Goal: Task Accomplishment & Management: Manage account settings

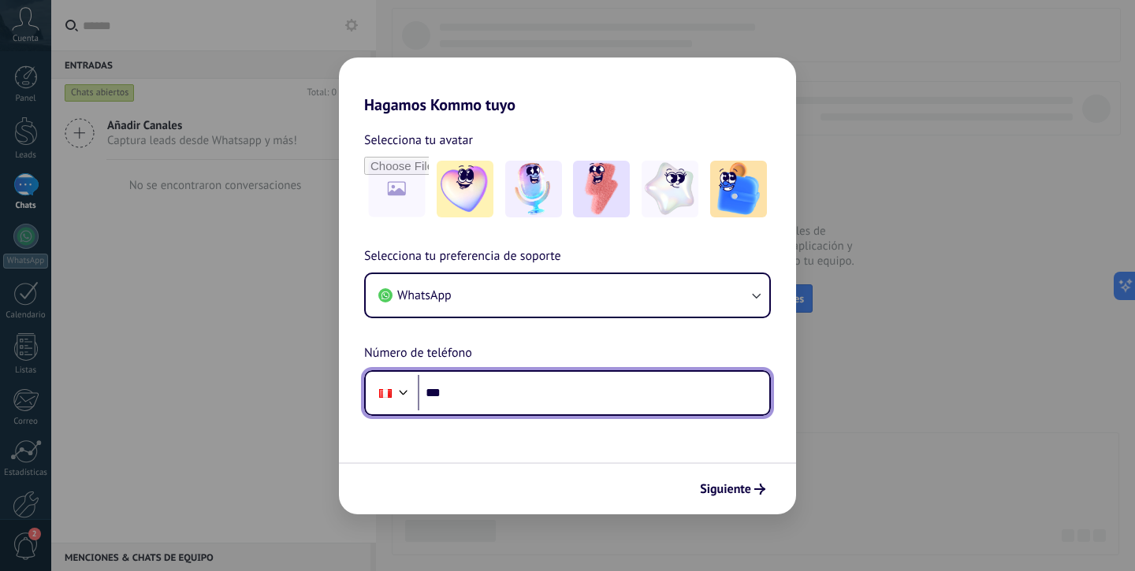
drag, startPoint x: 457, startPoint y: 381, endPoint x: 452, endPoint y: 400, distance: 19.5
click at [451, 387] on input "***" at bounding box center [593, 393] width 351 height 36
click at [481, 398] on input "***" at bounding box center [593, 393] width 351 height 36
click at [400, 396] on div at bounding box center [403, 390] width 19 height 19
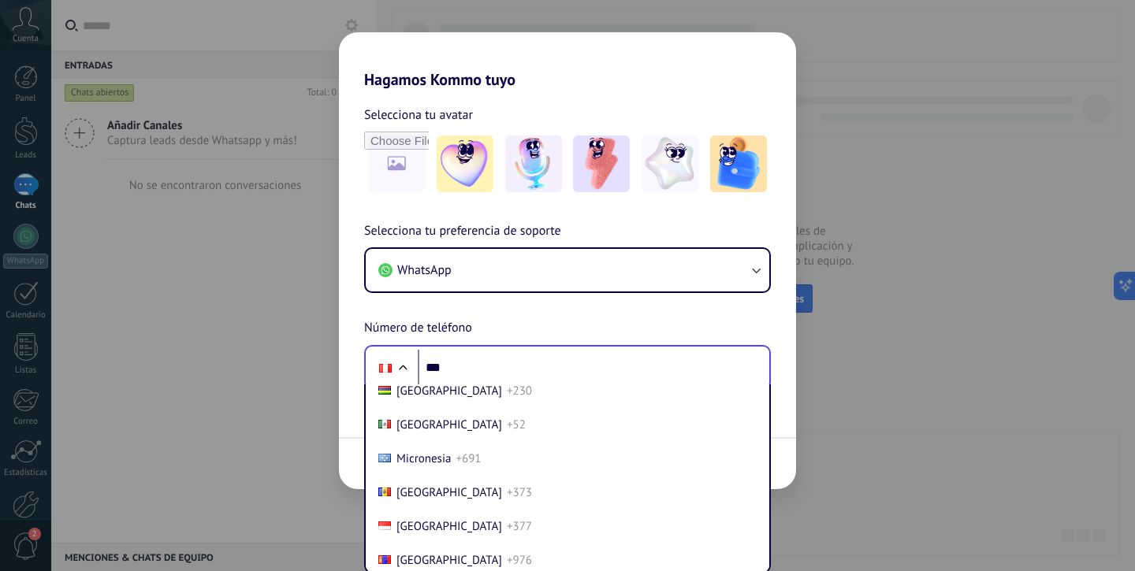
scroll to position [4078, 0]
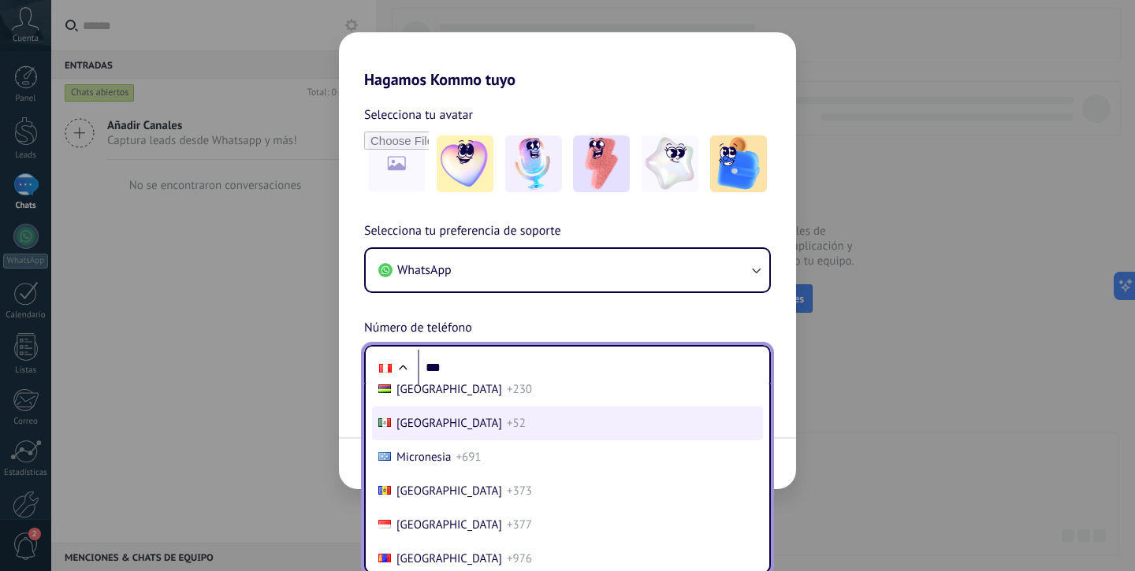
click at [481, 440] on li "Mexico +52" at bounding box center [567, 424] width 391 height 34
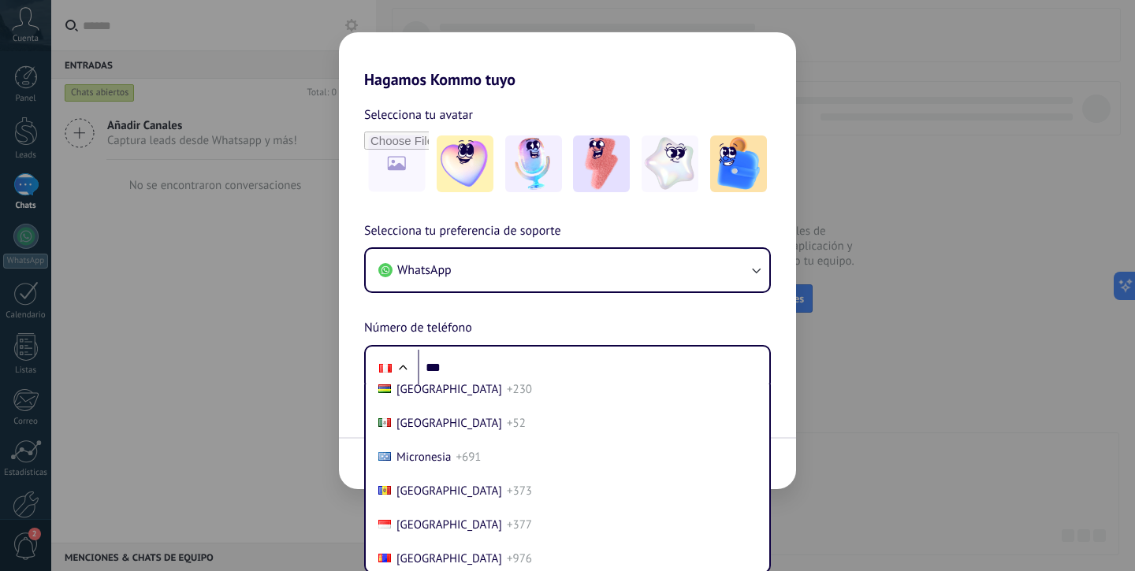
scroll to position [0, 0]
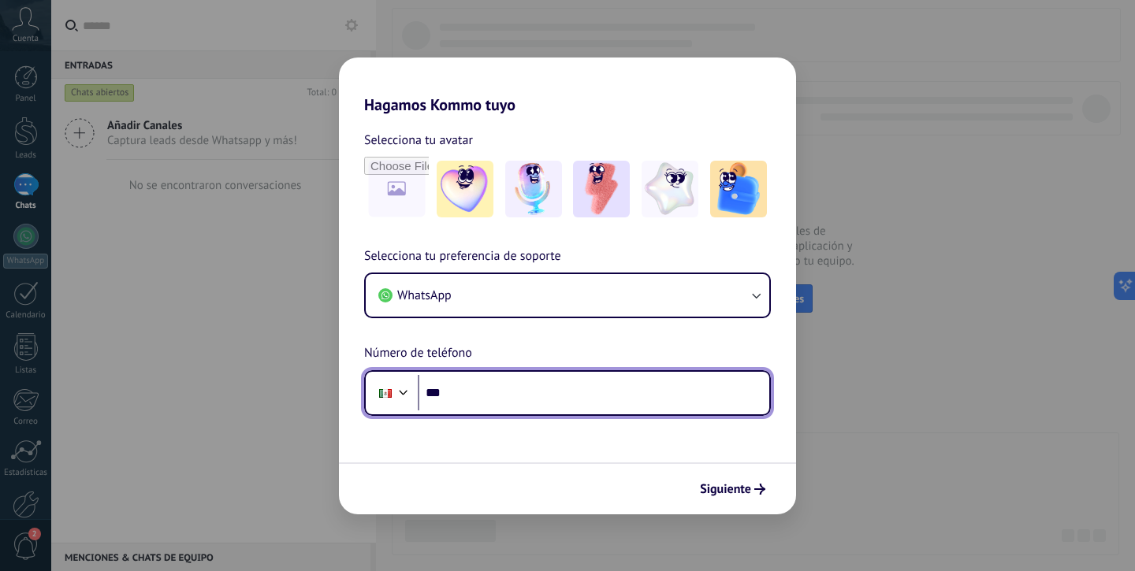
click at [503, 405] on input "***" at bounding box center [593, 393] width 351 height 36
type input "**********"
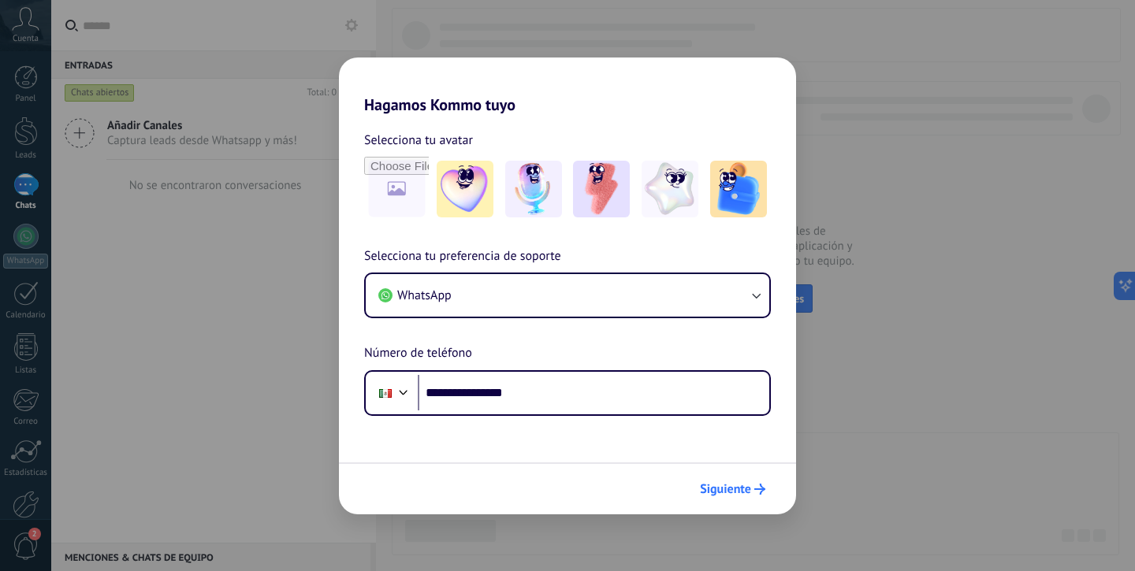
click at [719, 492] on span "Siguiente" at bounding box center [725, 489] width 51 height 11
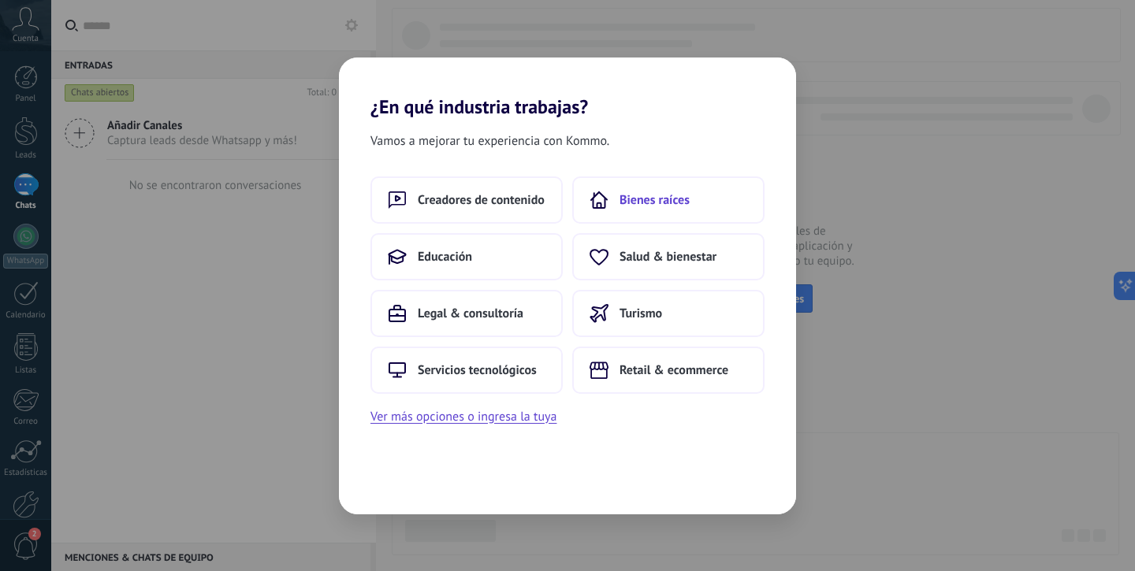
click at [660, 211] on button "Bienes raíces" at bounding box center [668, 199] width 192 height 47
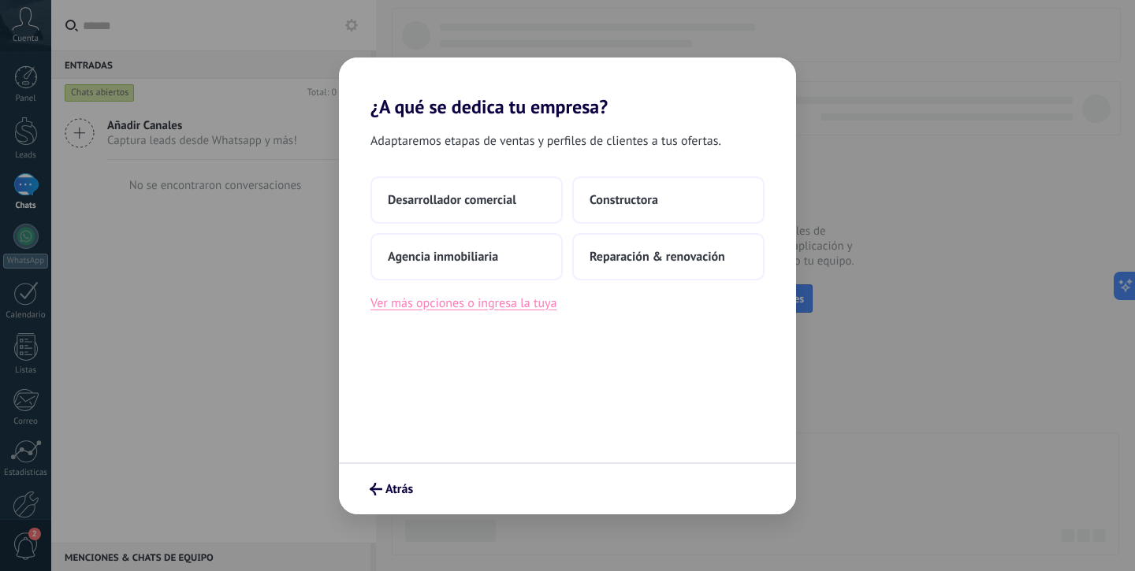
click at [477, 308] on button "Ver más opciones o ingresa la tuya" at bounding box center [463, 303] width 186 height 20
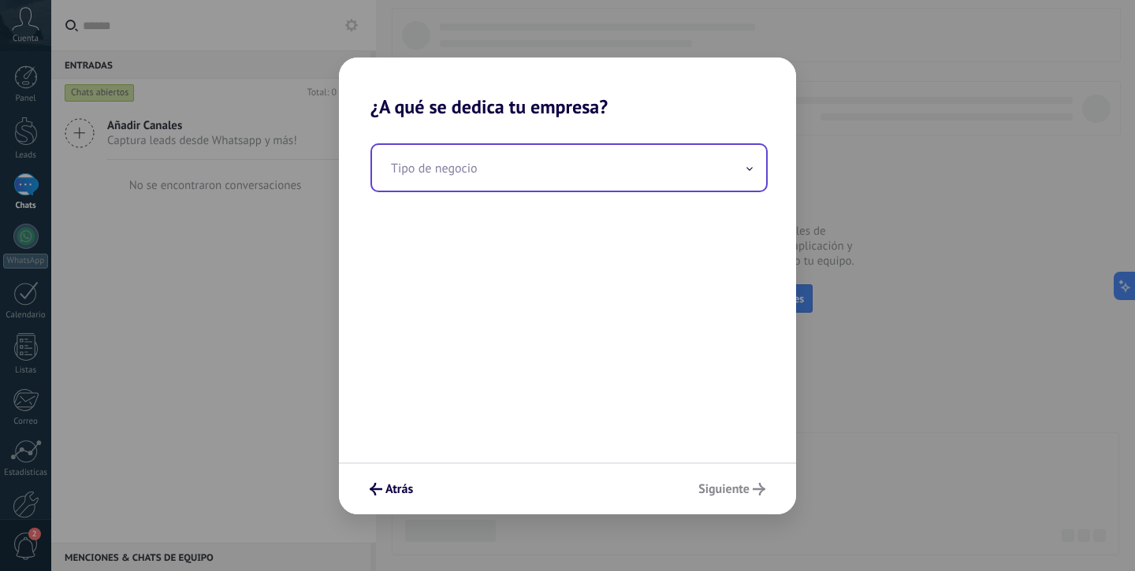
click at [476, 180] on input "text" at bounding box center [569, 168] width 394 height 46
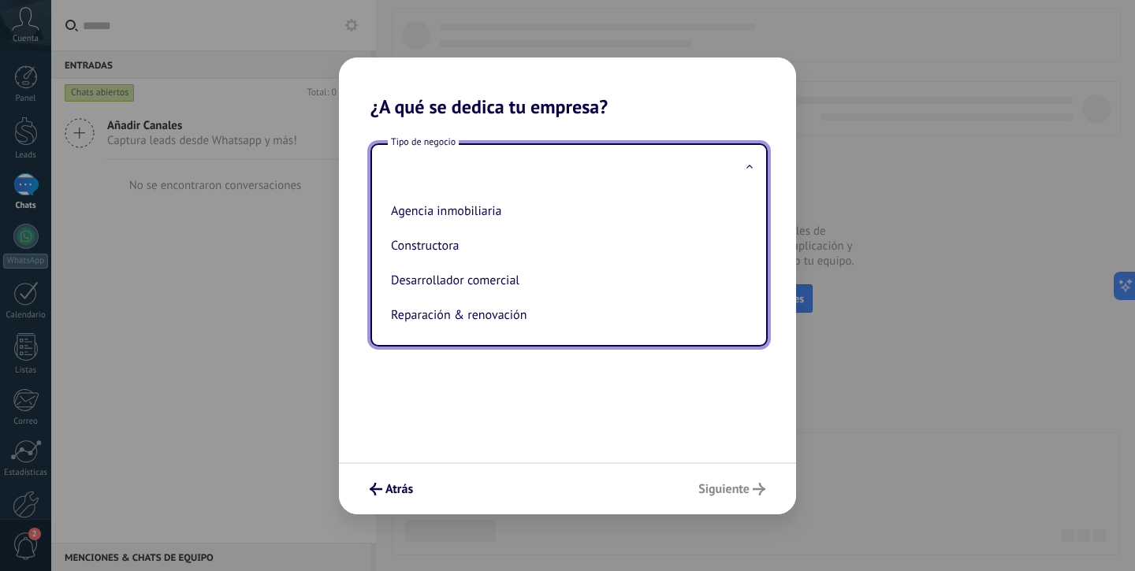
click at [511, 288] on li "Desarrollador comercial" at bounding box center [566, 280] width 362 height 35
type input "**********"
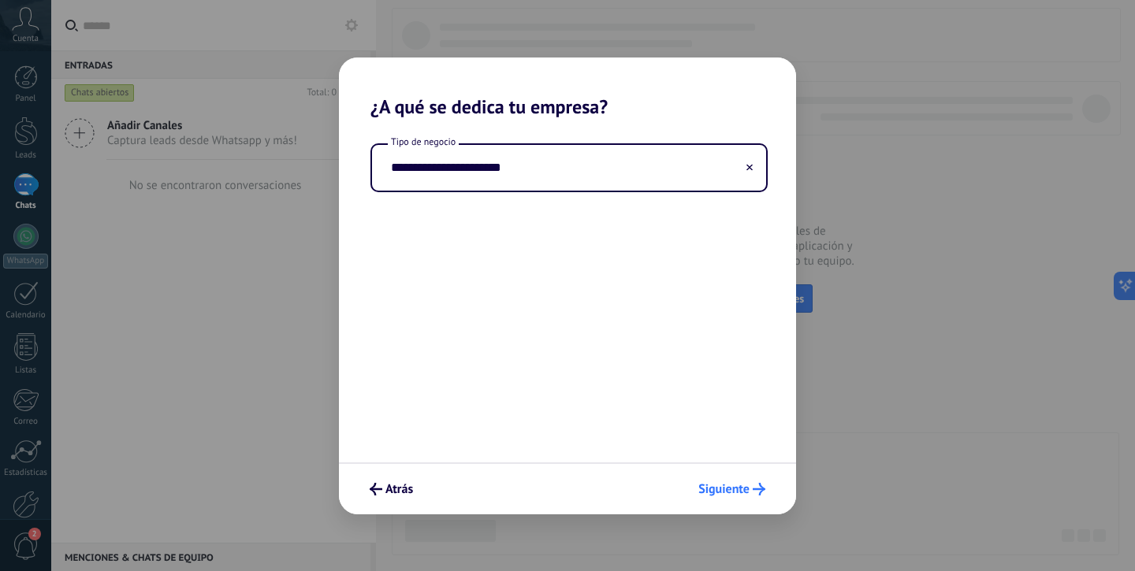
click at [738, 497] on button "Siguiente" at bounding box center [731, 489] width 81 height 27
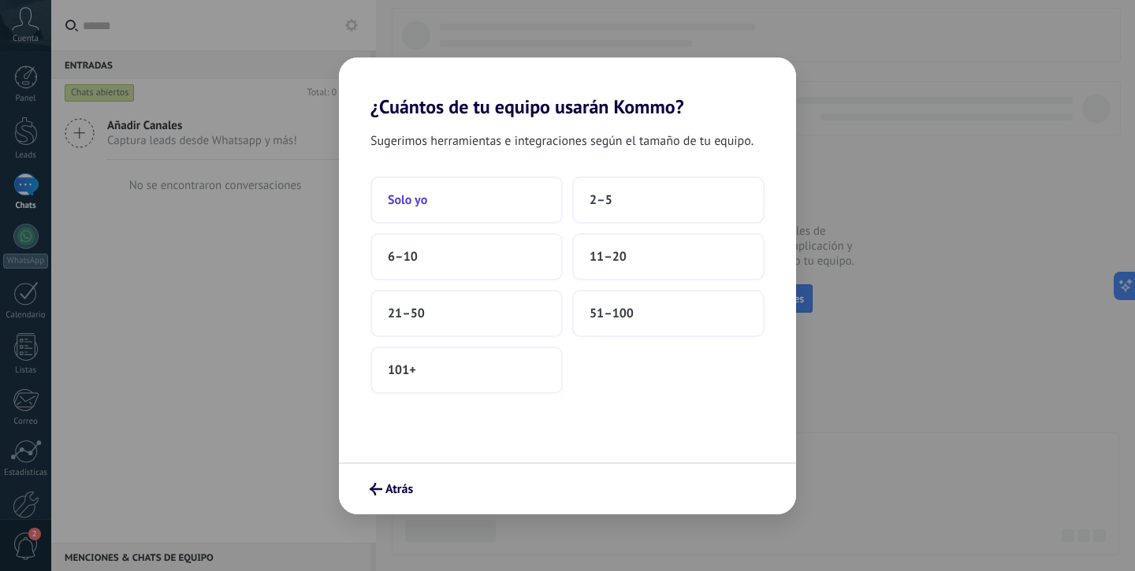
click at [486, 202] on button "Solo yo" at bounding box center [466, 199] width 192 height 47
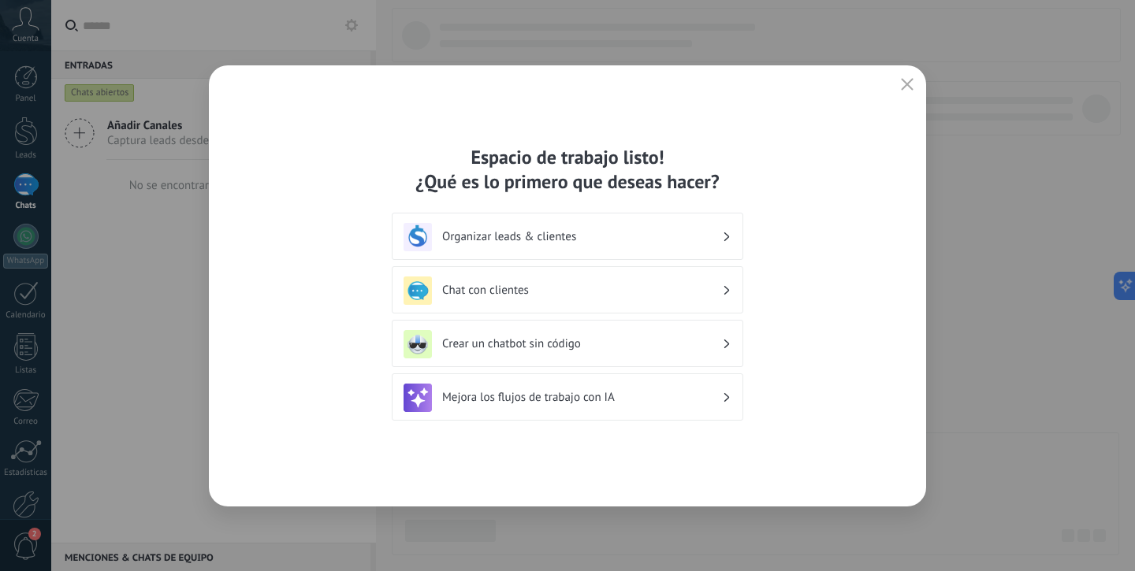
drag, startPoint x: 536, startPoint y: 233, endPoint x: 551, endPoint y: 248, distance: 21.2
click at [536, 233] on h3 "Organizar leads & clientes" at bounding box center [582, 236] width 280 height 15
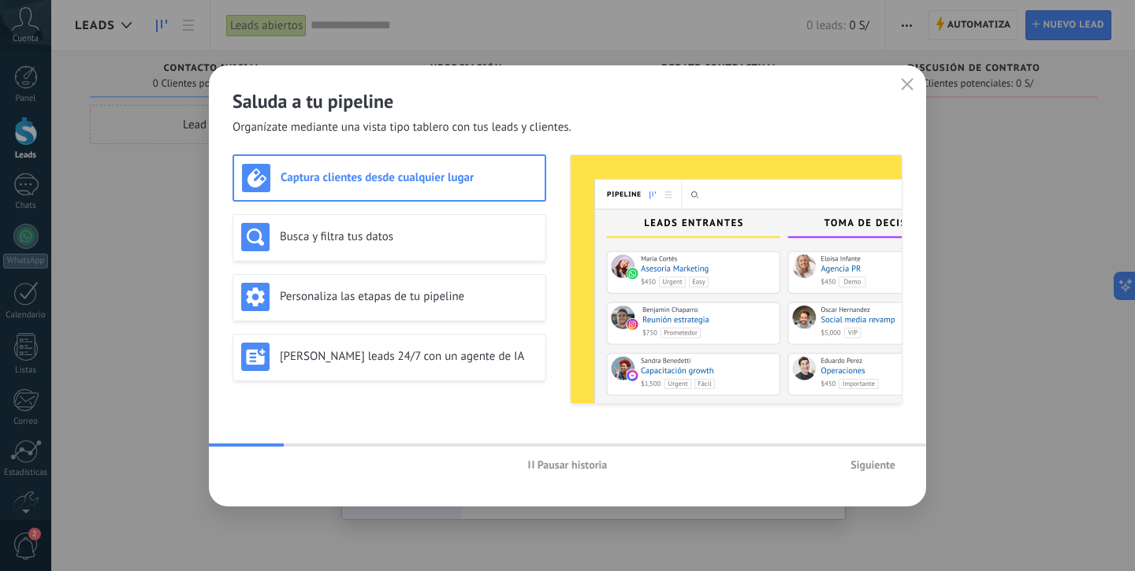
click at [884, 468] on span "Siguiente" at bounding box center [872, 464] width 45 height 11
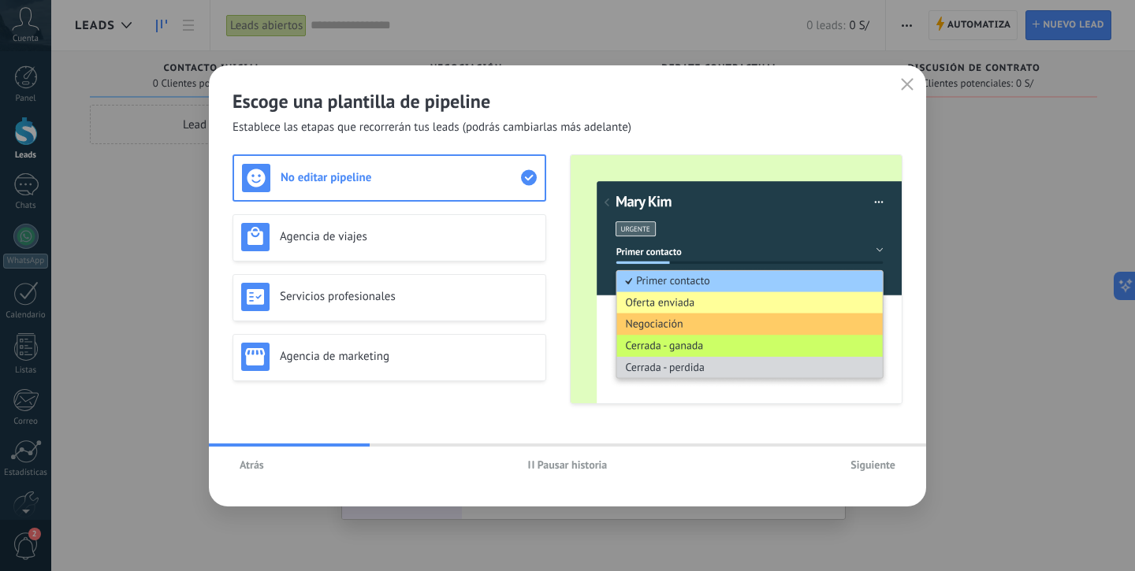
click at [884, 455] on button "Siguiente" at bounding box center [872, 465] width 59 height 24
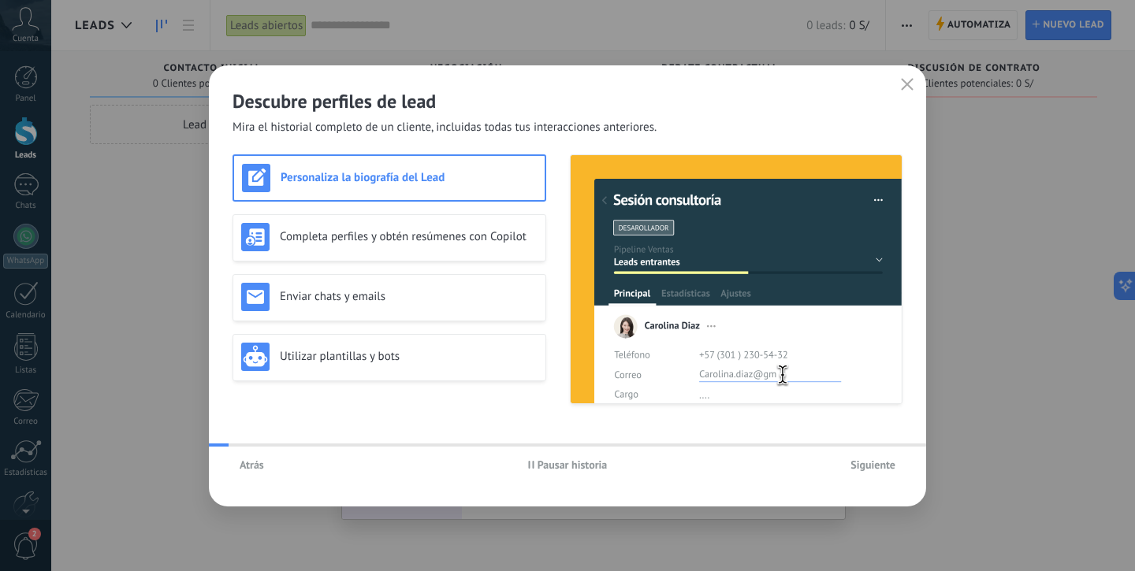
click at [891, 463] on span "Siguiente" at bounding box center [872, 464] width 45 height 11
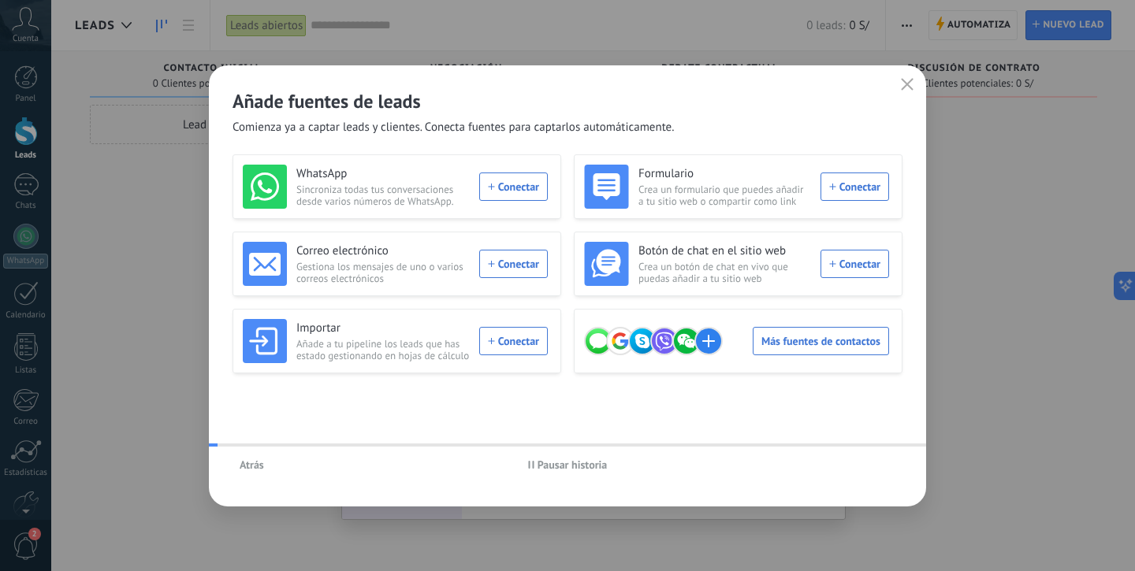
click at [891, 463] on div "Atrás Pausar historia" at bounding box center [567, 465] width 717 height 36
click at [526, 184] on div "WhatsApp Sincroniza todas tus conversaciones desde varios números de WhatsApp. …" at bounding box center [395, 187] width 305 height 44
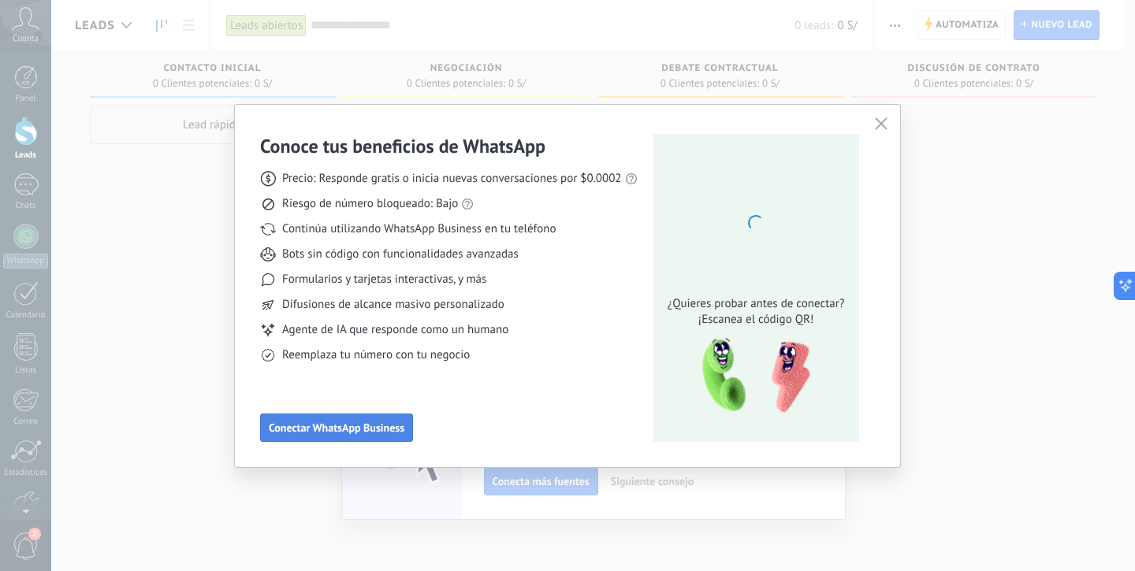
click at [351, 429] on span "Conectar WhatsApp Business" at bounding box center [337, 427] width 136 height 11
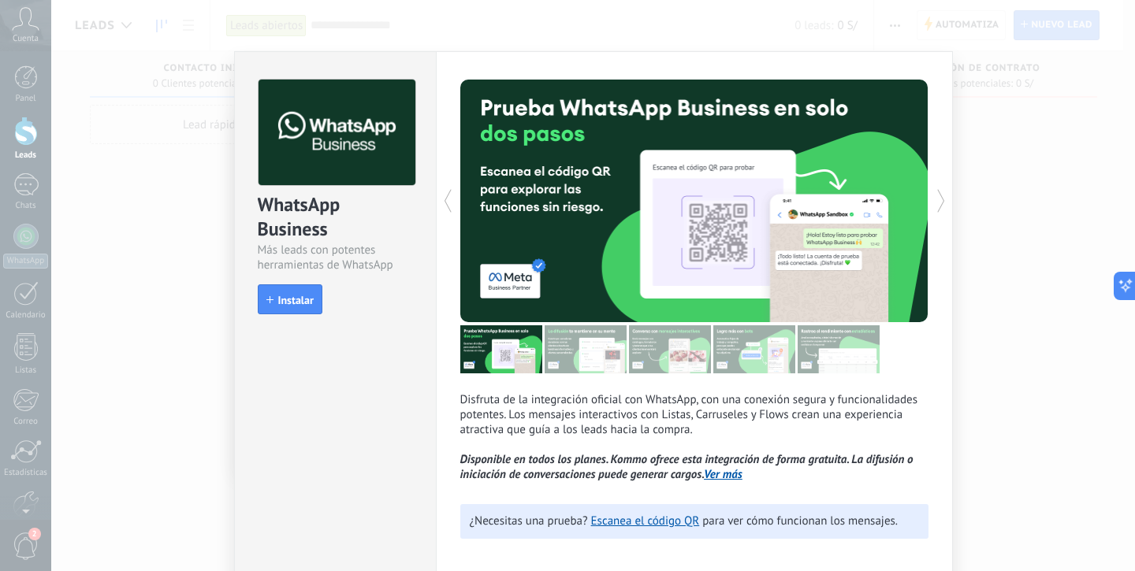
drag, startPoint x: 301, startPoint y: 305, endPoint x: 337, endPoint y: 309, distance: 36.5
click at [301, 305] on span "Instalar" at bounding box center [295, 300] width 35 height 11
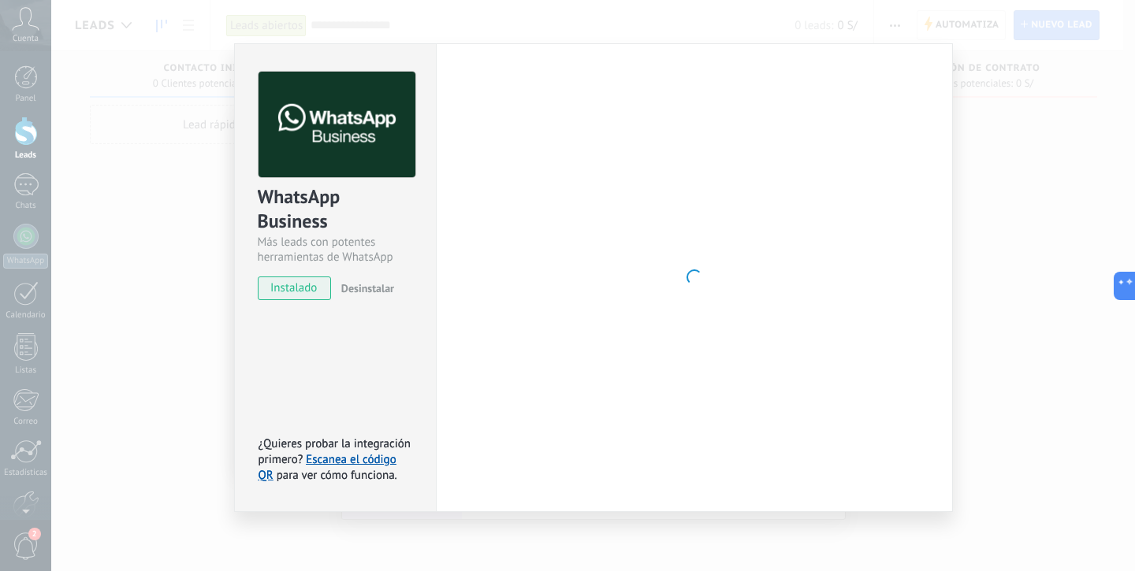
scroll to position [76, 0]
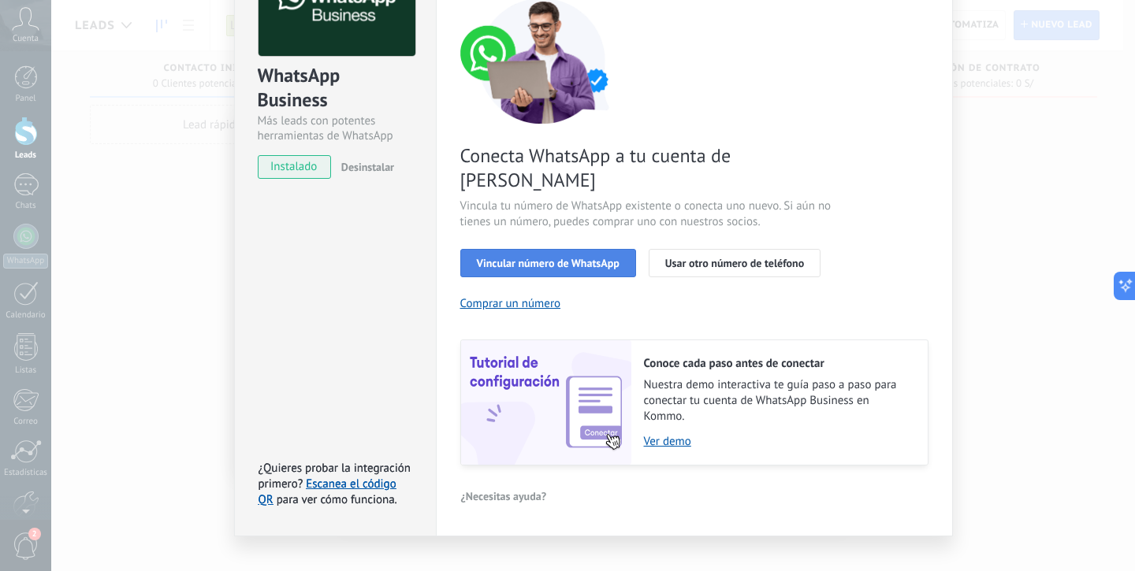
click at [585, 258] on span "Vincular número de WhatsApp" at bounding box center [548, 263] width 143 height 11
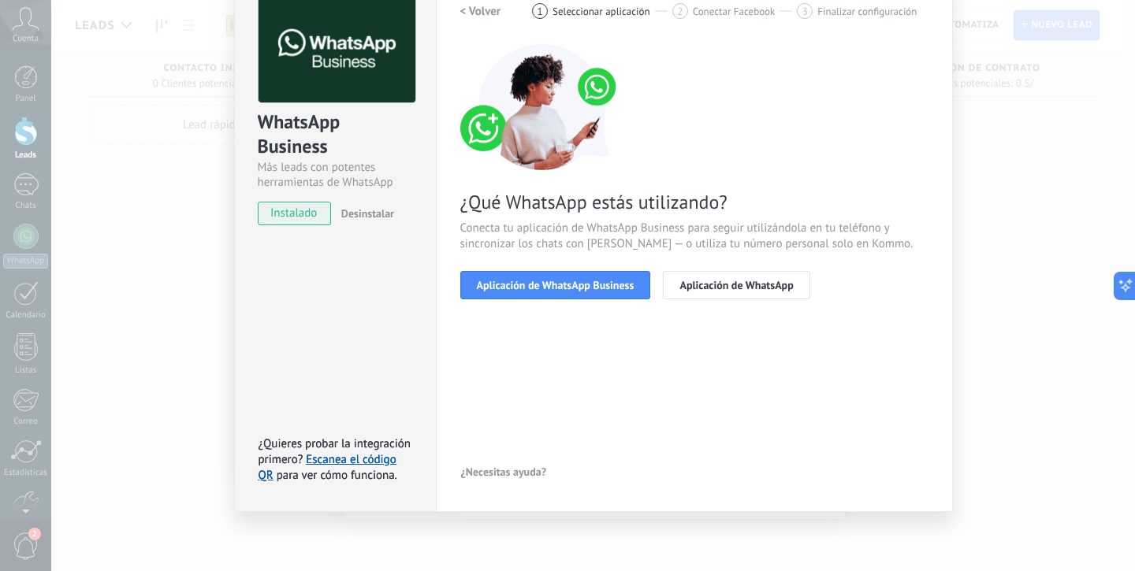
scroll to position [83, 0]
click at [669, 285] on button "Aplicación de WhatsApp" at bounding box center [736, 285] width 147 height 28
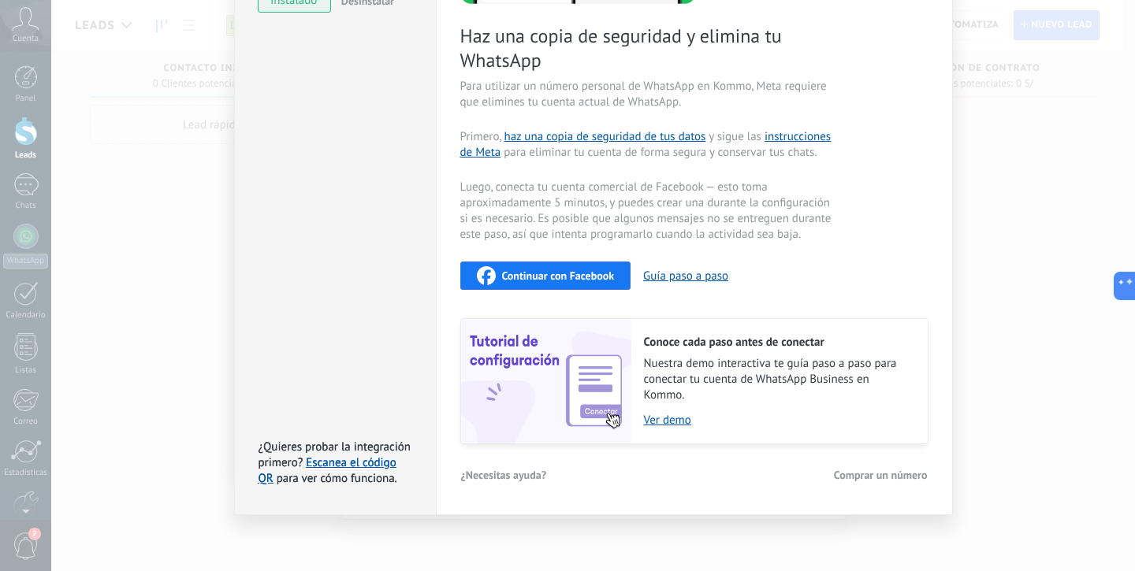
scroll to position [295, 0]
click at [355, 467] on link "Escanea el código QR" at bounding box center [327, 471] width 138 height 31
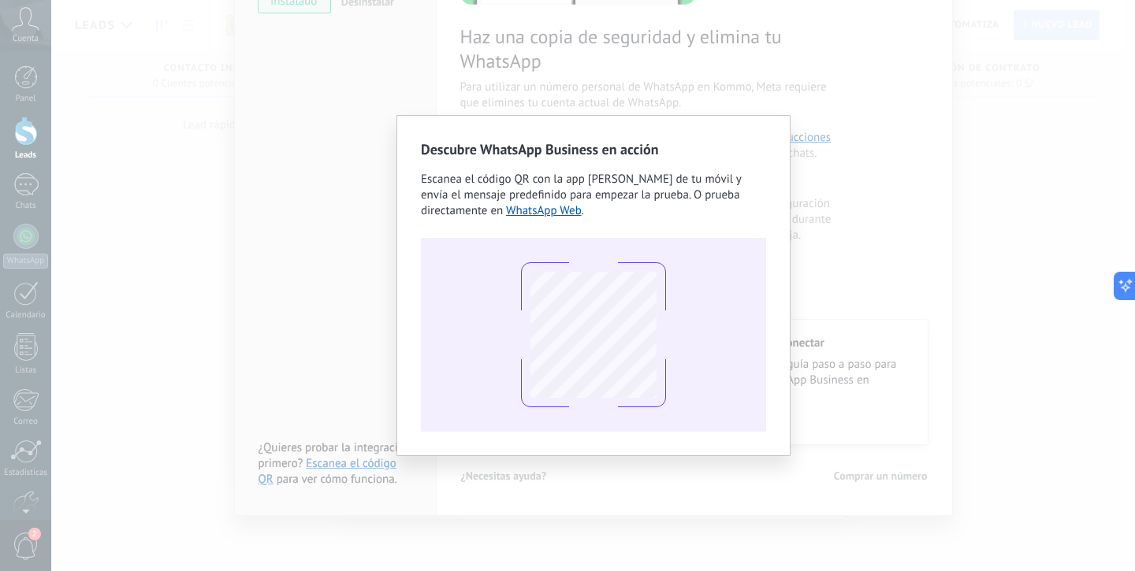
click at [787, 457] on div "Descubre WhatsApp Business en acción Escanea el código QR con la app [PERSON_NA…" at bounding box center [592, 285] width 1083 height 571
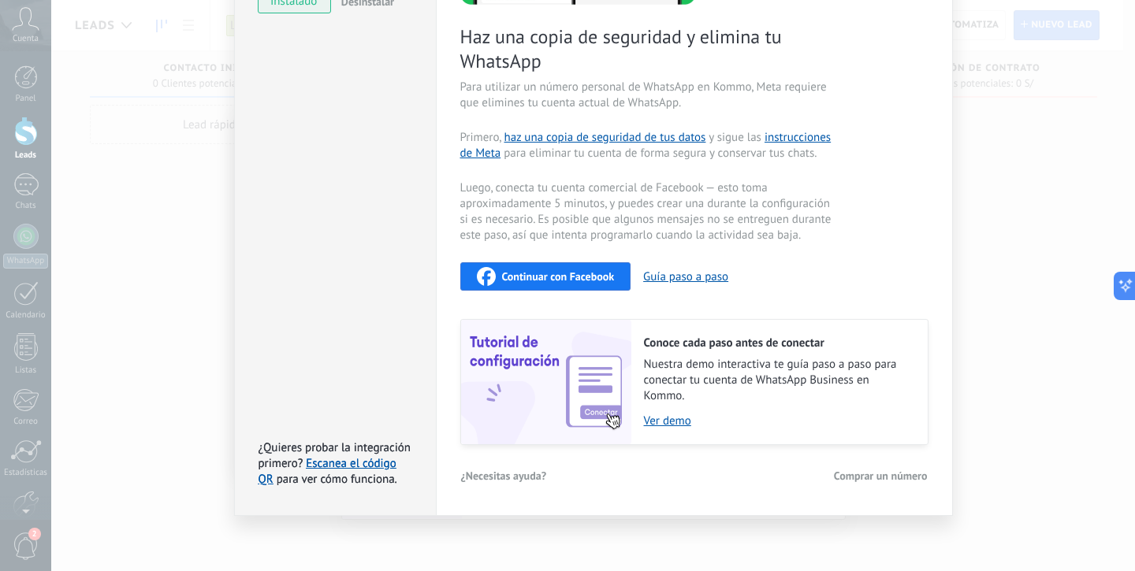
click at [903, 204] on div "Haz una copia de seguridad y elimina tu WhatsApp Para utilizar un número person…" at bounding box center [694, 138] width 468 height 613
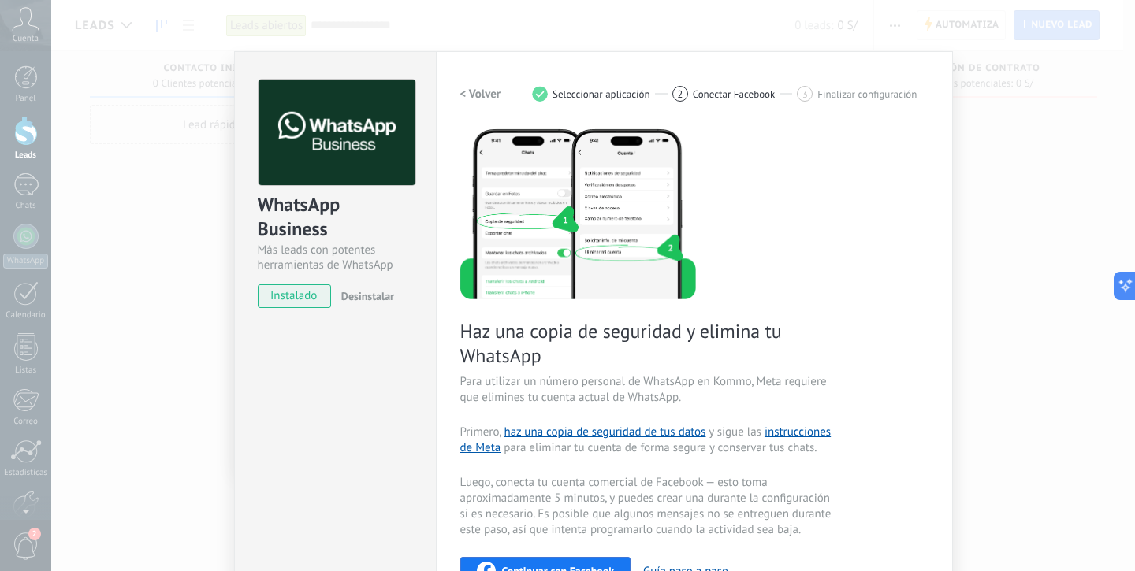
click at [886, 207] on div "Haz una copia de seguridad y elimina tu WhatsApp Para utilizar un número person…" at bounding box center [694, 433] width 468 height 613
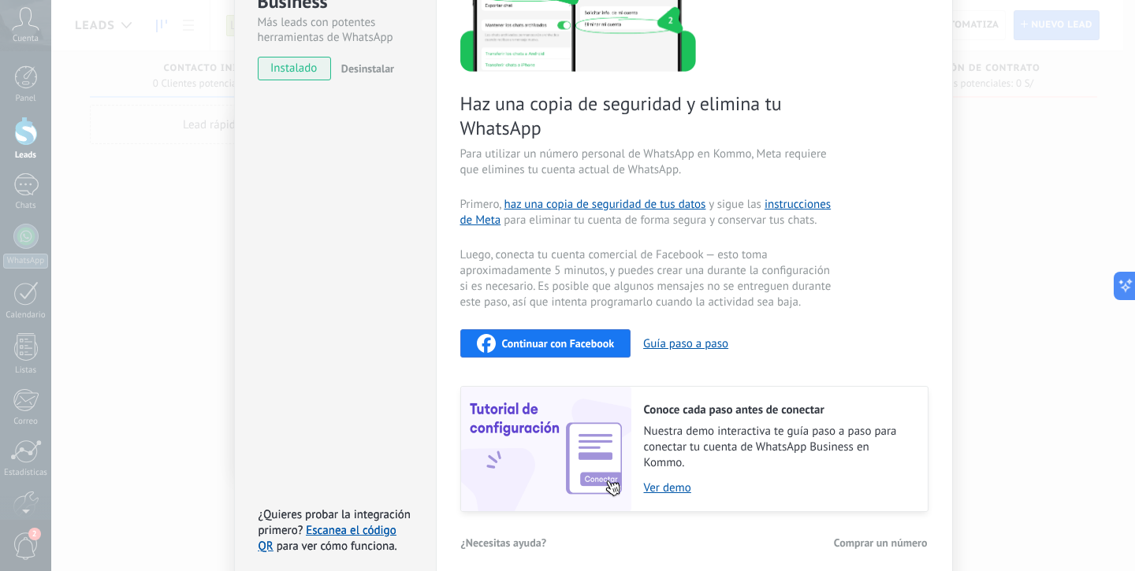
scroll to position [298, 0]
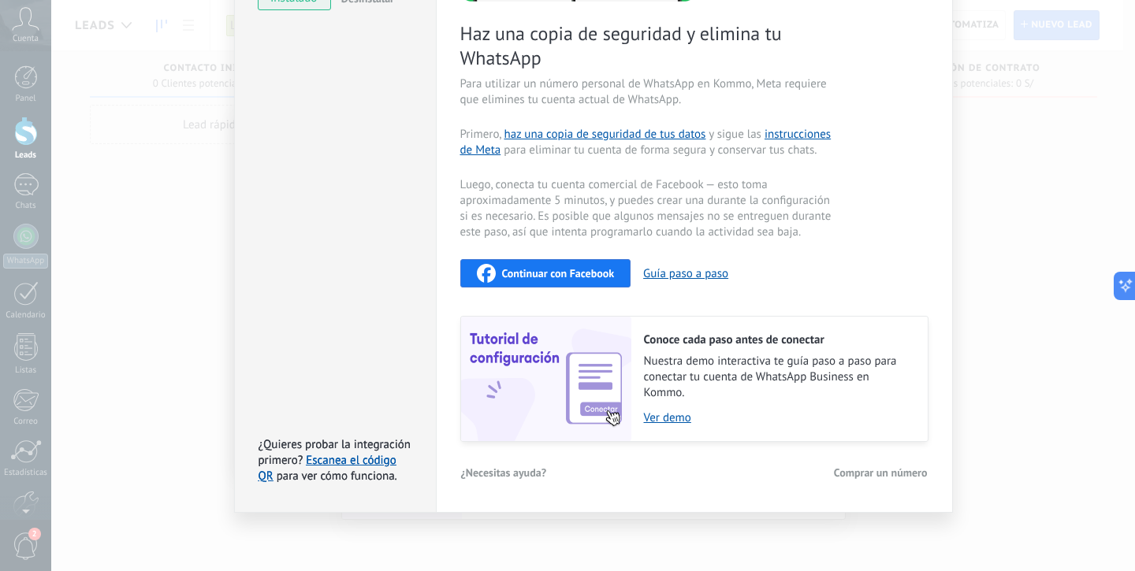
click at [392, 406] on div "WhatsApp Business Más leads con potentes herramientas de WhatsApp instalado Des…" at bounding box center [335, 133] width 202 height 760
click at [370, 456] on link "Escanea el código QR" at bounding box center [327, 468] width 138 height 31
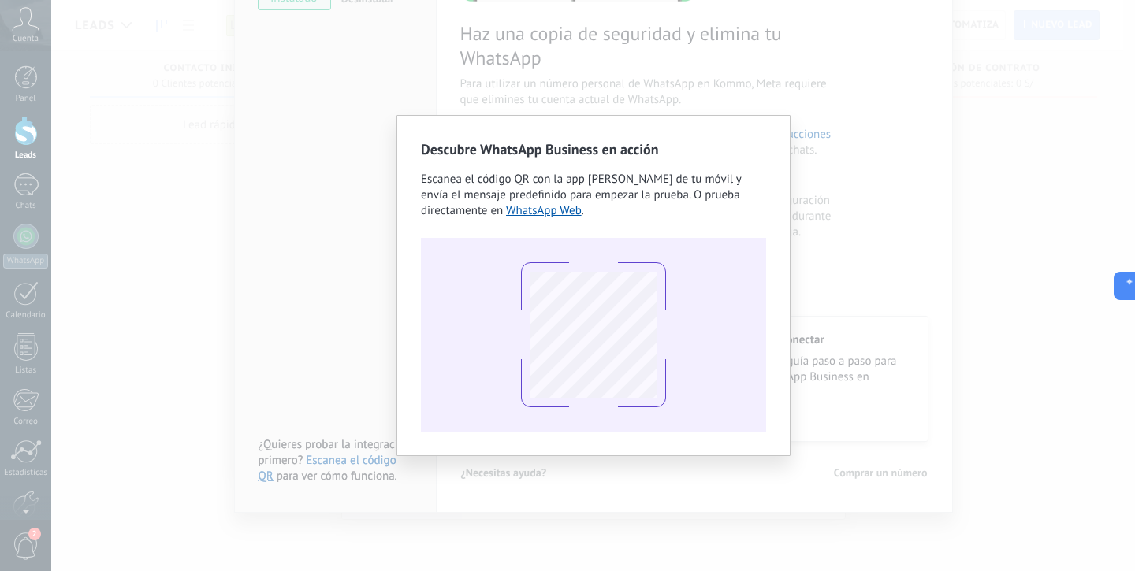
click at [360, 311] on div "Descubre WhatsApp Business en acción Escanea el código QR con la app [PERSON_NA…" at bounding box center [592, 285] width 1083 height 571
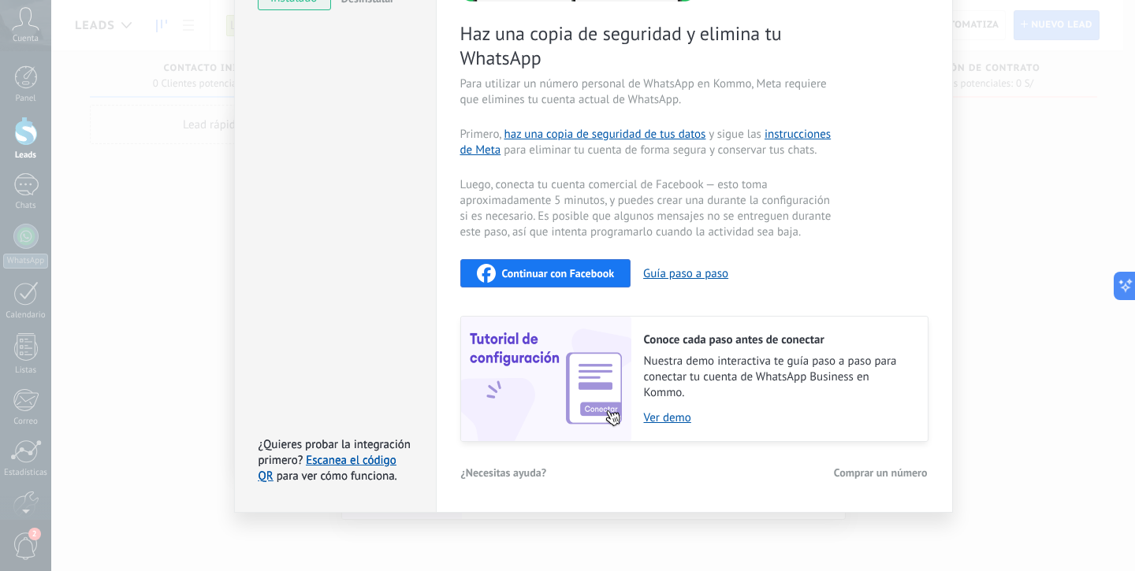
click at [161, 315] on div "WhatsApp Business Más leads con potentes herramientas de WhatsApp instalado Des…" at bounding box center [592, 285] width 1083 height 571
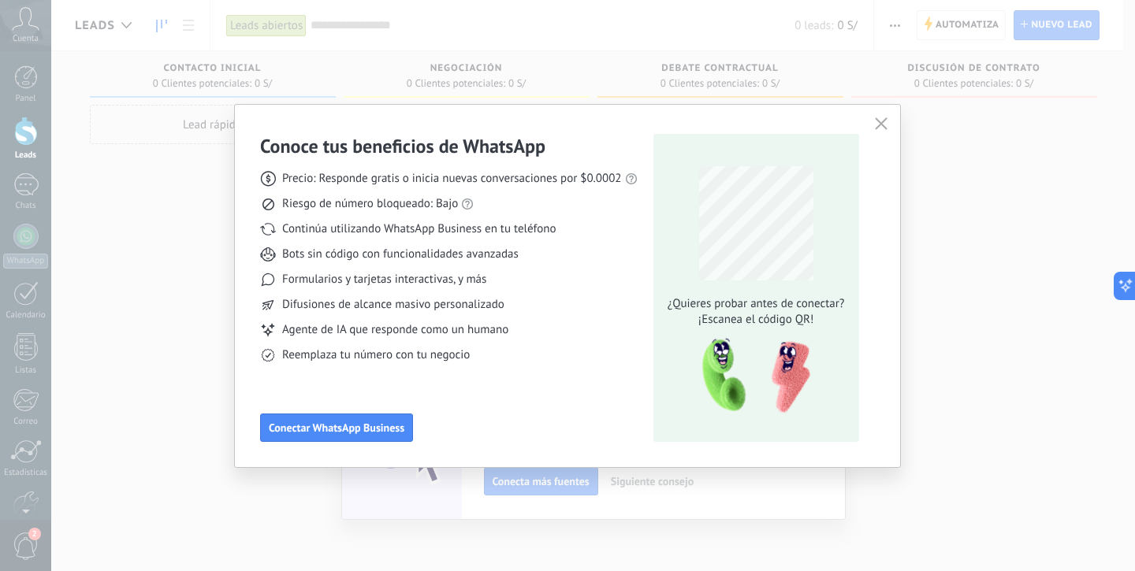
scroll to position [0, 0]
click at [344, 430] on span "Conectar WhatsApp Business" at bounding box center [337, 427] width 136 height 11
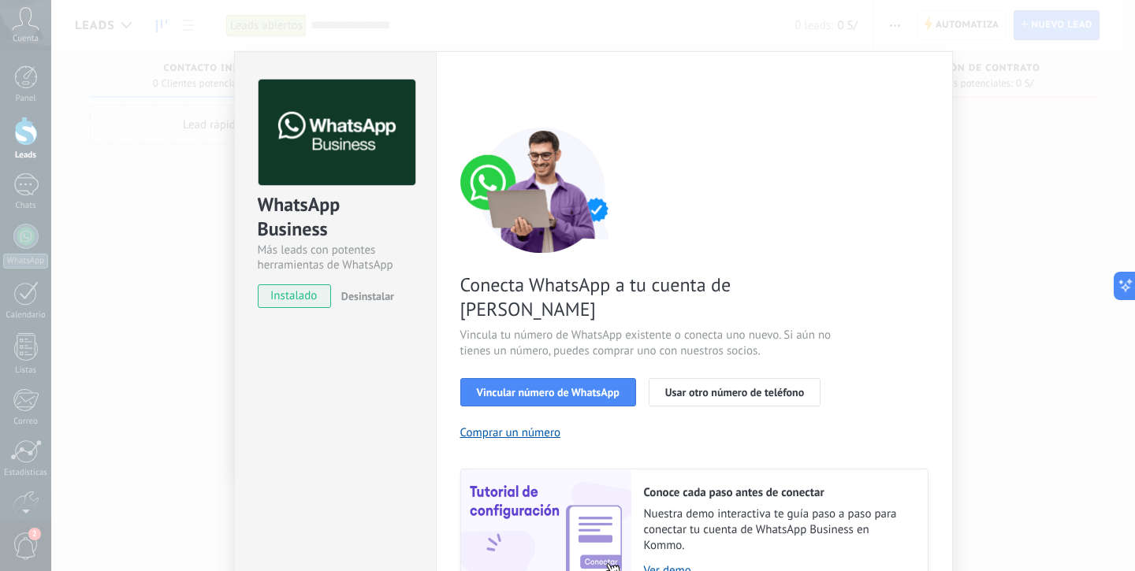
scroll to position [129, 0]
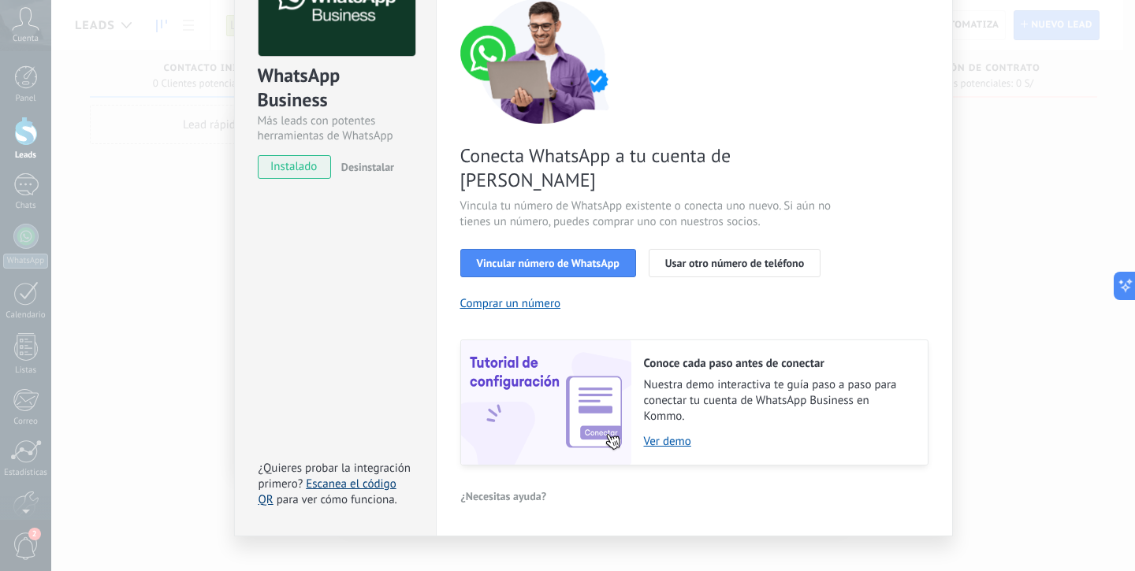
click at [339, 477] on link "Escanea el código QR" at bounding box center [327, 492] width 138 height 31
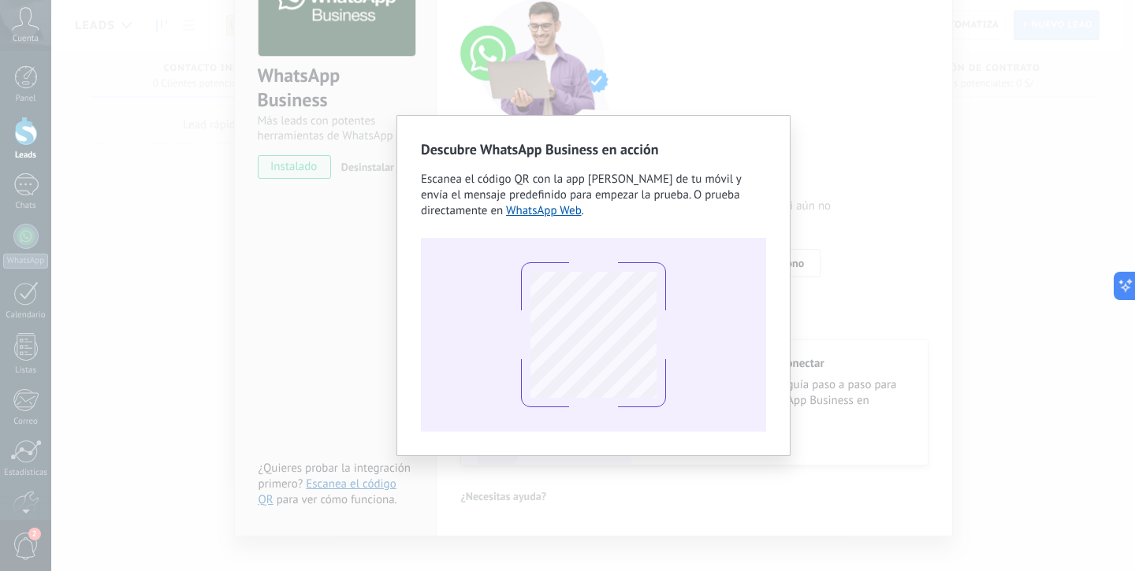
click at [313, 293] on div "Descubre WhatsApp Business en acción Escanea el código QR con la app [PERSON_NA…" at bounding box center [592, 285] width 1083 height 571
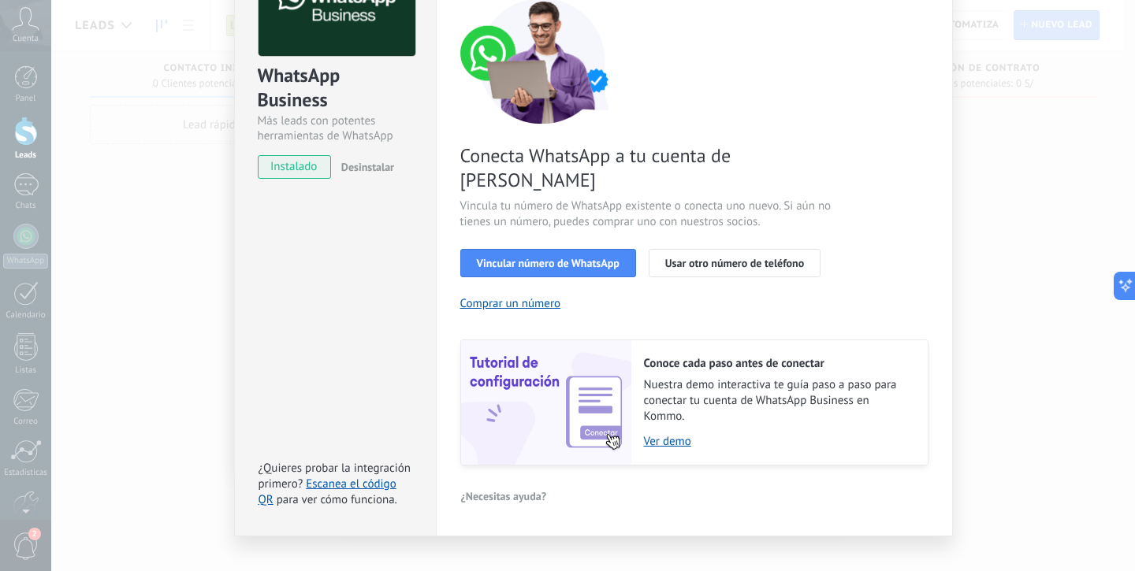
click at [153, 365] on div "WhatsApp Business Más leads con potentes herramientas de WhatsApp instalado Des…" at bounding box center [592, 285] width 1083 height 571
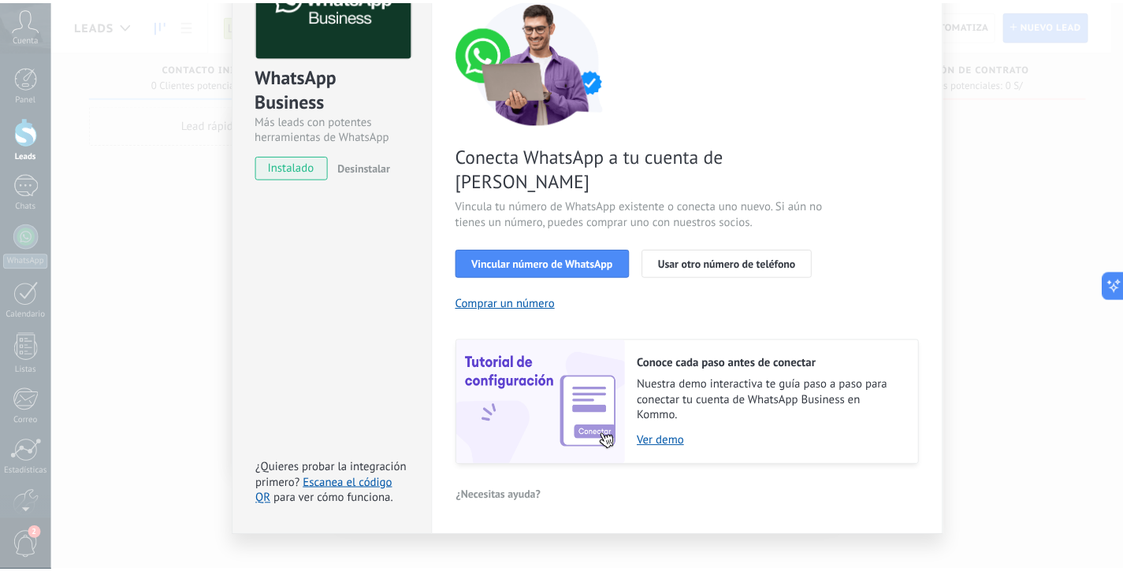
scroll to position [0, 0]
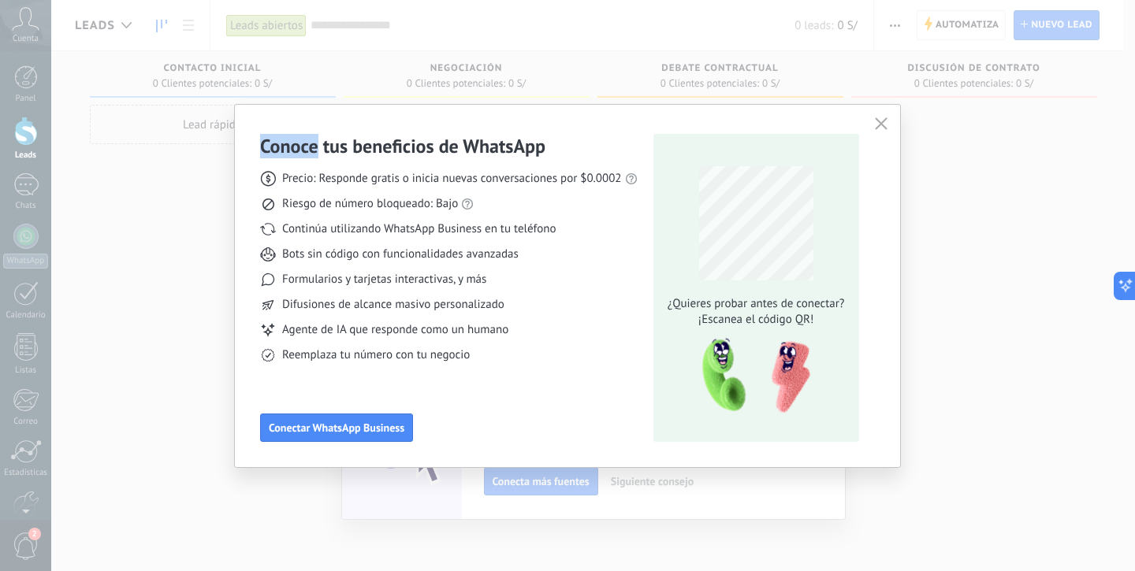
click at [153, 365] on div "Conoce tus beneficios de WhatsApp Precio: Responde gratis o inicia nuevas conve…" at bounding box center [567, 285] width 1135 height 571
click at [871, 121] on button "button" at bounding box center [881, 124] width 20 height 22
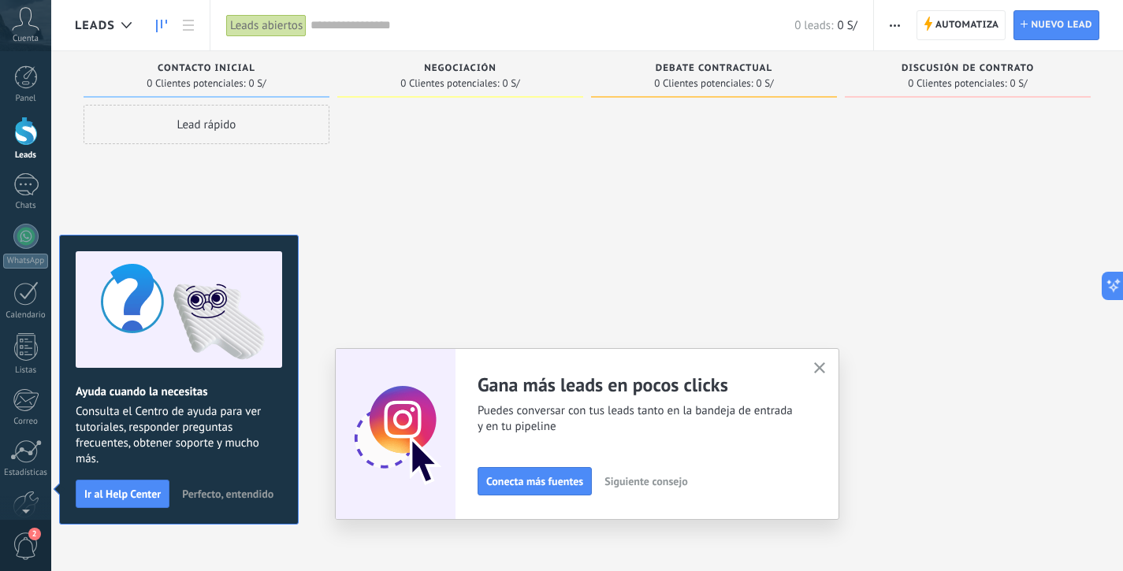
click at [827, 360] on button "button" at bounding box center [820, 369] width 20 height 21
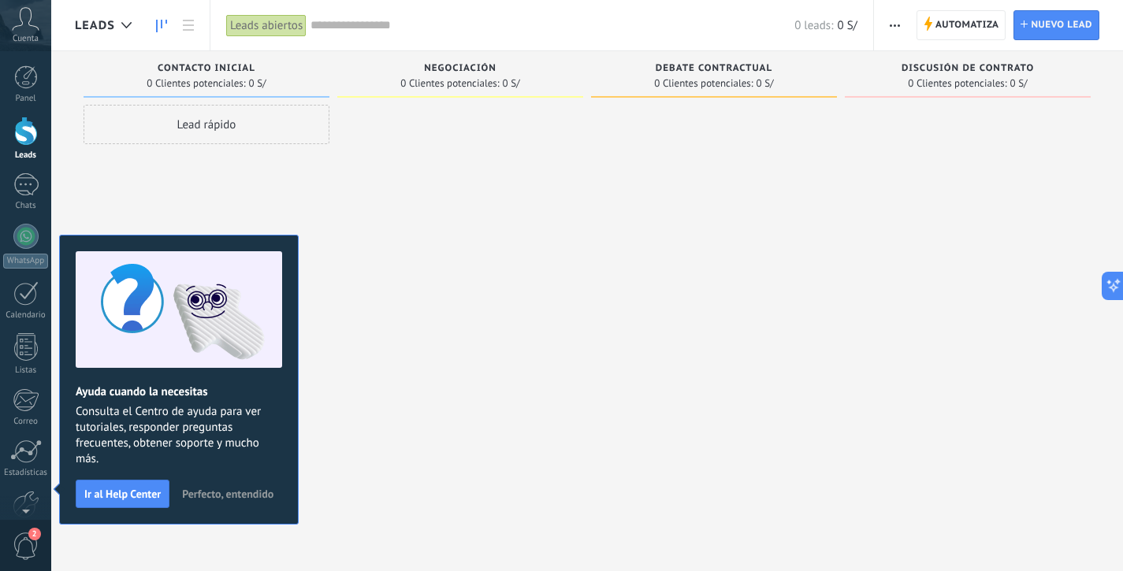
click at [221, 500] on button "Perfecto, entendido" at bounding box center [228, 494] width 106 height 24
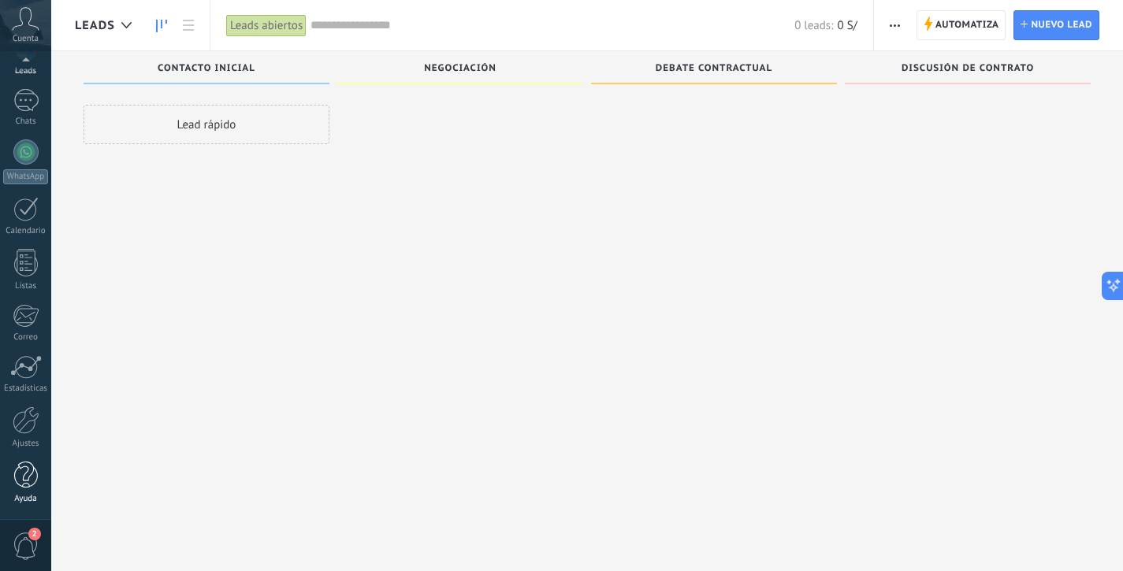
scroll to position [27, 0]
click at [28, 502] on div "Ayuda" at bounding box center [26, 499] width 46 height 10
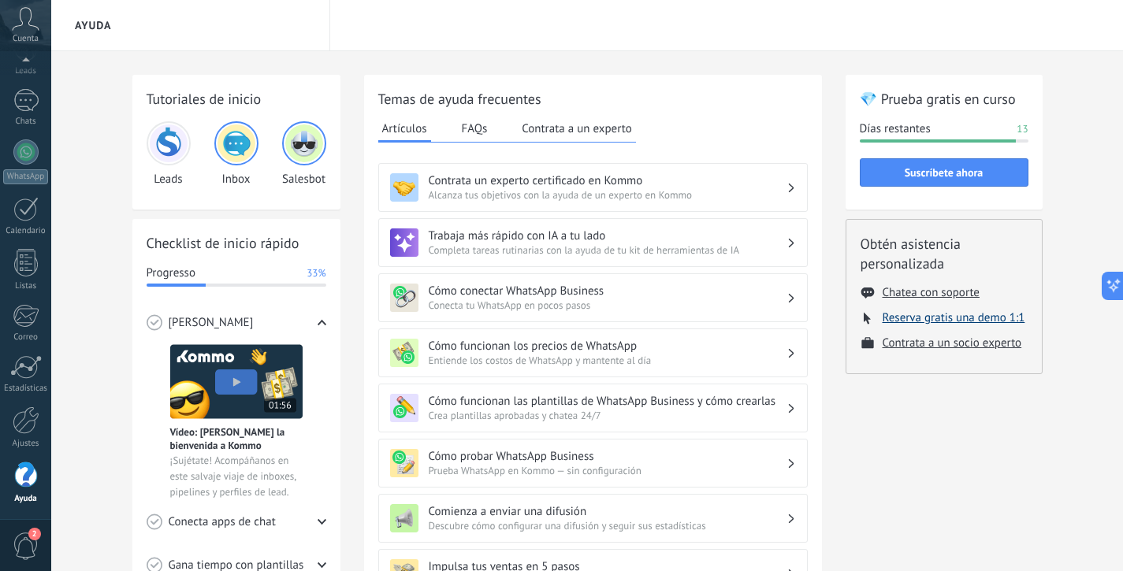
click at [1011, 319] on button "Reserva gratis una demo 1:1" at bounding box center [953, 317] width 143 height 15
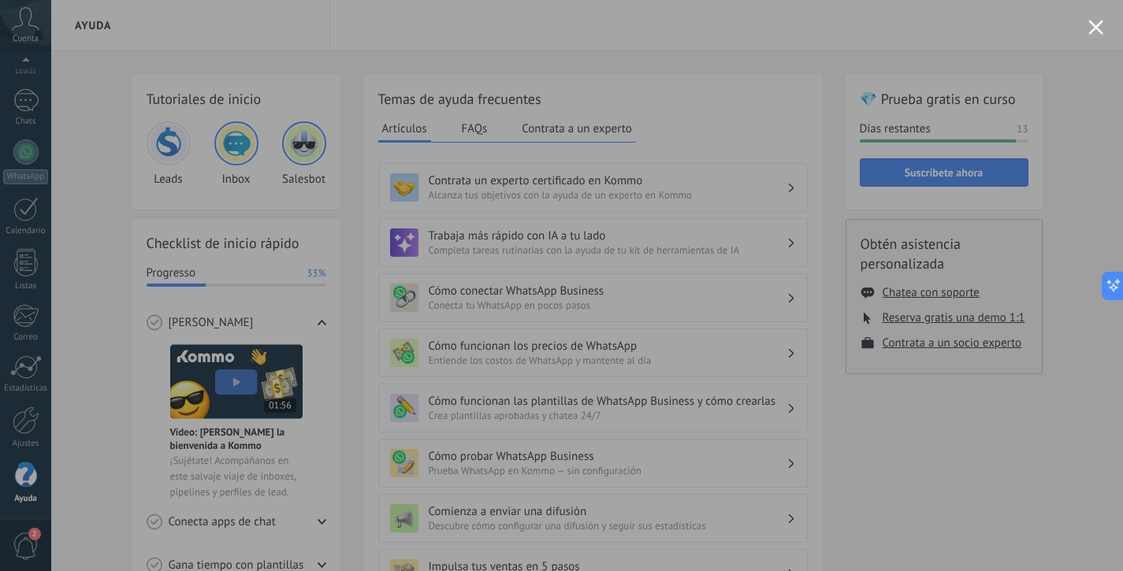
click at [1097, 30] on button "Close modal" at bounding box center [1095, 27] width 15 height 15
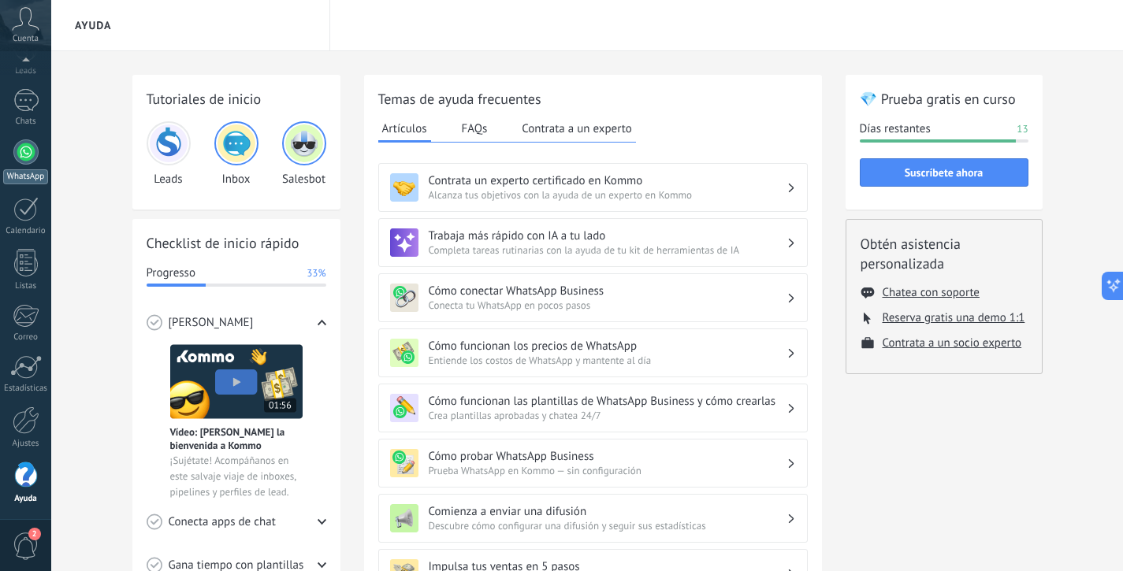
click at [28, 158] on div at bounding box center [25, 151] width 25 height 25
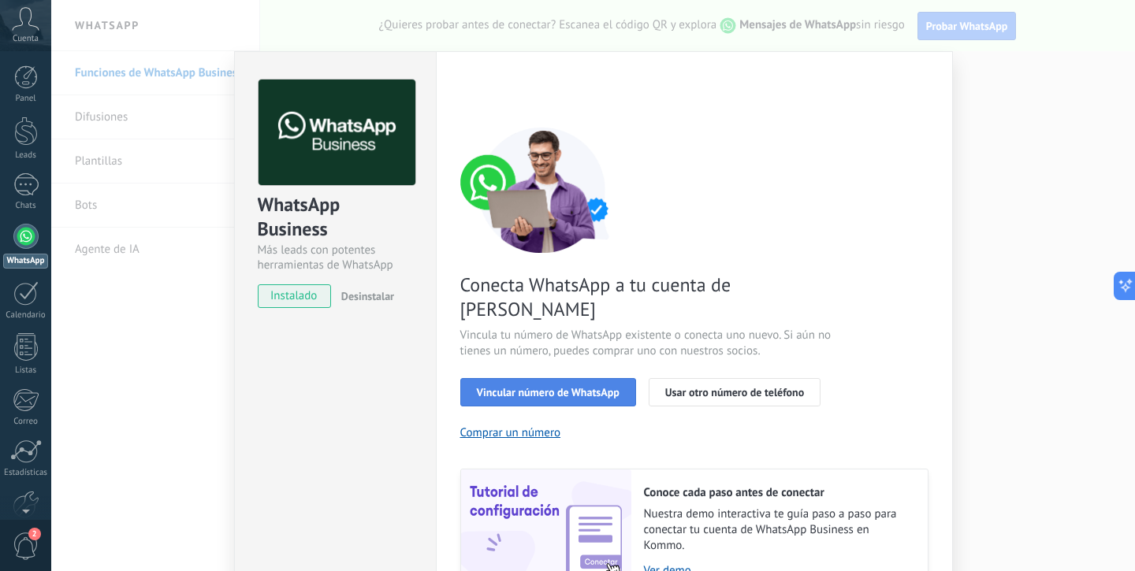
click at [591, 378] on button "Vincular número de WhatsApp" at bounding box center [548, 392] width 176 height 28
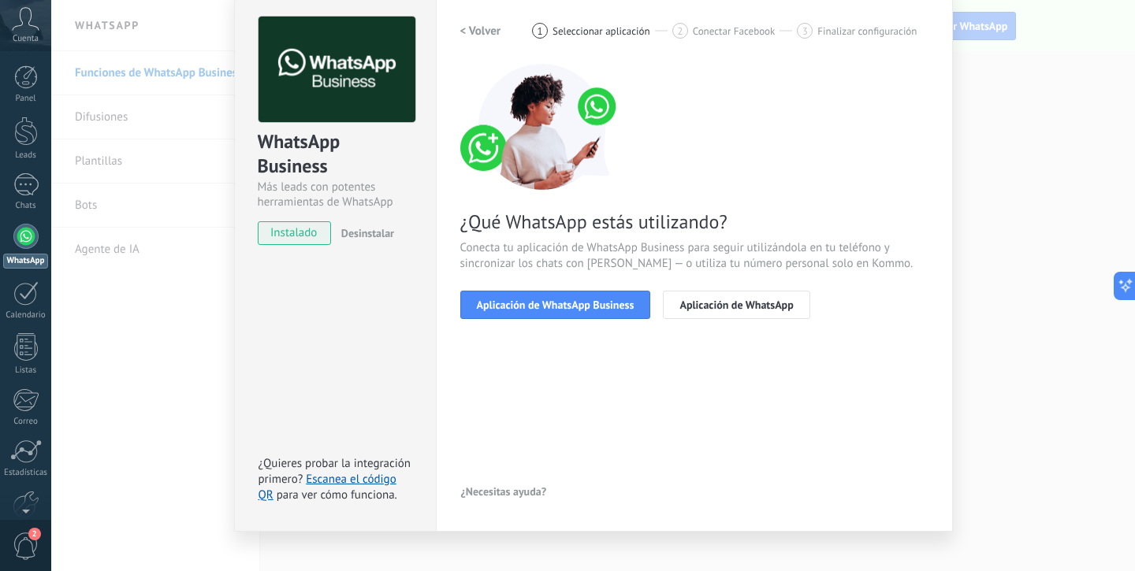
scroll to position [83, 0]
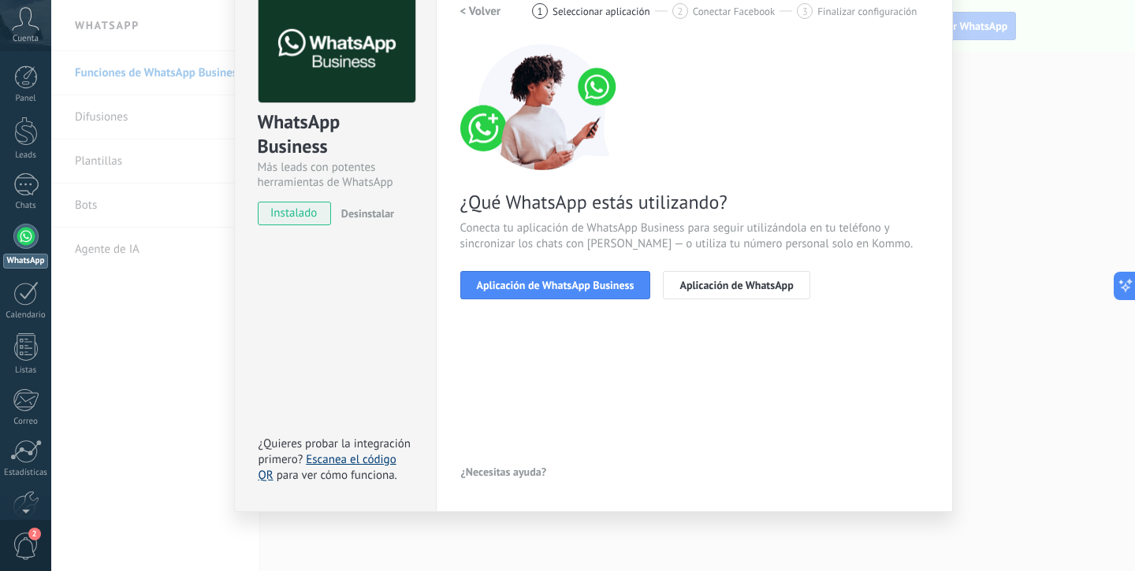
click at [365, 456] on link "Escanea el código QR" at bounding box center [327, 467] width 138 height 31
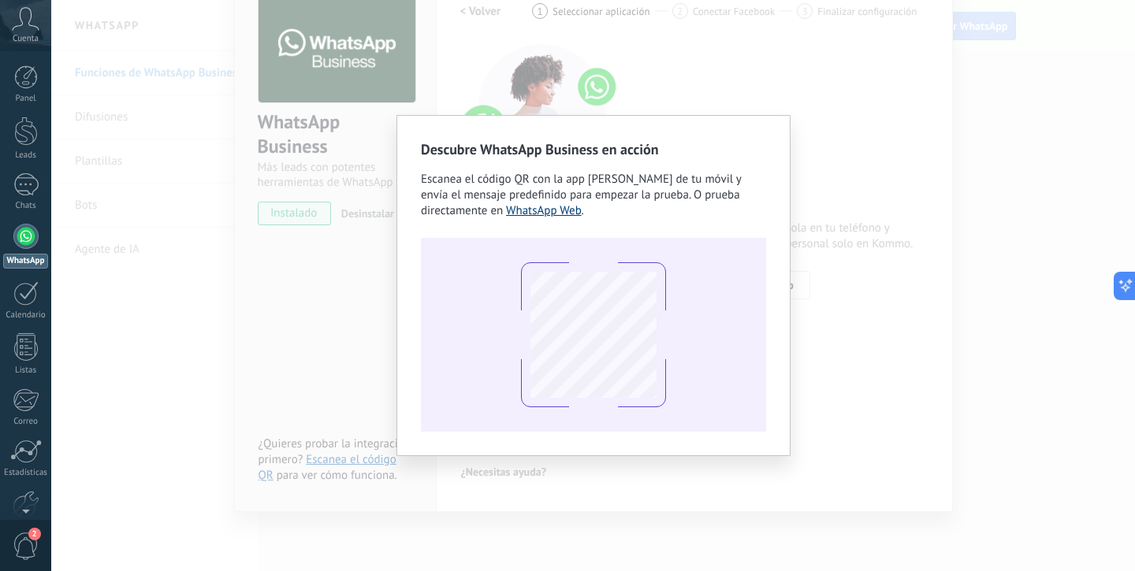
click at [537, 209] on link "WhatsApp Web" at bounding box center [544, 210] width 76 height 15
click at [936, 359] on div "Descubre WhatsApp Business en acción Escanea el código QR con la app [PERSON_NA…" at bounding box center [592, 285] width 1083 height 571
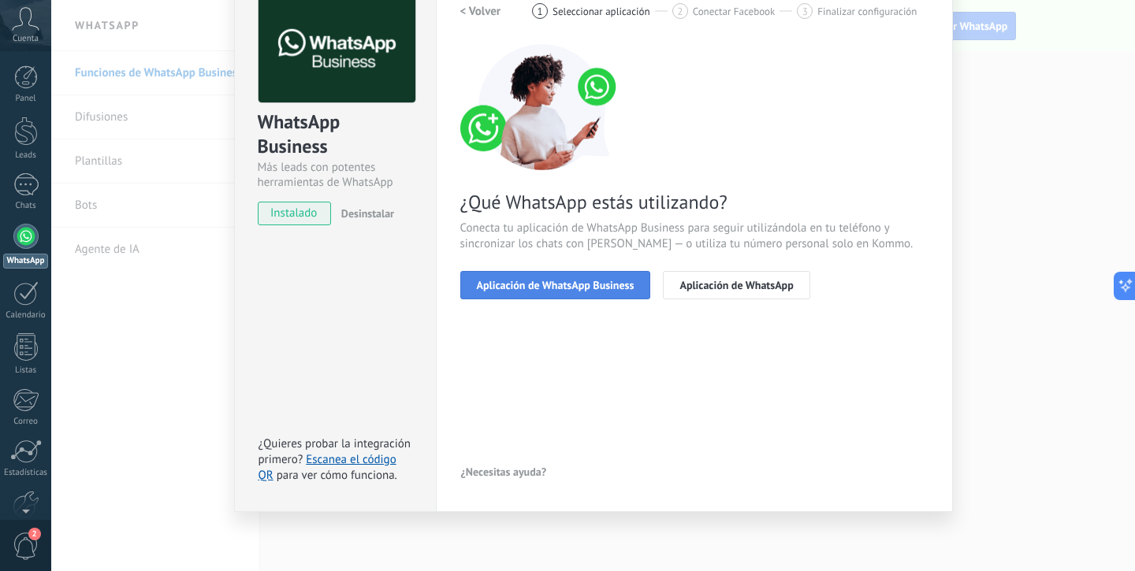
click at [541, 288] on span "Aplicación de WhatsApp Business" at bounding box center [556, 285] width 158 height 11
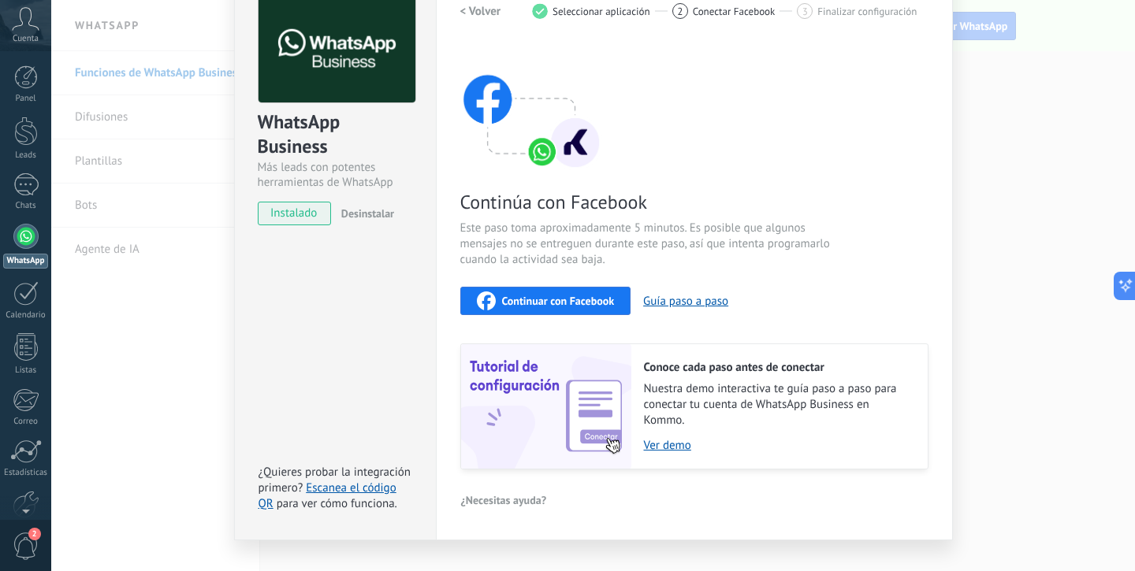
click at [541, 288] on button "Continuar con Facebook" at bounding box center [545, 301] width 171 height 28
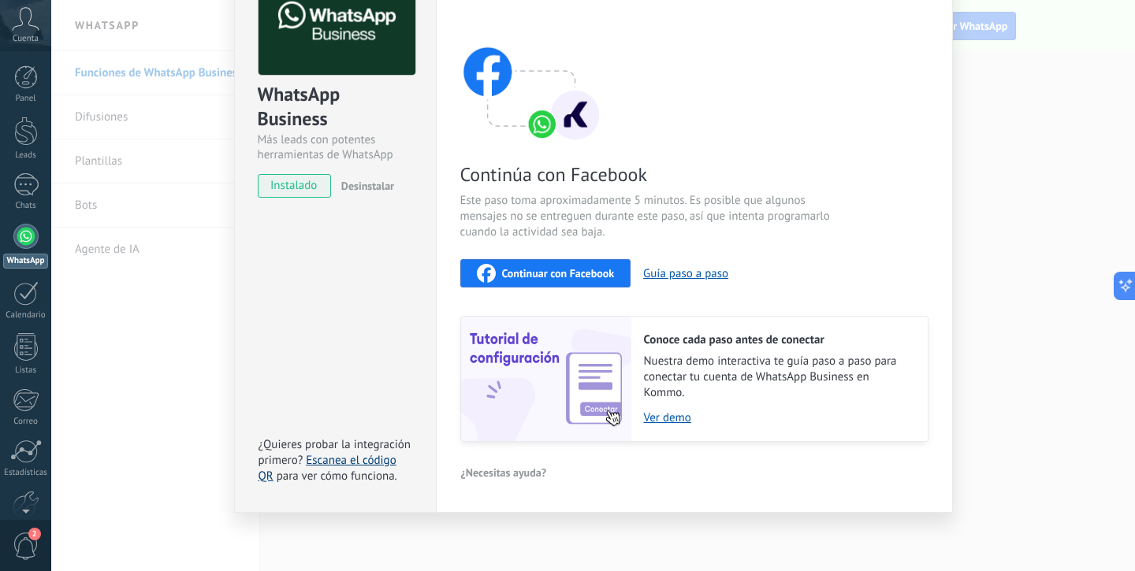
click at [373, 460] on link "Escanea el código QR" at bounding box center [327, 468] width 138 height 31
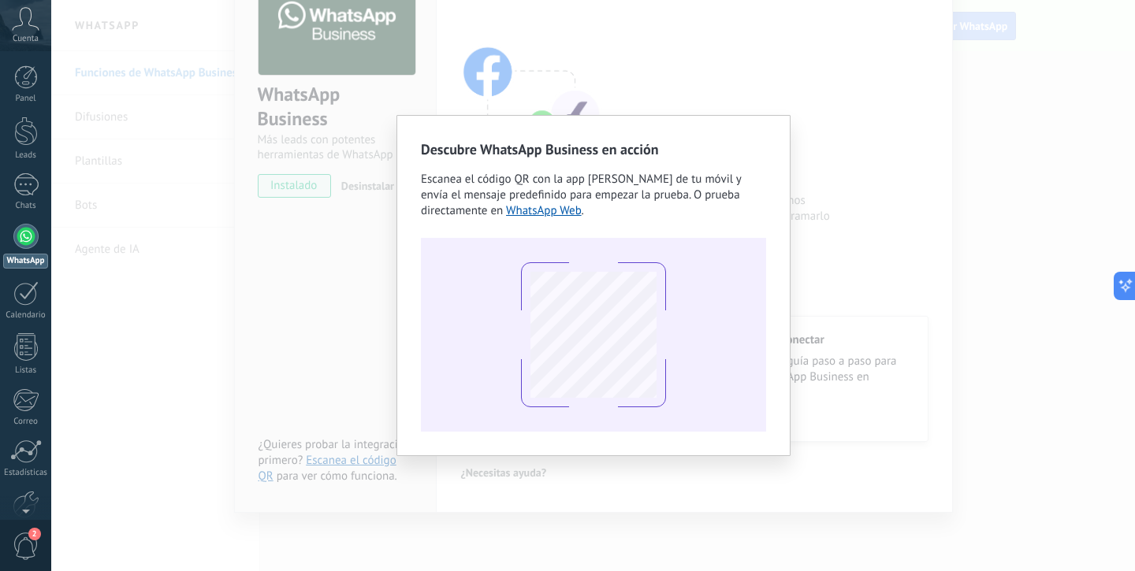
click at [865, 221] on div "Descubre WhatsApp Business en acción Escanea el código QR con la app [PERSON_NA…" at bounding box center [592, 285] width 1083 height 571
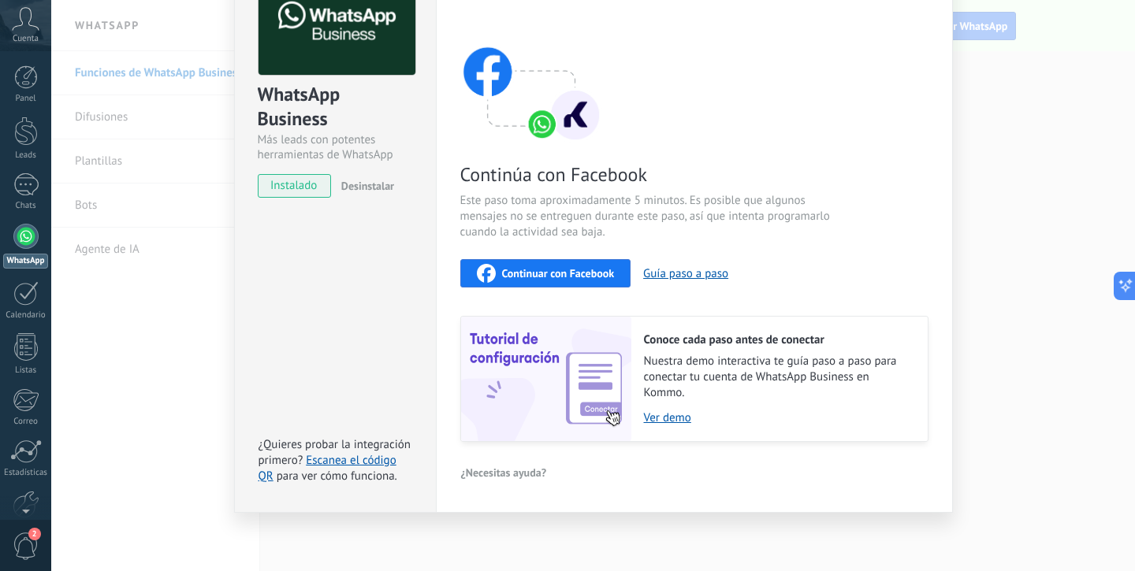
scroll to position [0, 0]
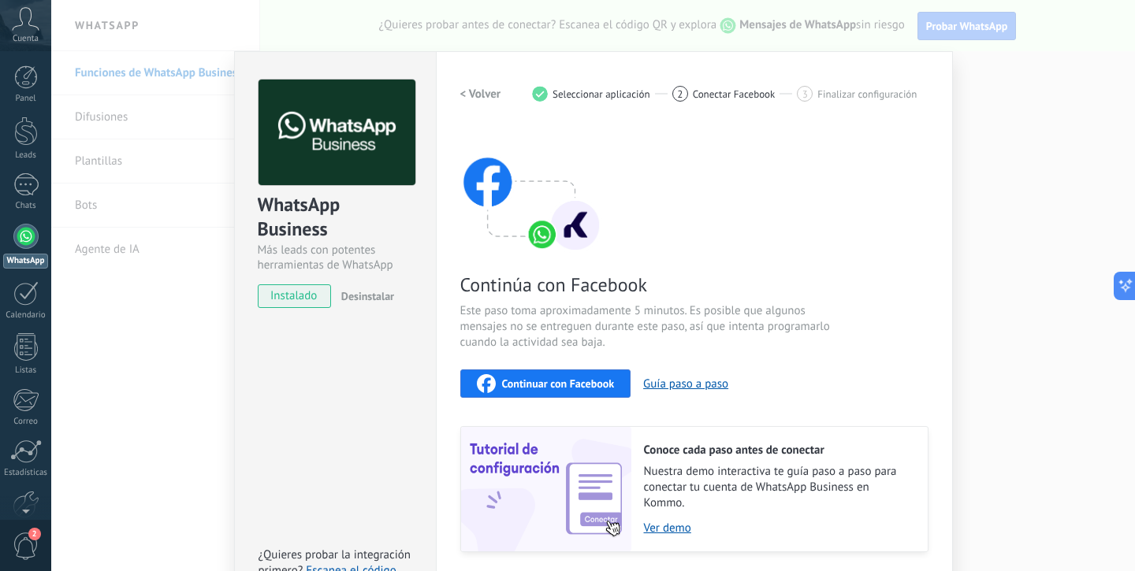
click at [483, 89] on h2 "< Volver" at bounding box center [480, 94] width 41 height 15
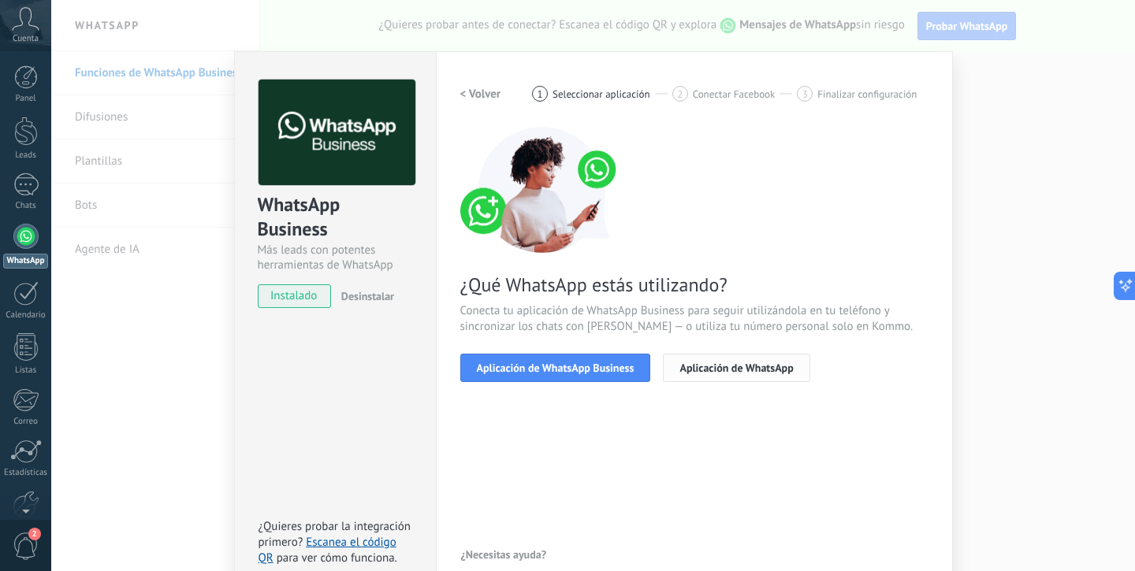
click at [778, 378] on button "Aplicación de WhatsApp" at bounding box center [736, 368] width 147 height 28
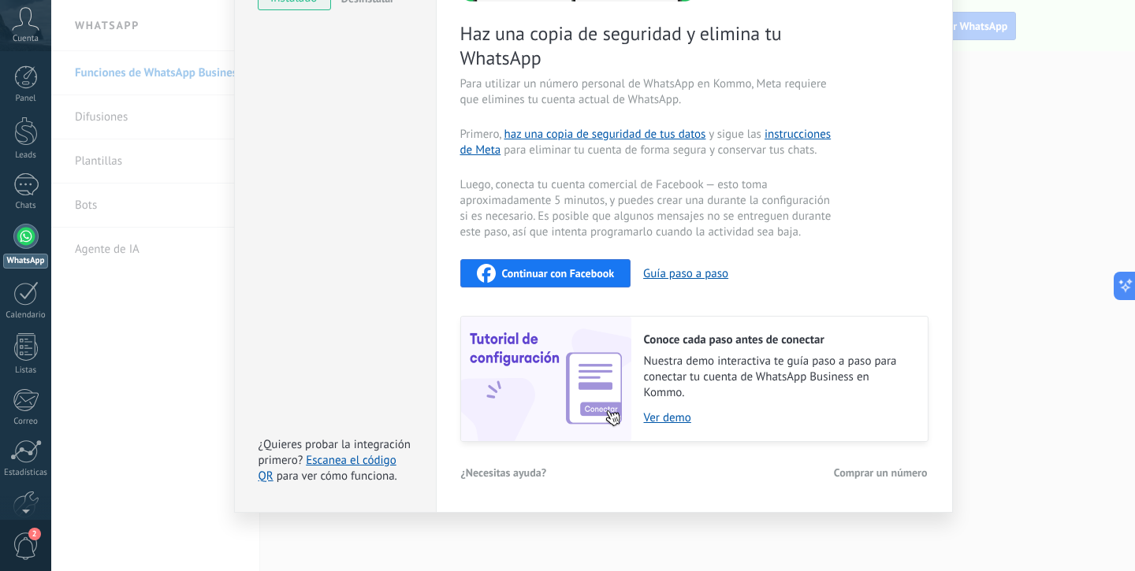
scroll to position [296, 0]
click at [900, 469] on span "Comprar un número" at bounding box center [881, 474] width 94 height 11
click at [565, 270] on span "Continuar con Facebook" at bounding box center [558, 274] width 113 height 11
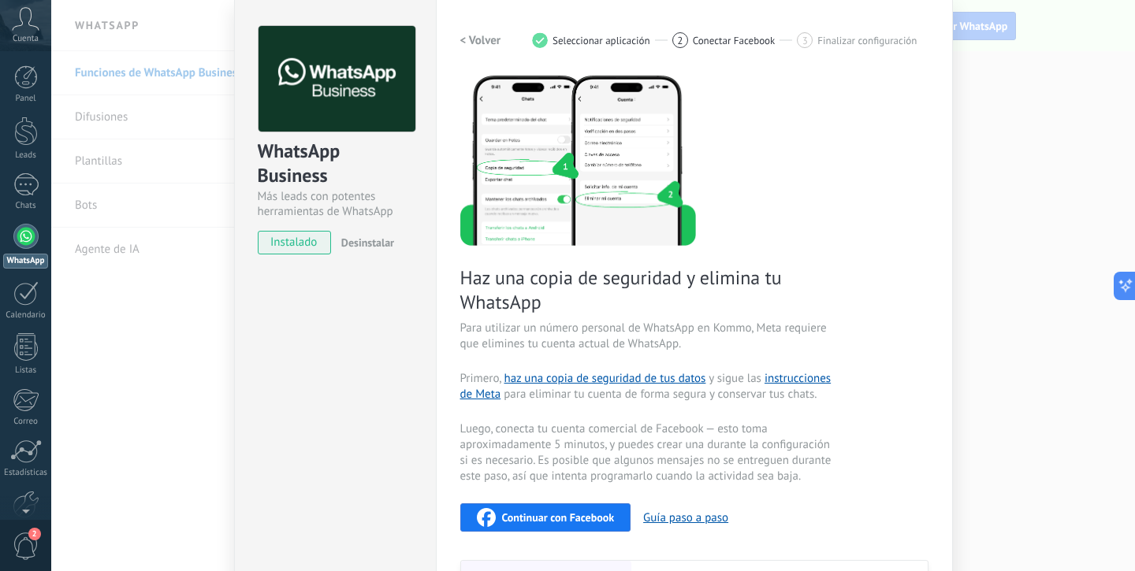
scroll to position [0, 0]
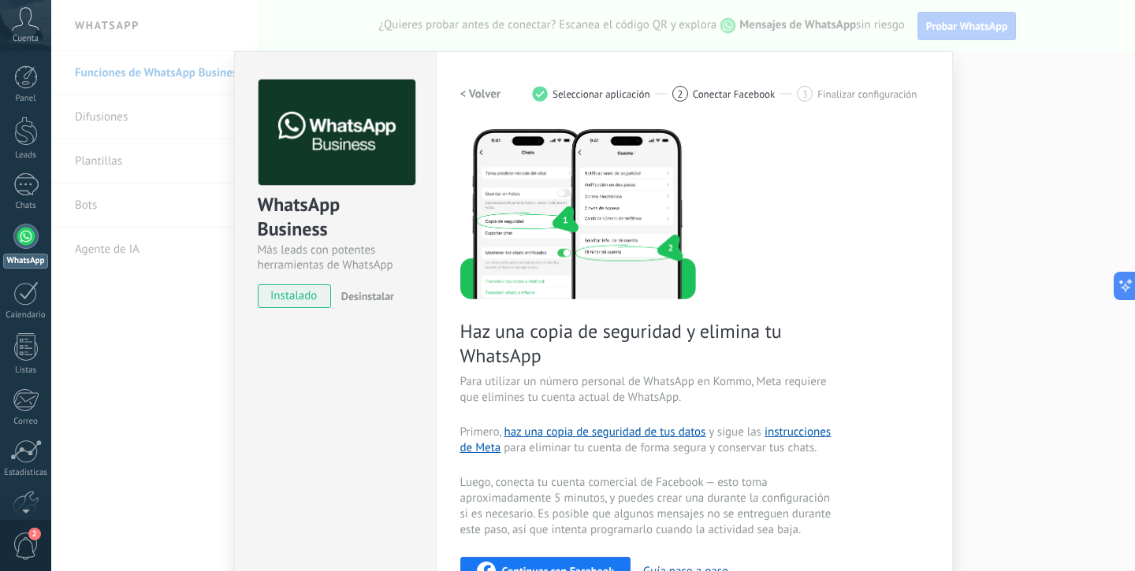
click at [730, 94] on span "Conectar Facebook" at bounding box center [734, 94] width 83 height 12
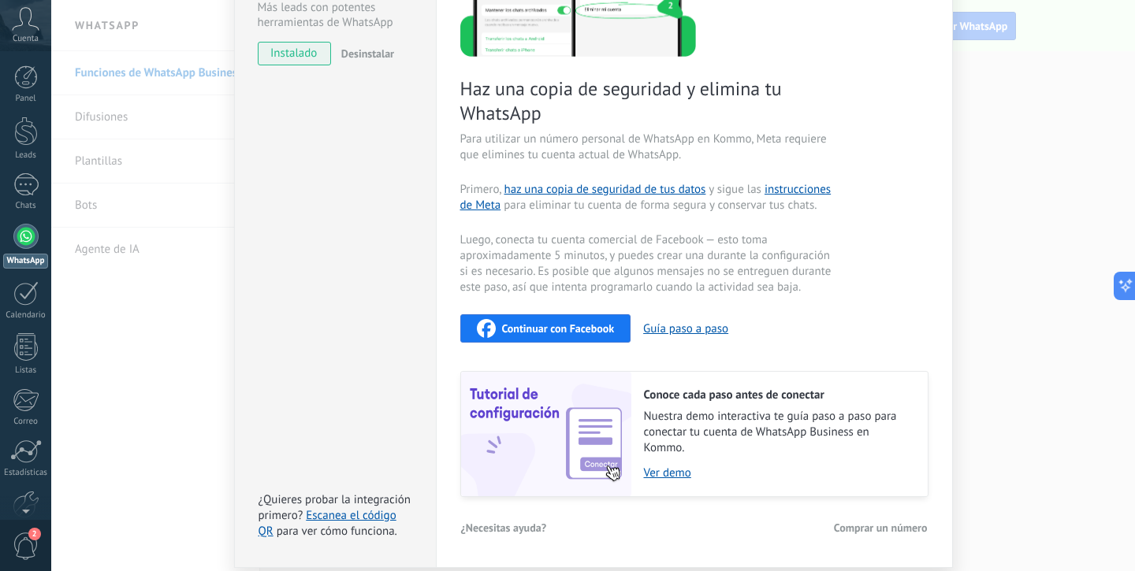
scroll to position [278, 0]
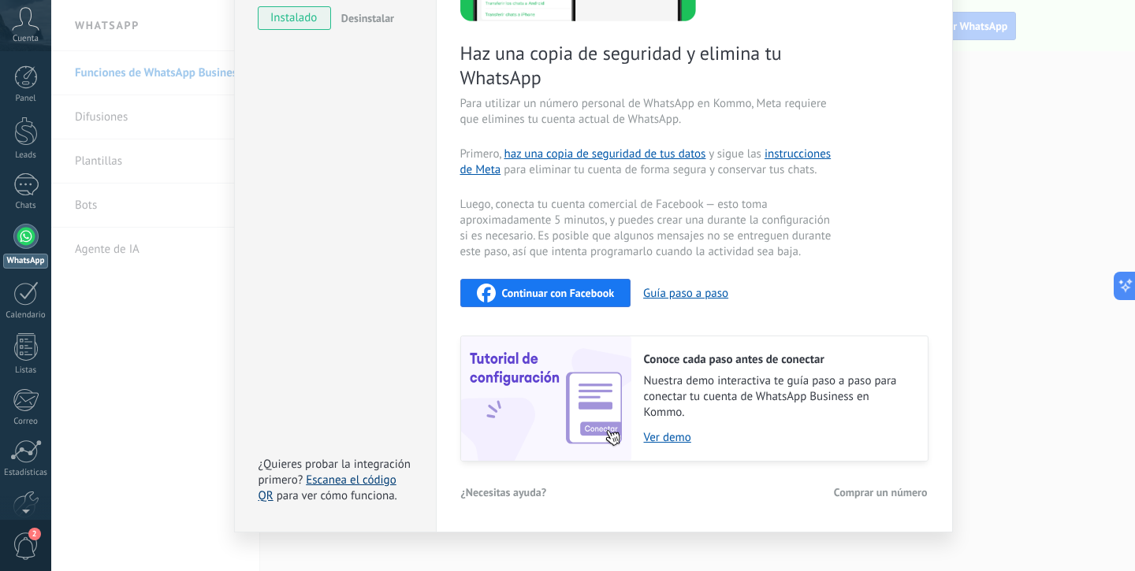
click at [354, 485] on link "Escanea el código QR" at bounding box center [327, 488] width 138 height 31
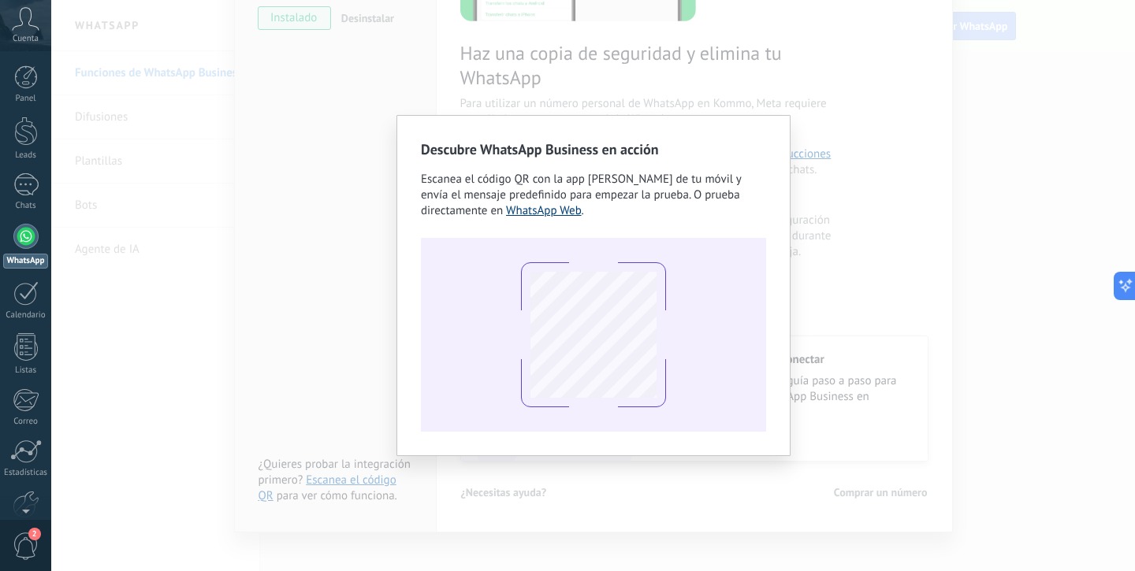
click at [568, 215] on link "WhatsApp Web" at bounding box center [544, 210] width 76 height 15
click at [868, 202] on div "Descubre WhatsApp Business en acción Escanea el código QR con la app [PERSON_NA…" at bounding box center [592, 285] width 1083 height 571
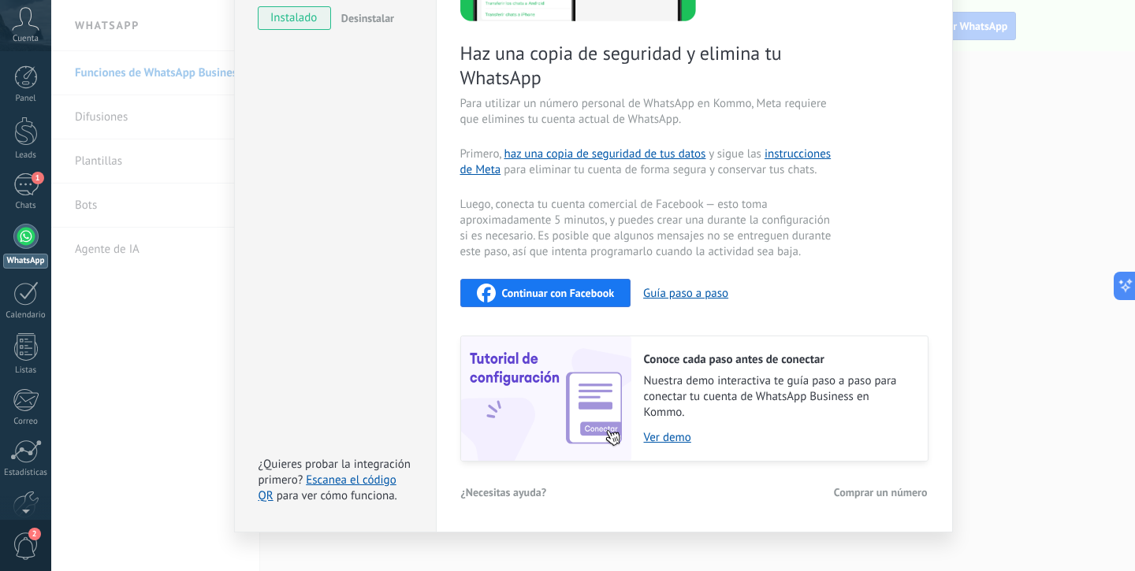
click at [605, 296] on span "Continuar con Facebook" at bounding box center [558, 293] width 113 height 11
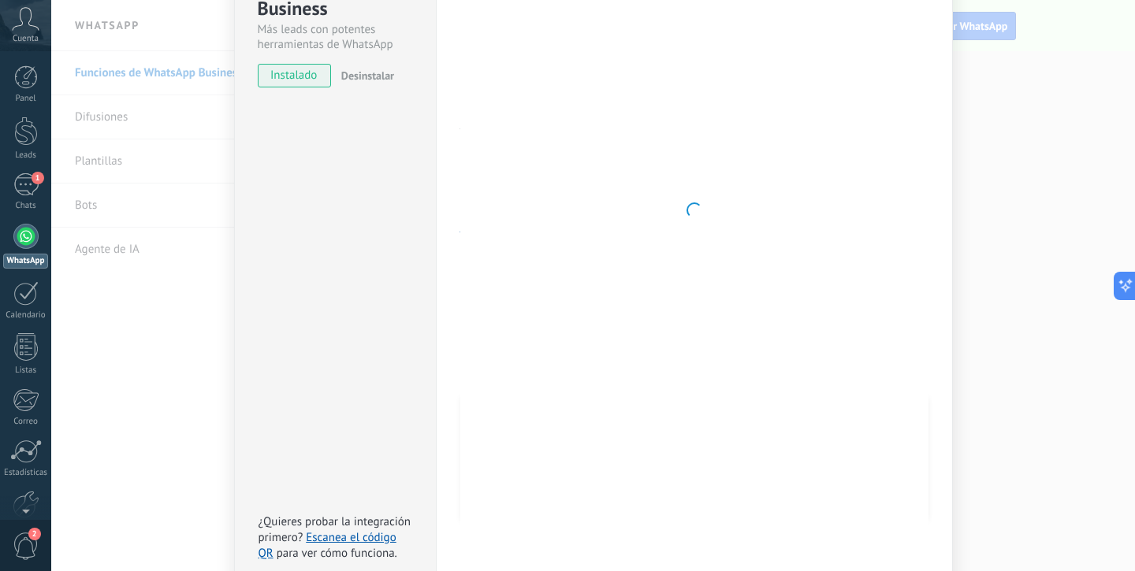
scroll to position [220, 0]
click at [670, 293] on div at bounding box center [694, 211] width 468 height 703
click at [670, 292] on div at bounding box center [694, 211] width 468 height 703
click at [697, 155] on div at bounding box center [694, 211] width 468 height 703
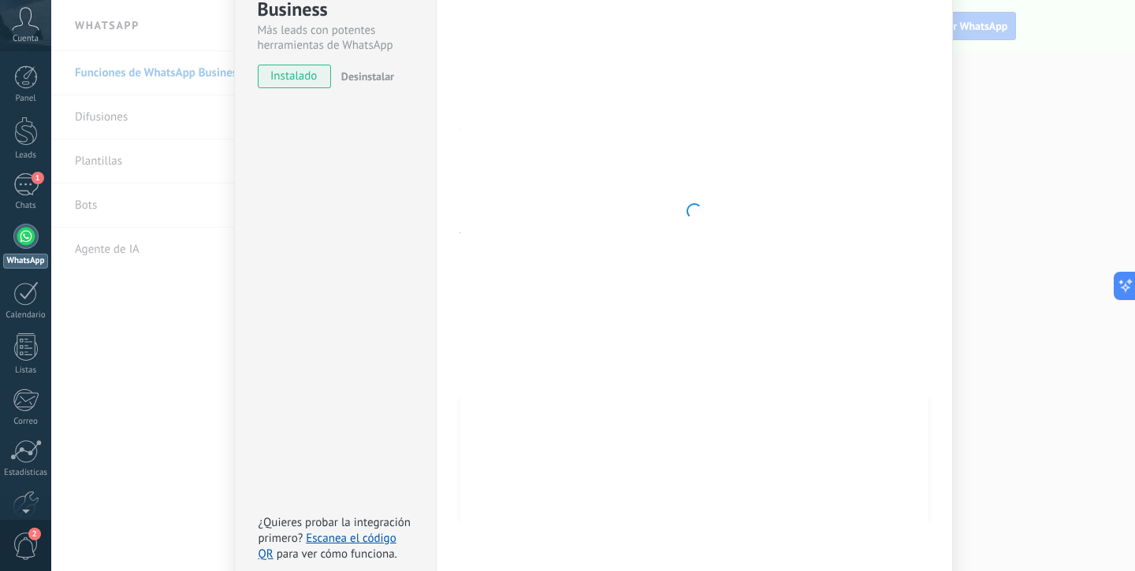
click at [697, 155] on div at bounding box center [694, 211] width 468 height 703
click at [698, 199] on div at bounding box center [694, 211] width 468 height 703
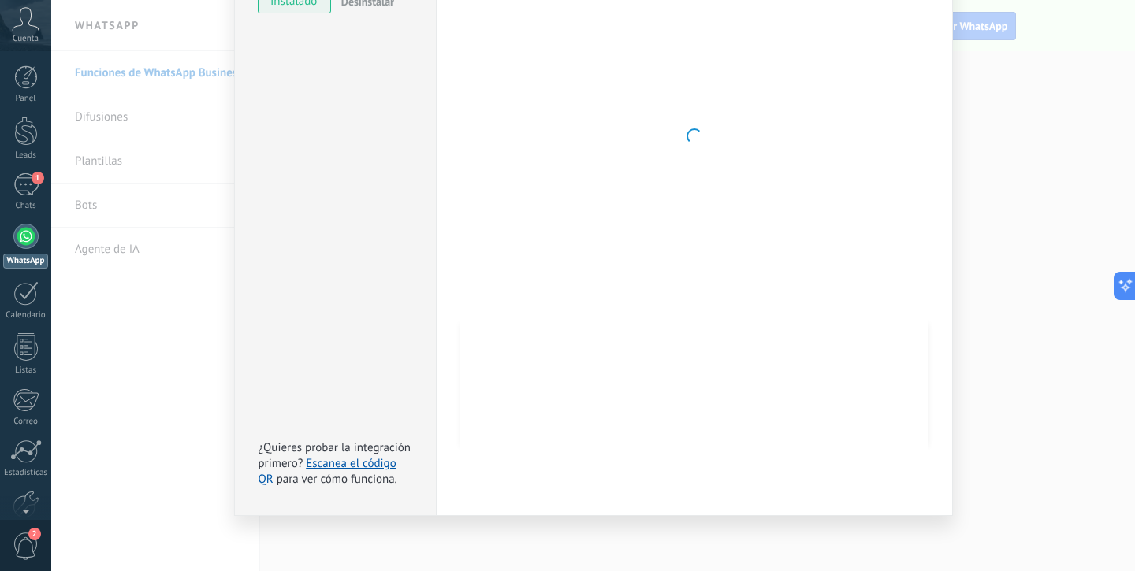
scroll to position [298, 0]
click at [191, 394] on div "WhatsApp Business Más leads con potentes herramientas de WhatsApp instalado Des…" at bounding box center [592, 285] width 1083 height 571
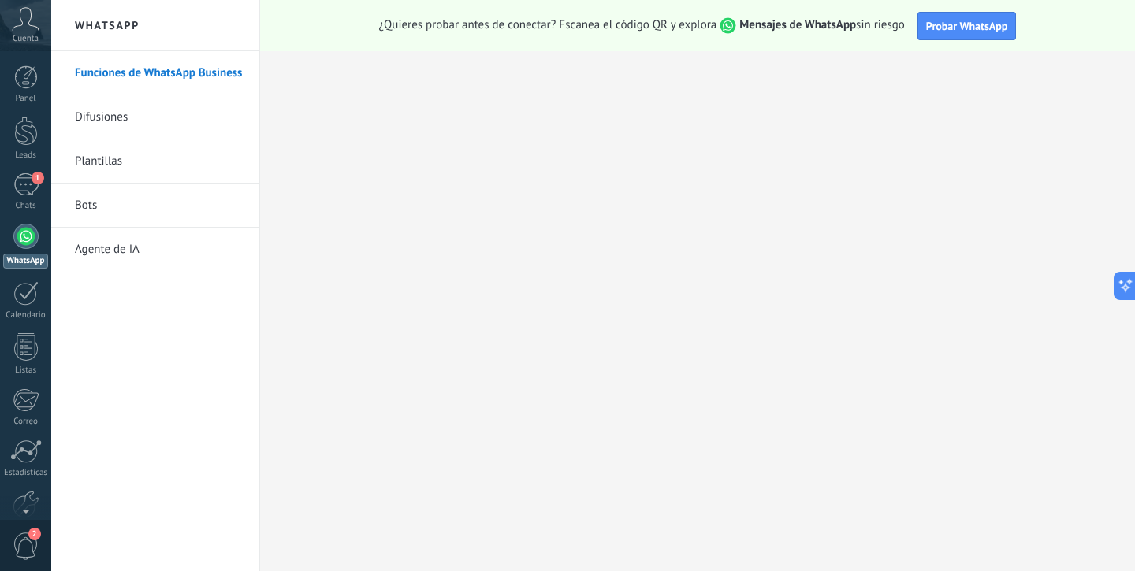
scroll to position [0, 0]
click at [191, 394] on div at bounding box center [592, 285] width 1083 height 571
click at [191, 392] on div "Funciones de WhatsApp Business Difusiones Plantillas Bots Agente de [GEOGRAPHIC…" at bounding box center [155, 311] width 208 height 520
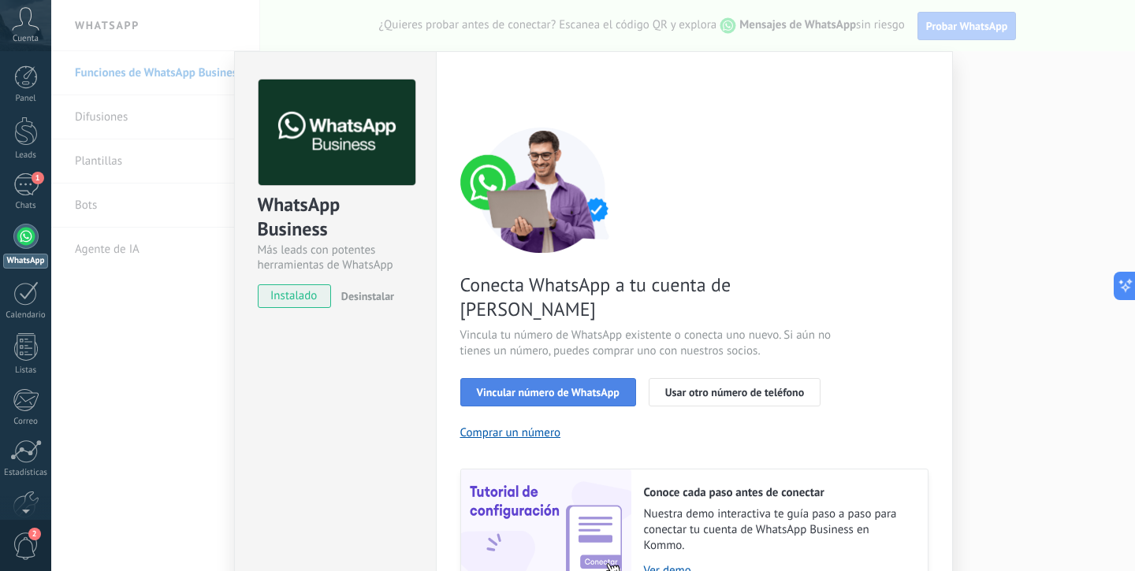
click at [549, 387] on span "Vincular número de WhatsApp" at bounding box center [548, 392] width 143 height 11
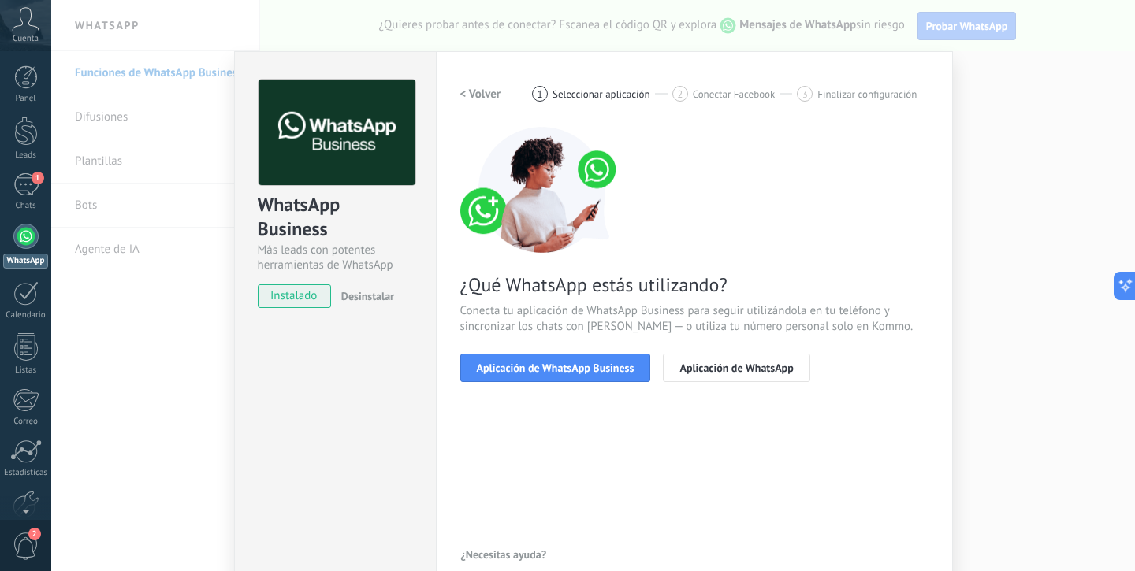
click at [549, 372] on span "Aplicación de WhatsApp Business" at bounding box center [556, 367] width 158 height 11
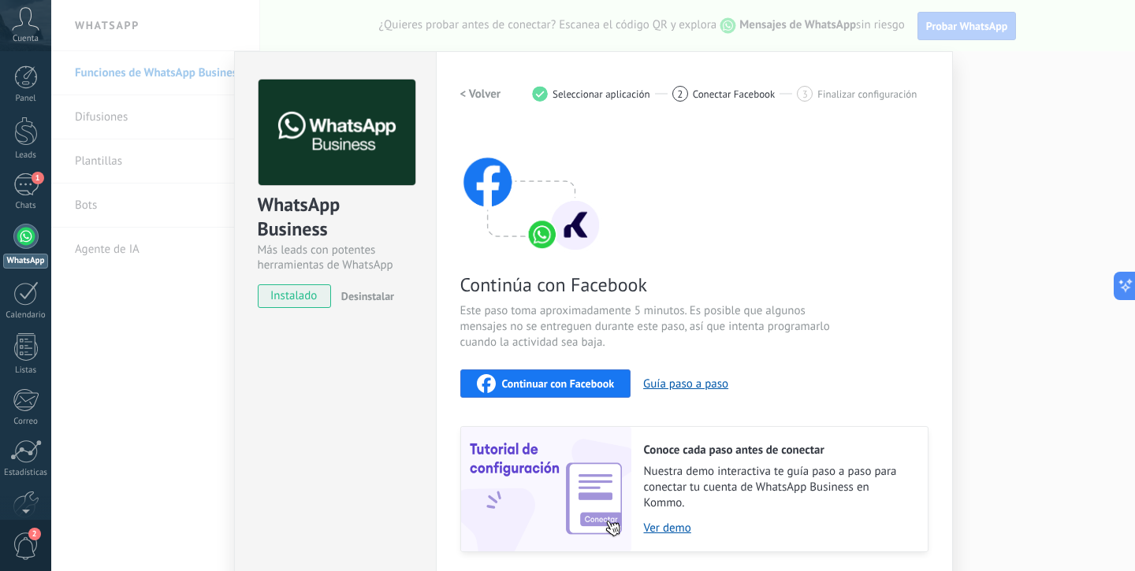
click at [559, 395] on button "Continuar con Facebook" at bounding box center [545, 384] width 171 height 28
click at [601, 378] on span "Continuar con Facebook" at bounding box center [558, 383] width 113 height 11
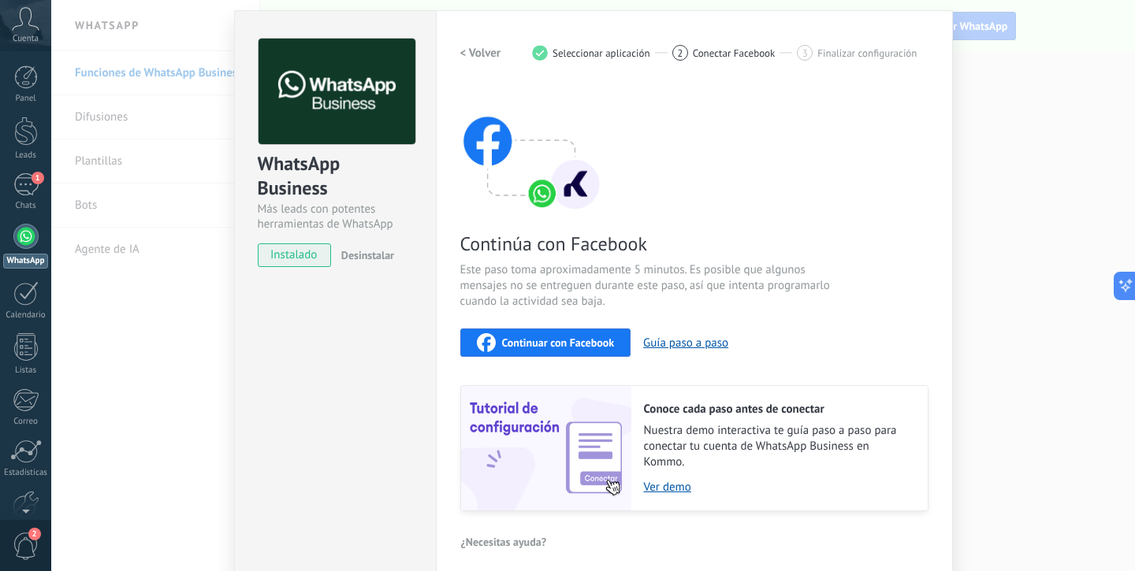
scroll to position [110, 0]
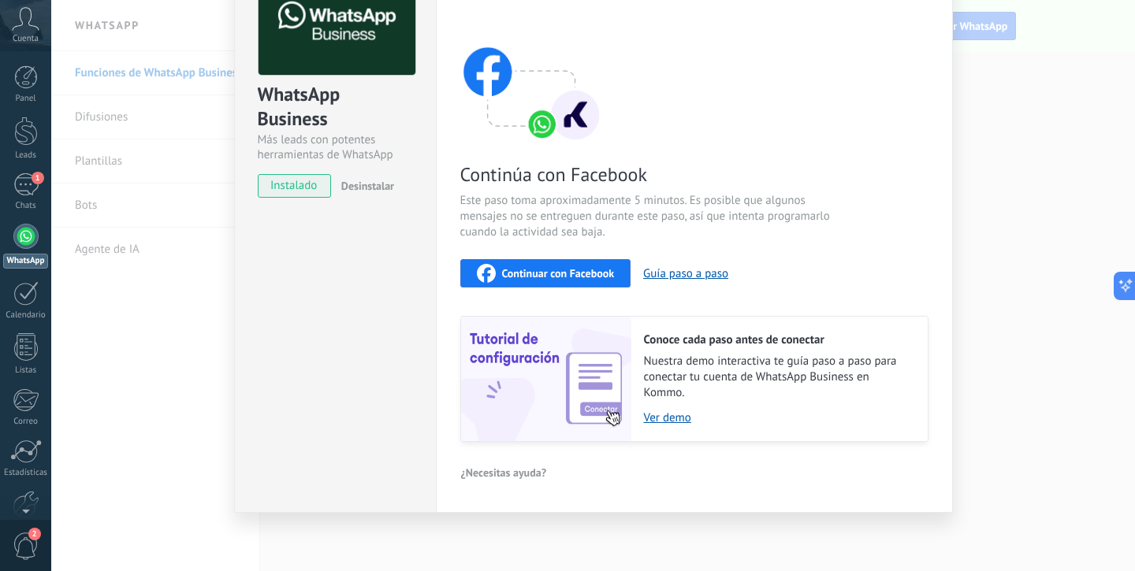
click at [310, 185] on span "instalado" at bounding box center [294, 186] width 72 height 24
click at [311, 184] on span "instalado" at bounding box center [294, 186] width 72 height 24
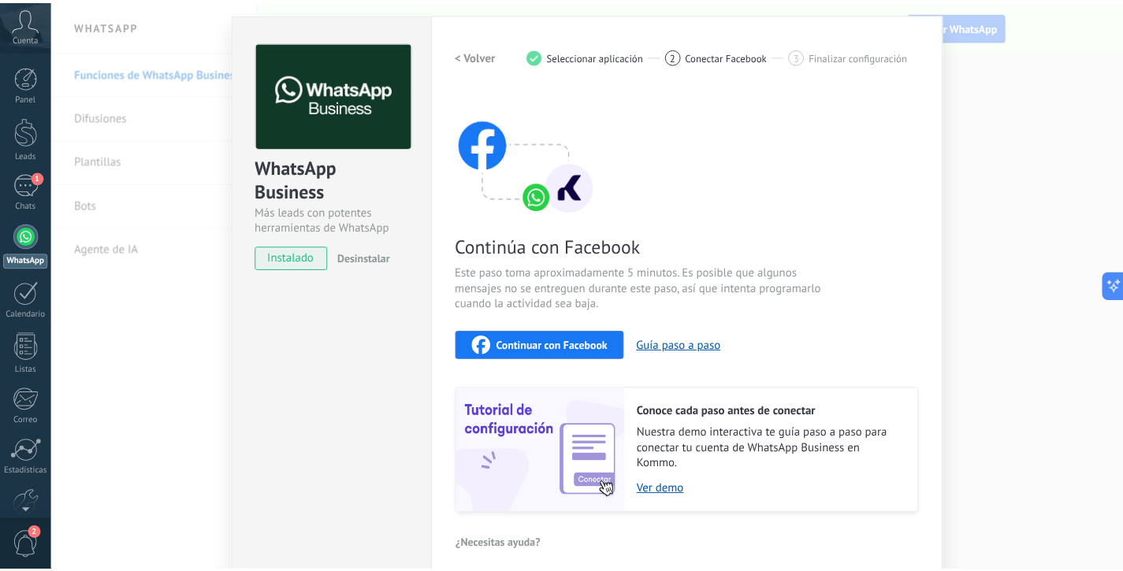
scroll to position [0, 0]
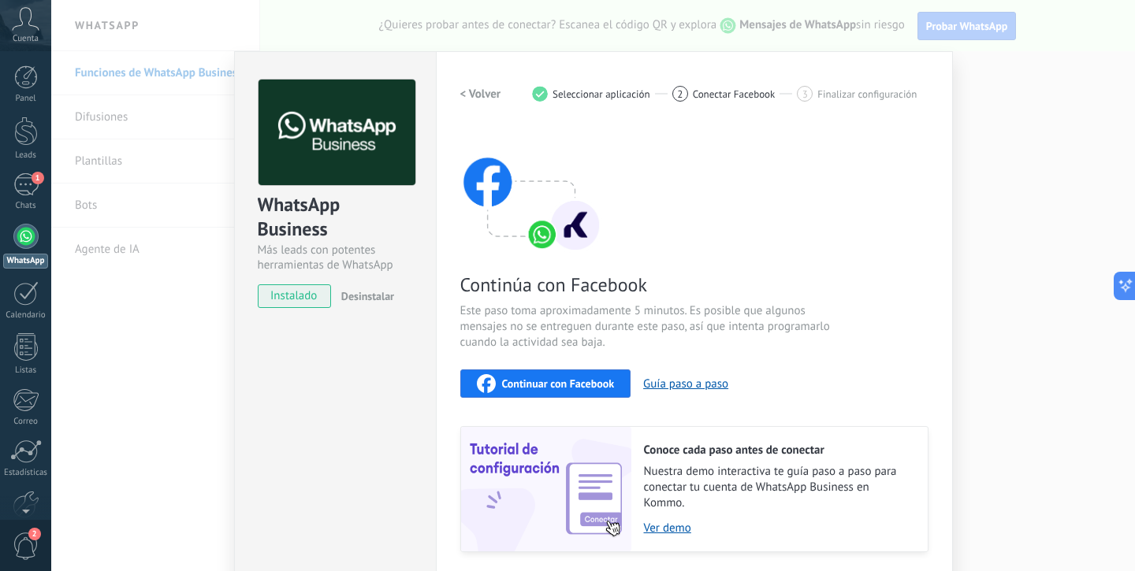
click at [892, 84] on div "< Volver 1 Seleccionar aplicación 2 Conectar Facebook 3 Finalizar configuración" at bounding box center [694, 94] width 468 height 28
click at [1005, 102] on div "WhatsApp Business Más leads con potentes herramientas de WhatsApp instalado Des…" at bounding box center [592, 285] width 1083 height 571
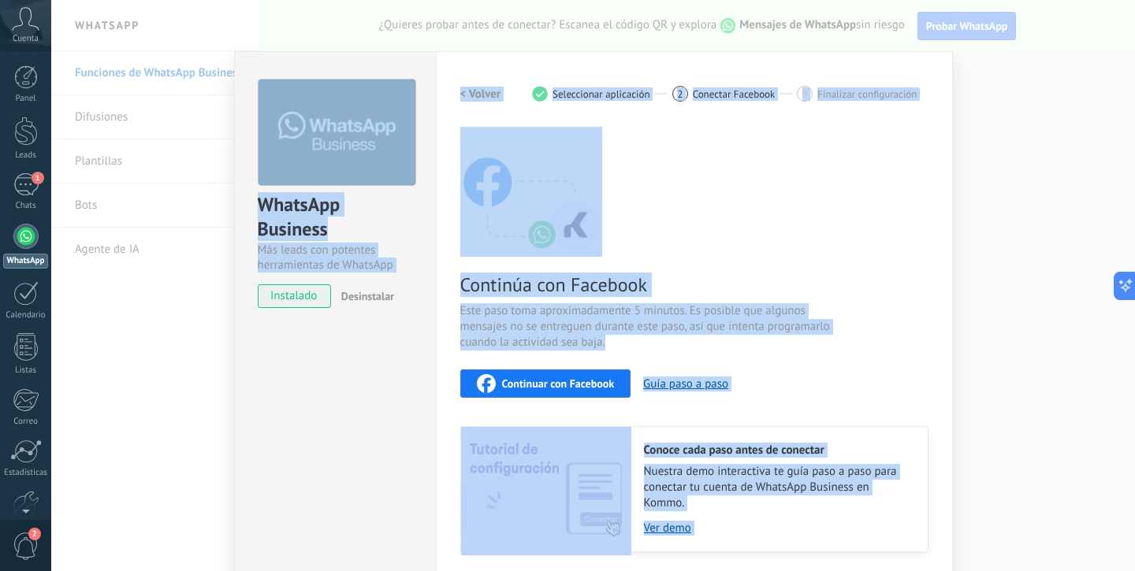
click at [1004, 102] on div "WhatsApp Business Más leads con potentes herramientas de WhatsApp instalado Des…" at bounding box center [592, 285] width 1083 height 571
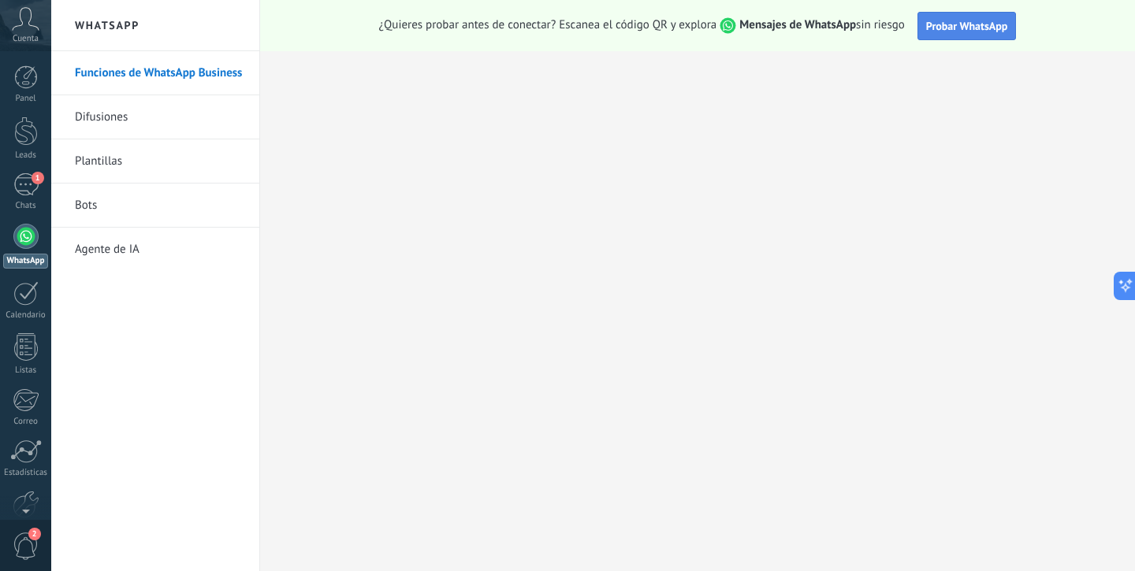
click at [990, 26] on span "Probar WhatsApp" at bounding box center [967, 26] width 82 height 14
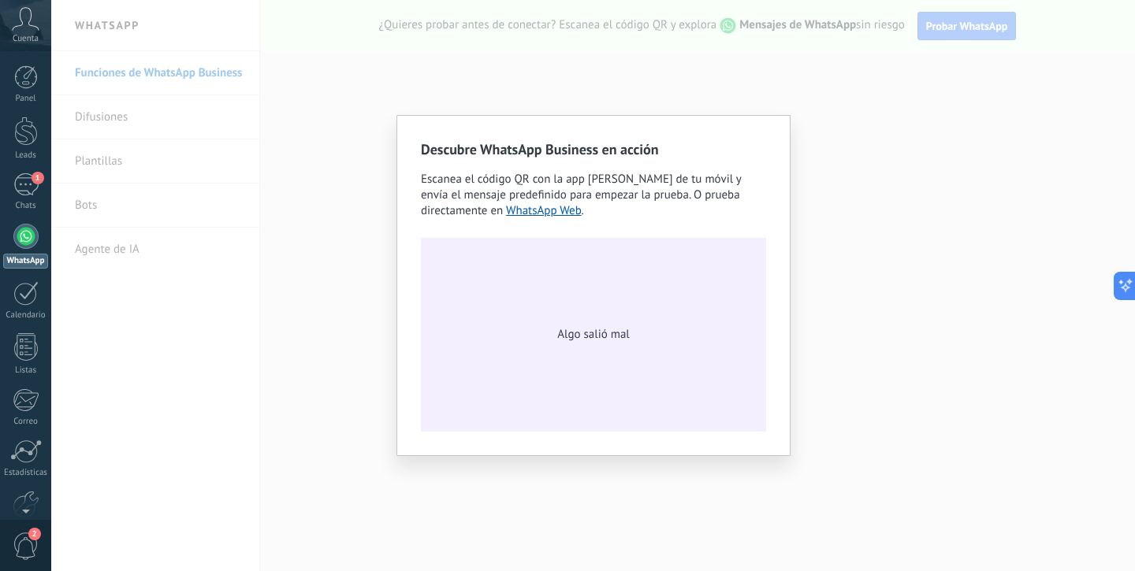
click at [588, 337] on span "Algo salió mal" at bounding box center [593, 335] width 72 height 16
click at [551, 217] on link "WhatsApp Web" at bounding box center [544, 210] width 76 height 15
click at [871, 221] on div "Descubre WhatsApp Business en acción Escanea el código QR con la app [PERSON_NA…" at bounding box center [592, 285] width 1083 height 571
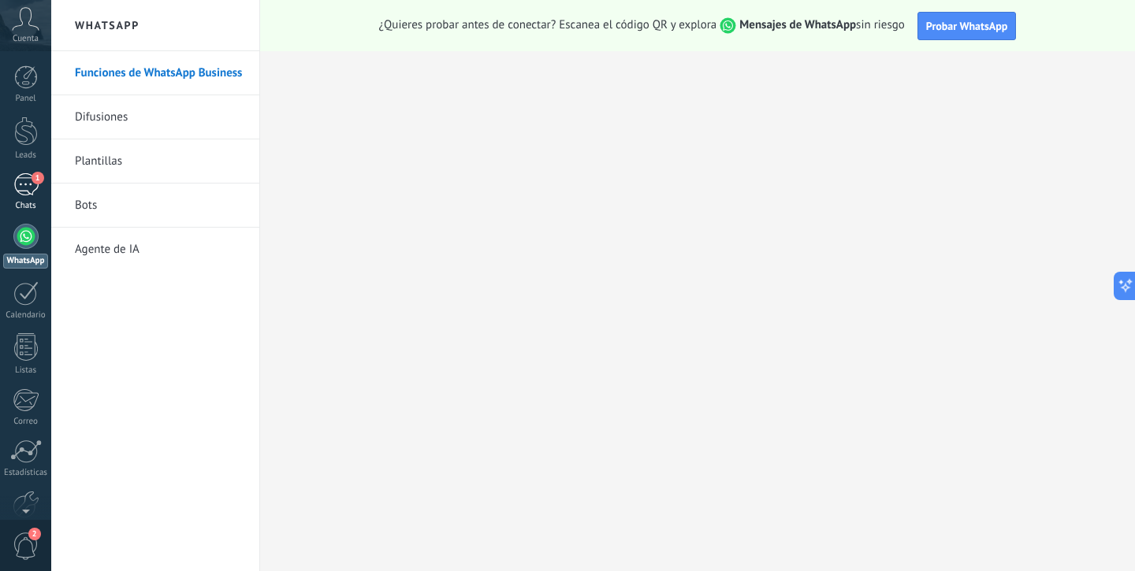
click at [38, 201] on div "Chats" at bounding box center [26, 206] width 46 height 10
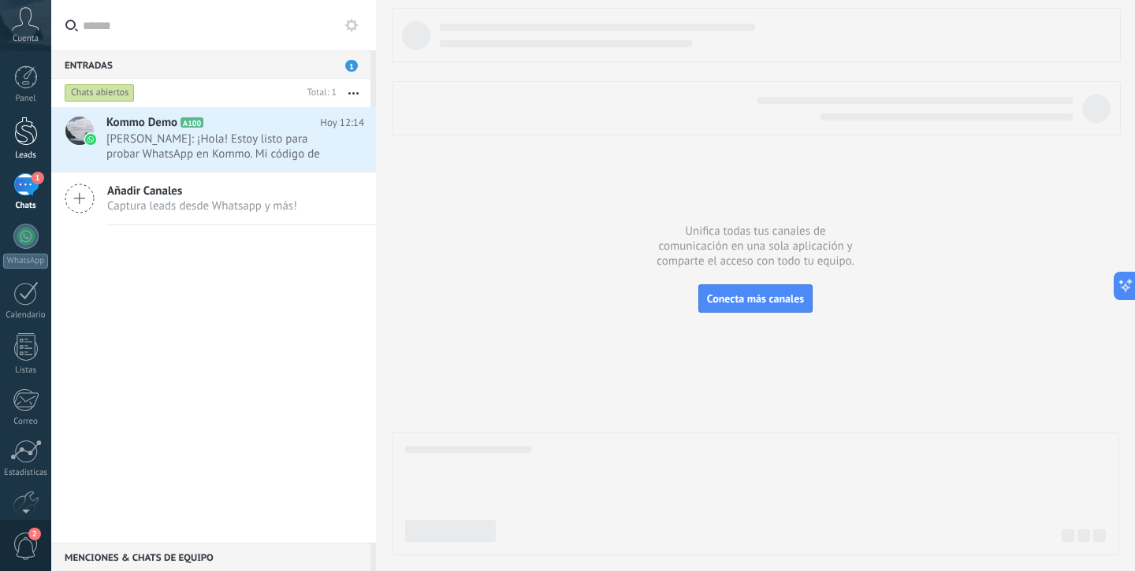
click at [33, 153] on div "Leads" at bounding box center [26, 155] width 46 height 10
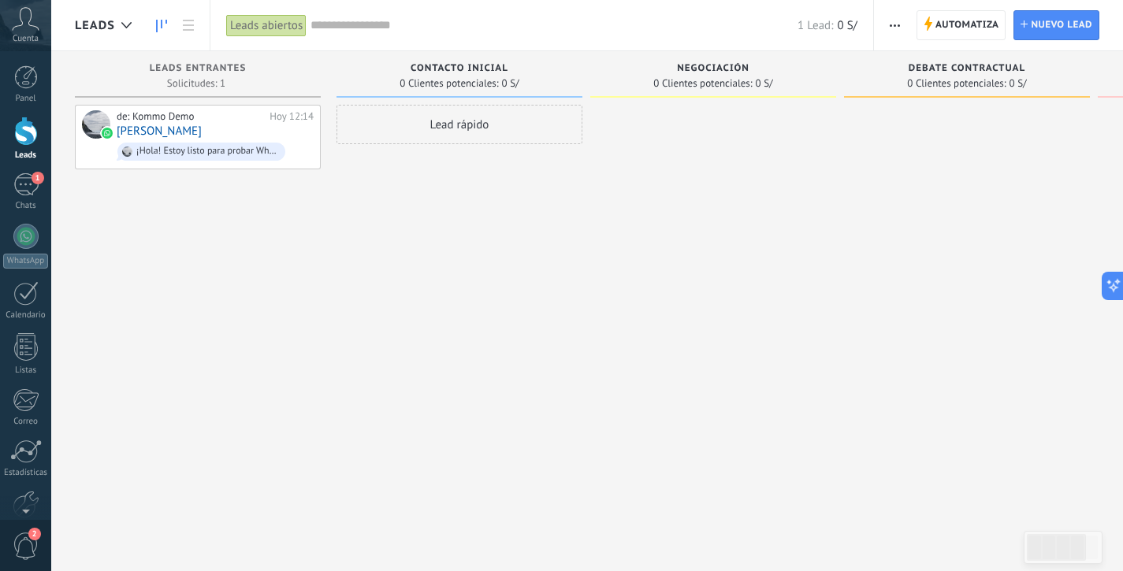
click at [457, 64] on span "Contacto inicial" at bounding box center [460, 68] width 98 height 11
drag, startPoint x: 457, startPoint y: 64, endPoint x: 751, endPoint y: 76, distance: 294.1
click at [457, 65] on span "Contacto inicial" at bounding box center [460, 68] width 98 height 11
click at [906, 28] on button "button" at bounding box center [894, 25] width 23 height 30
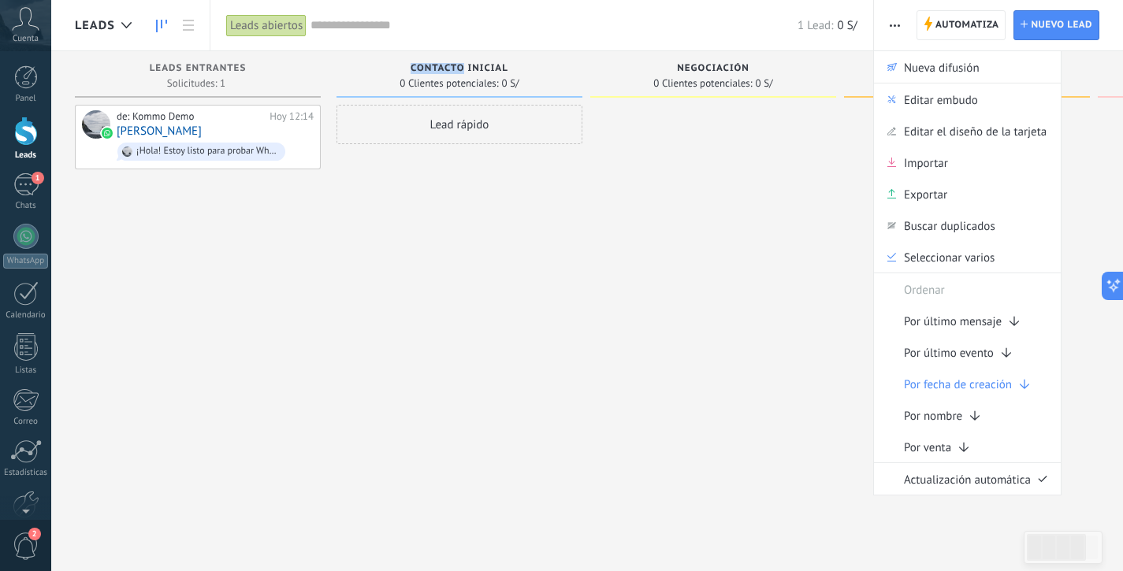
click at [893, 136] on div "Editar el diseño de la tarjeta" at bounding box center [967, 131] width 187 height 32
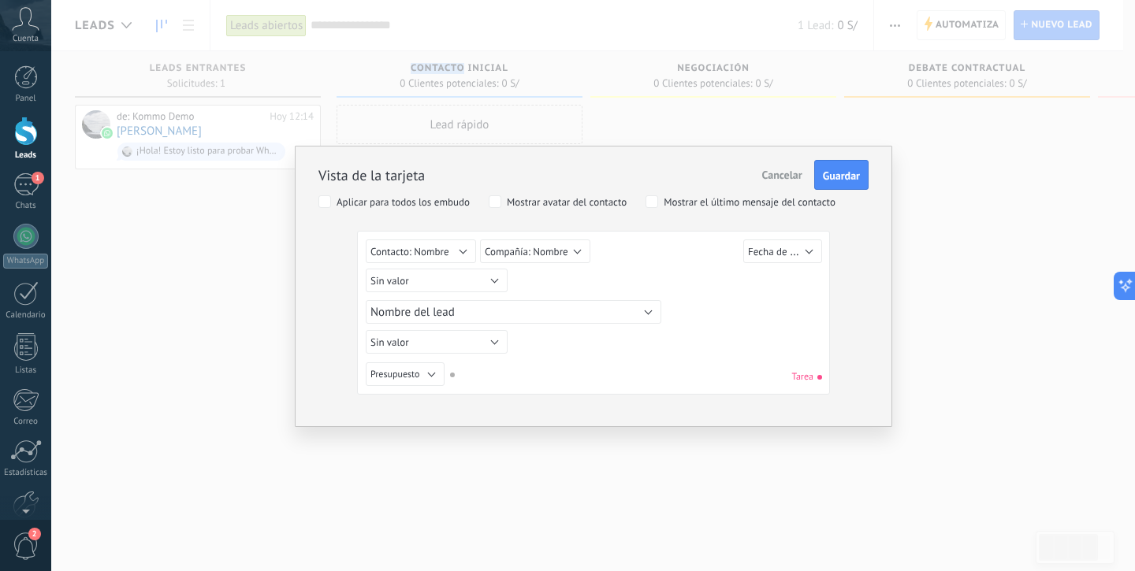
click at [792, 174] on span "Cancelar" at bounding box center [782, 175] width 40 height 14
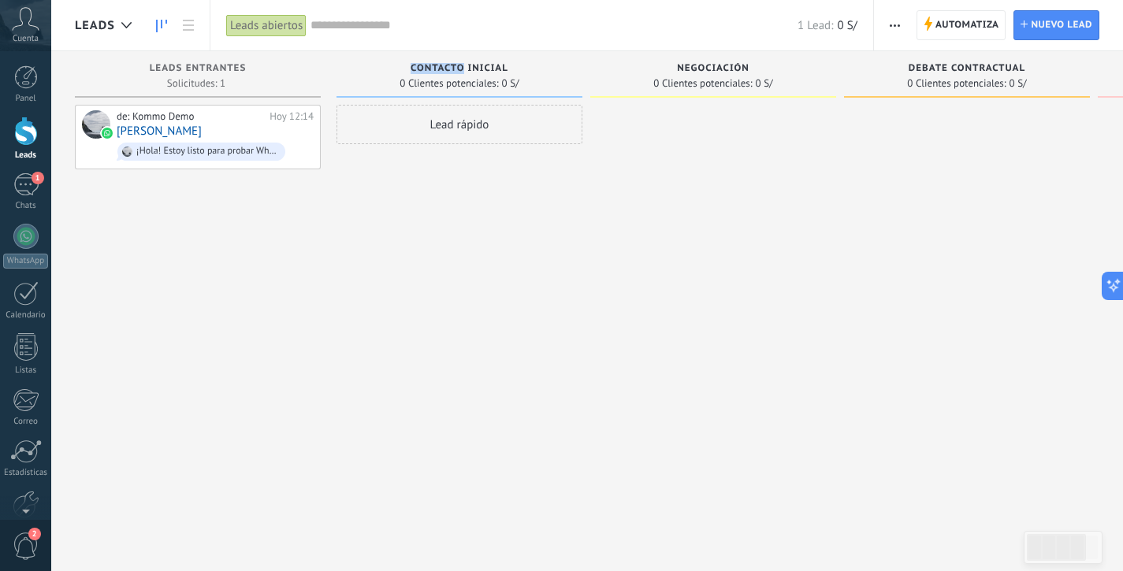
click at [890, 34] on span "button" at bounding box center [895, 25] width 10 height 30
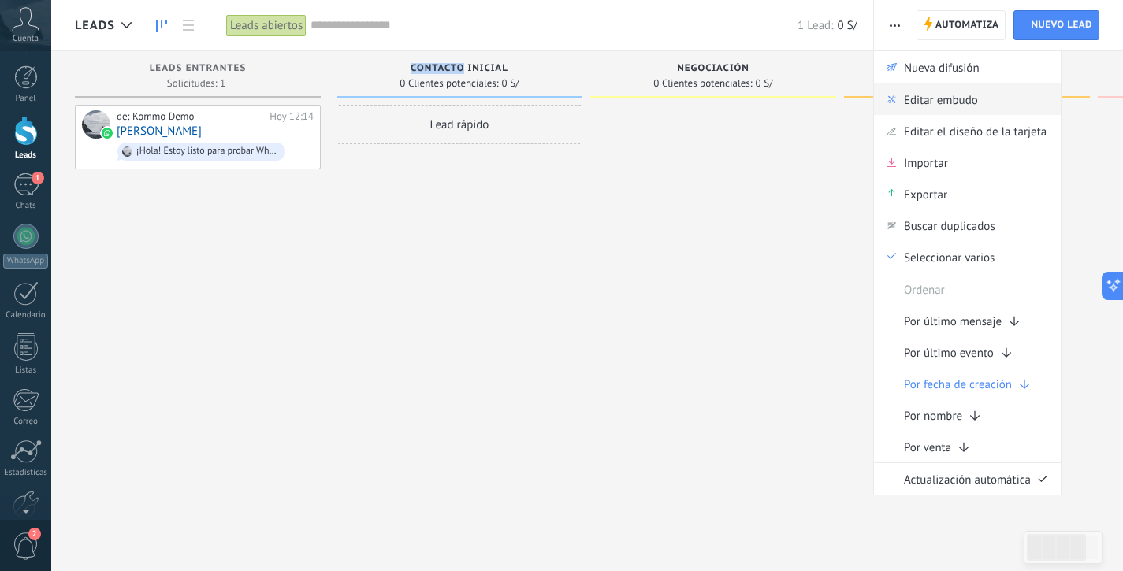
click at [957, 102] on span "Editar embudo" at bounding box center [941, 100] width 74 height 32
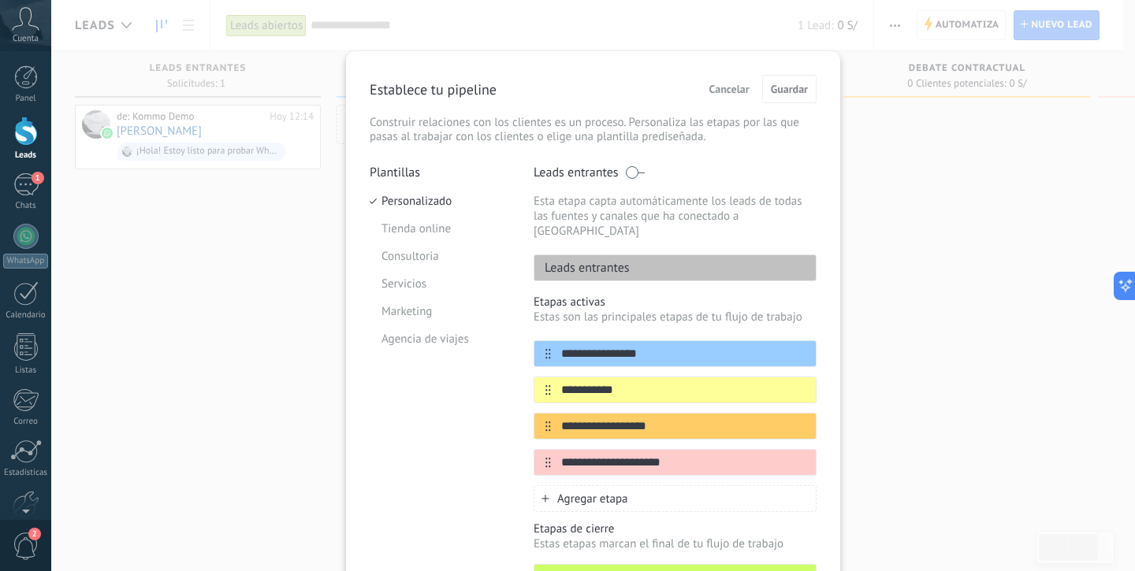
scroll to position [128, 0]
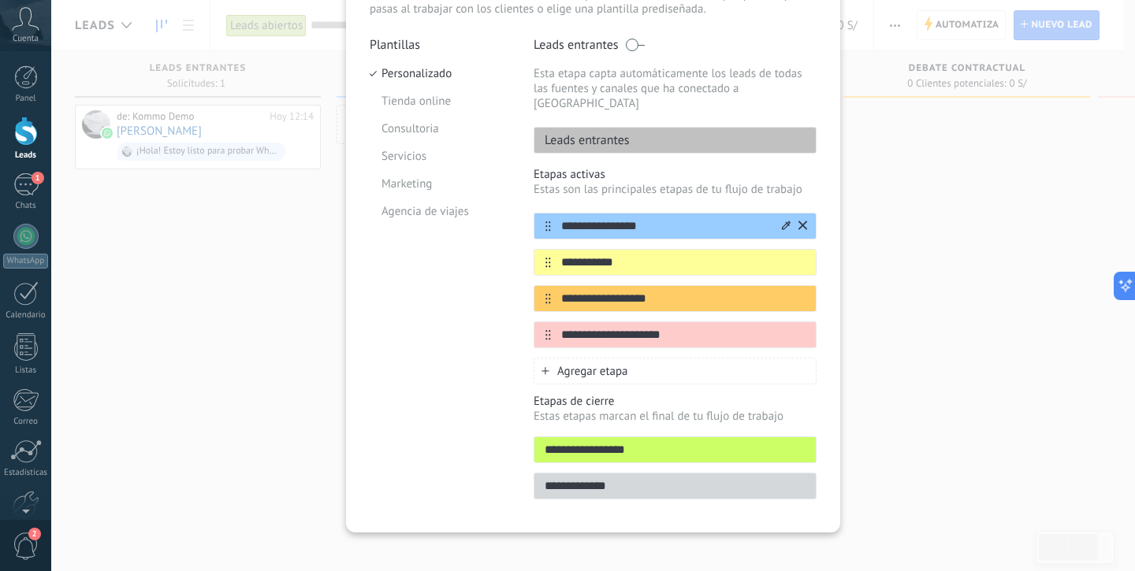
click at [785, 221] on icon at bounding box center [786, 225] width 9 height 9
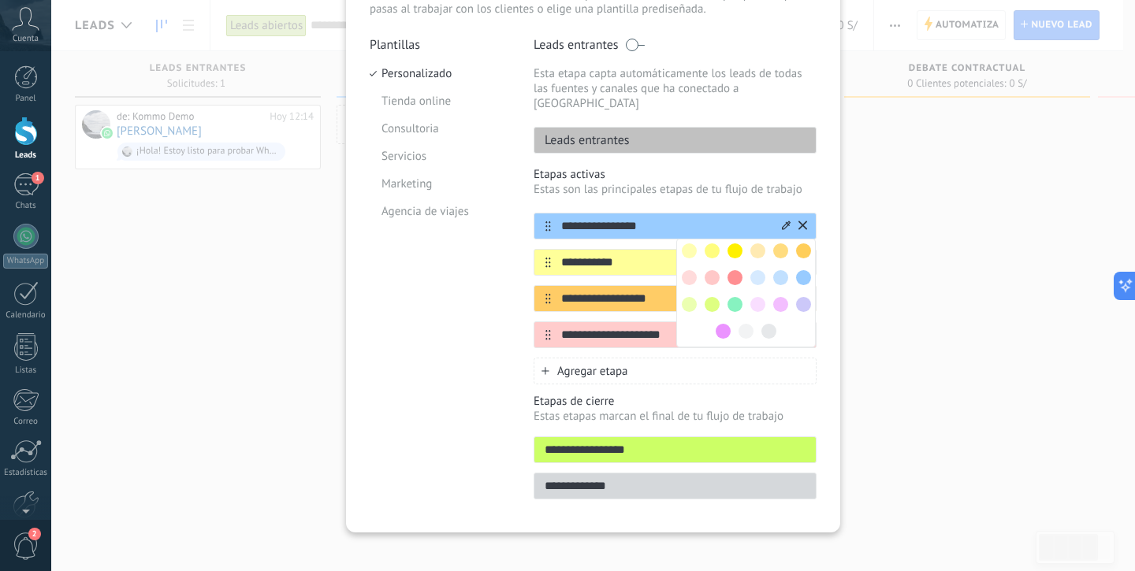
click at [705, 197] on div "**********" at bounding box center [674, 275] width 283 height 217
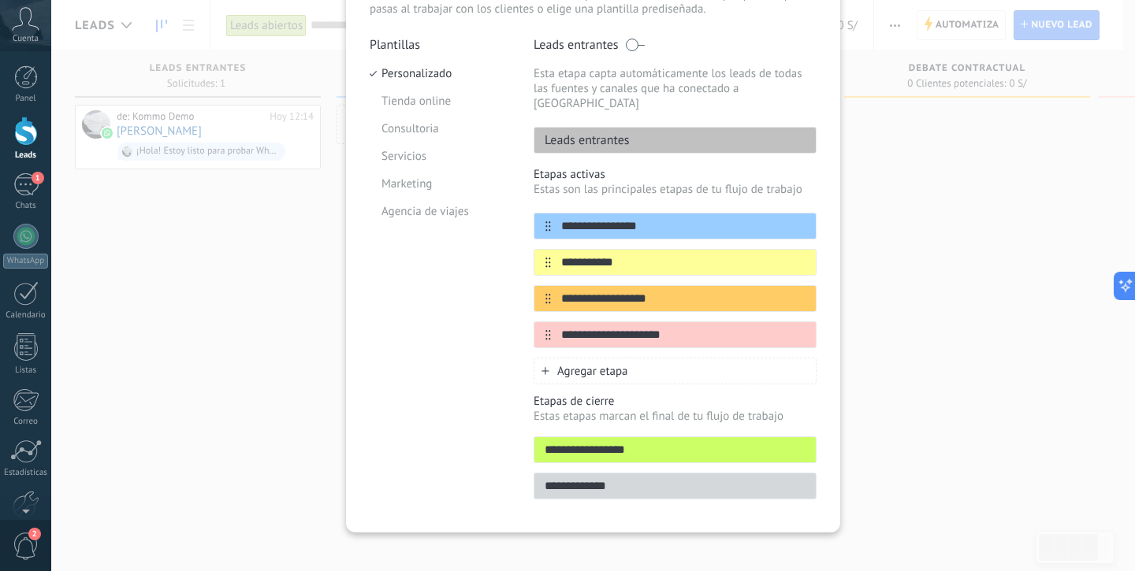
click at [875, 281] on div "**********" at bounding box center [592, 285] width 1083 height 571
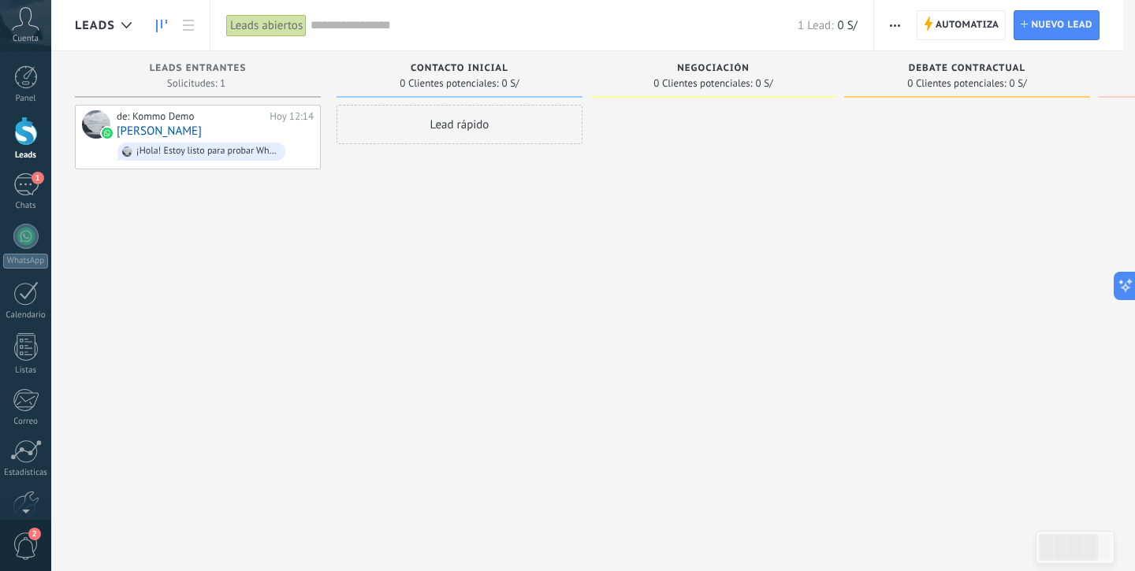
scroll to position [0, 0]
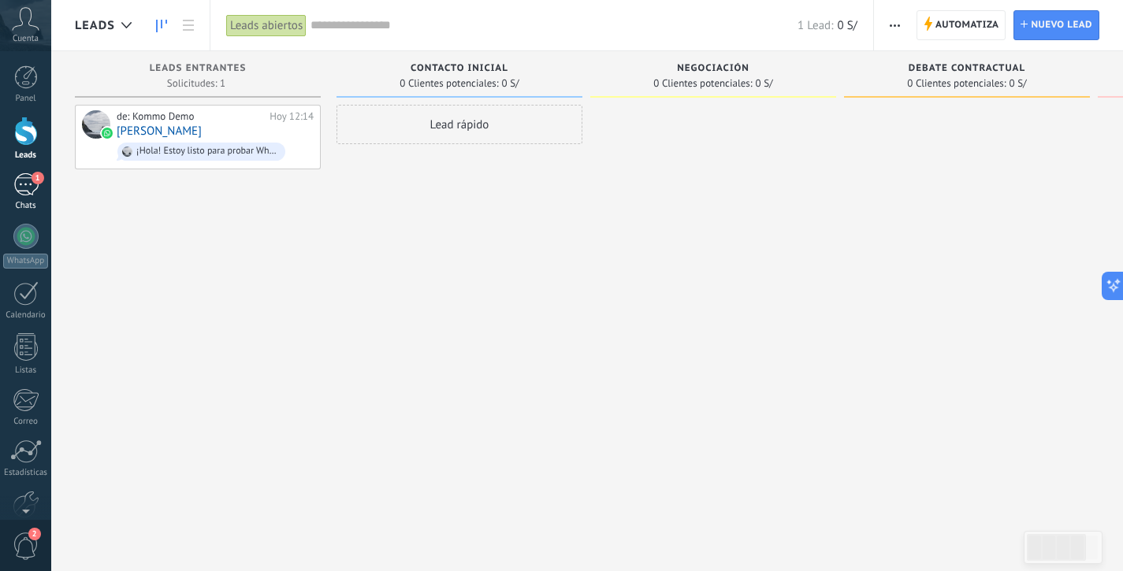
click at [32, 195] on div "1" at bounding box center [25, 184] width 25 height 23
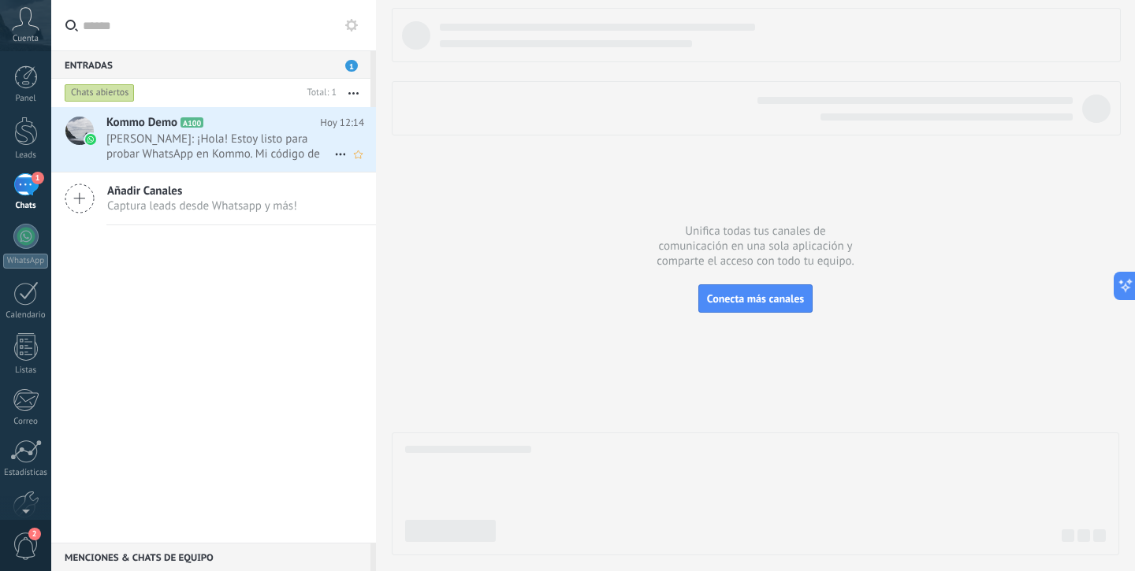
click at [264, 124] on h2 "Kommo Demo A100" at bounding box center [213, 123] width 214 height 16
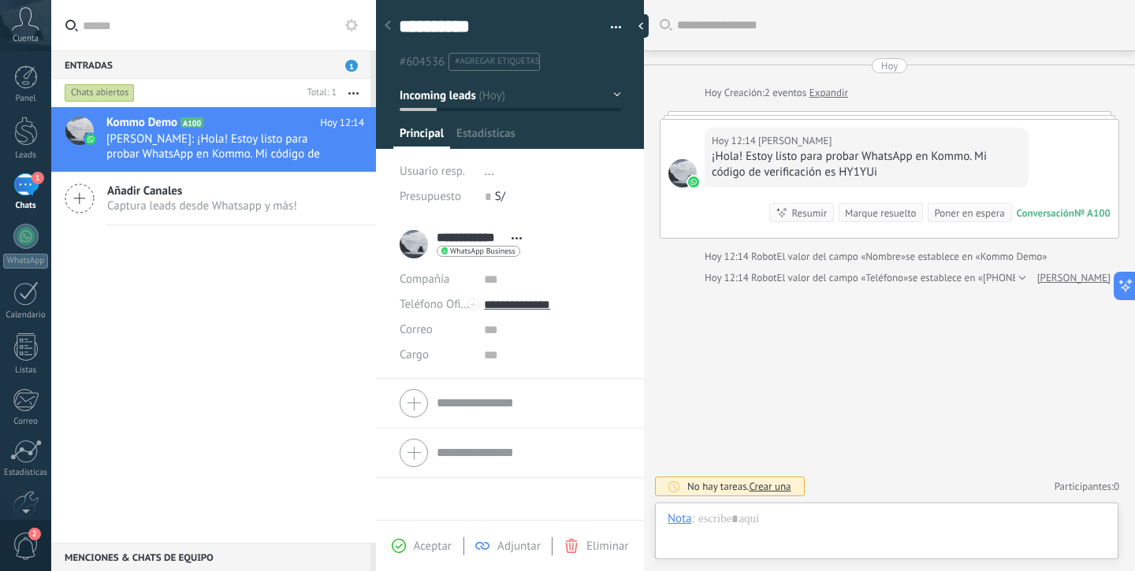
scroll to position [24, 0]
click at [245, 201] on span "Captura leads desde Whatsapp y más!" at bounding box center [202, 206] width 190 height 15
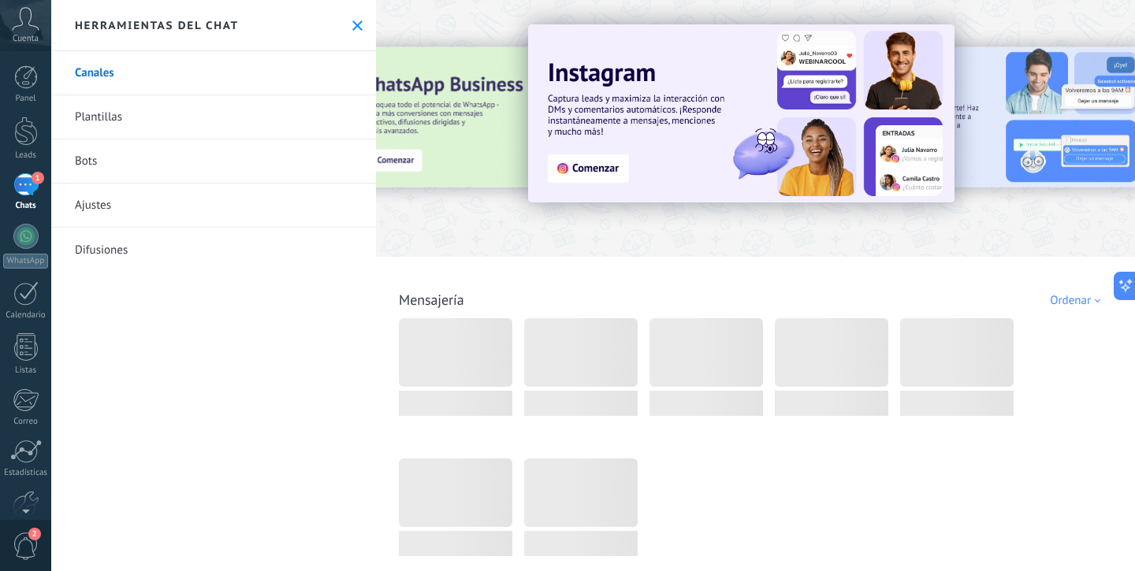
click at [357, 24] on button at bounding box center [357, 25] width 13 height 13
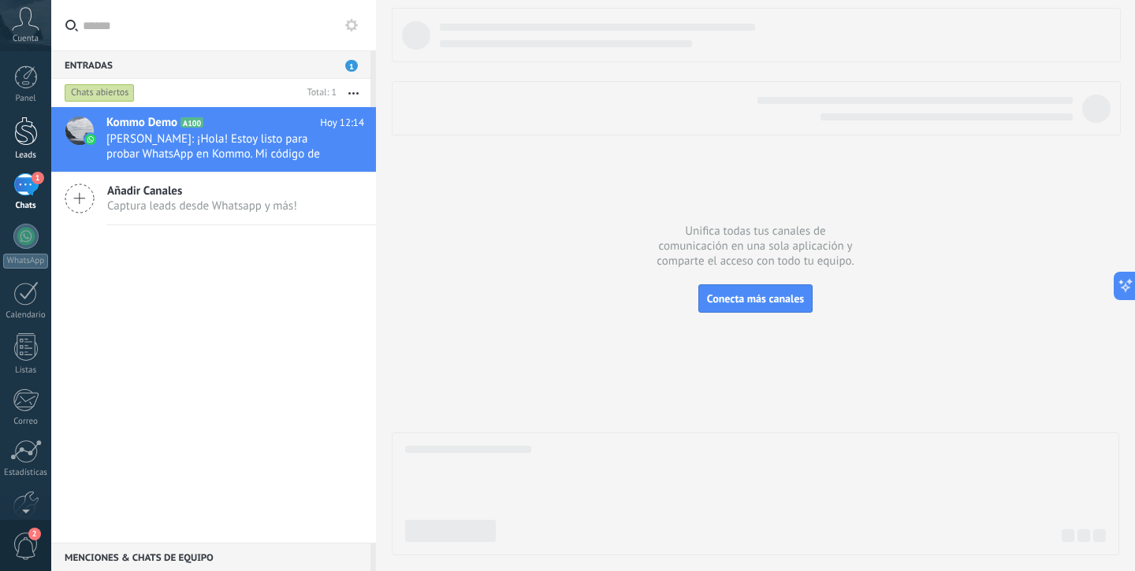
click at [43, 136] on link "Leads" at bounding box center [25, 139] width 51 height 44
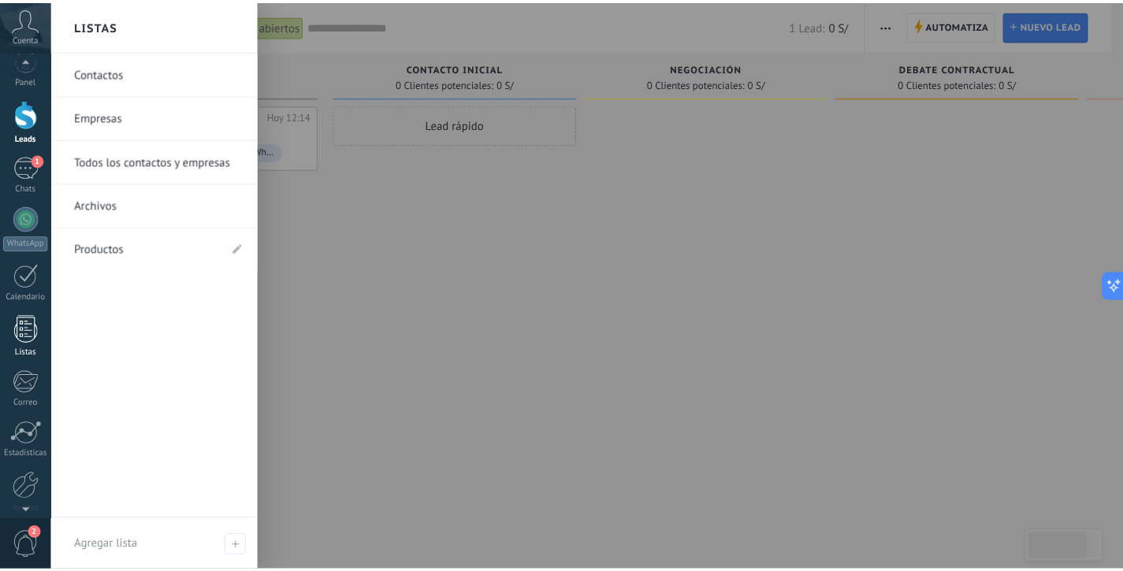
scroll to position [39, 0]
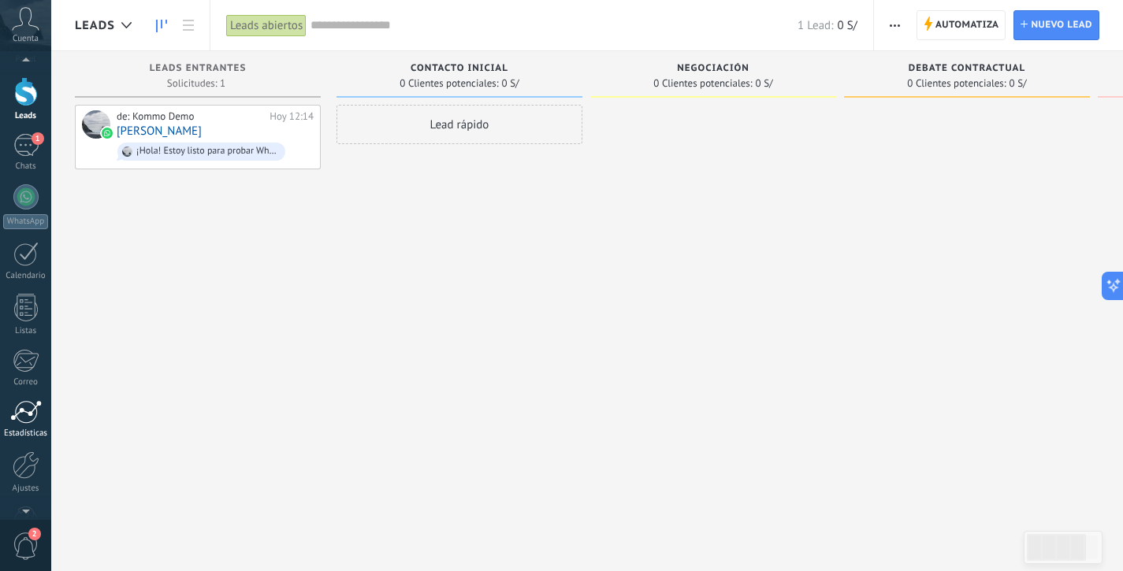
click at [37, 418] on div at bounding box center [26, 412] width 32 height 24
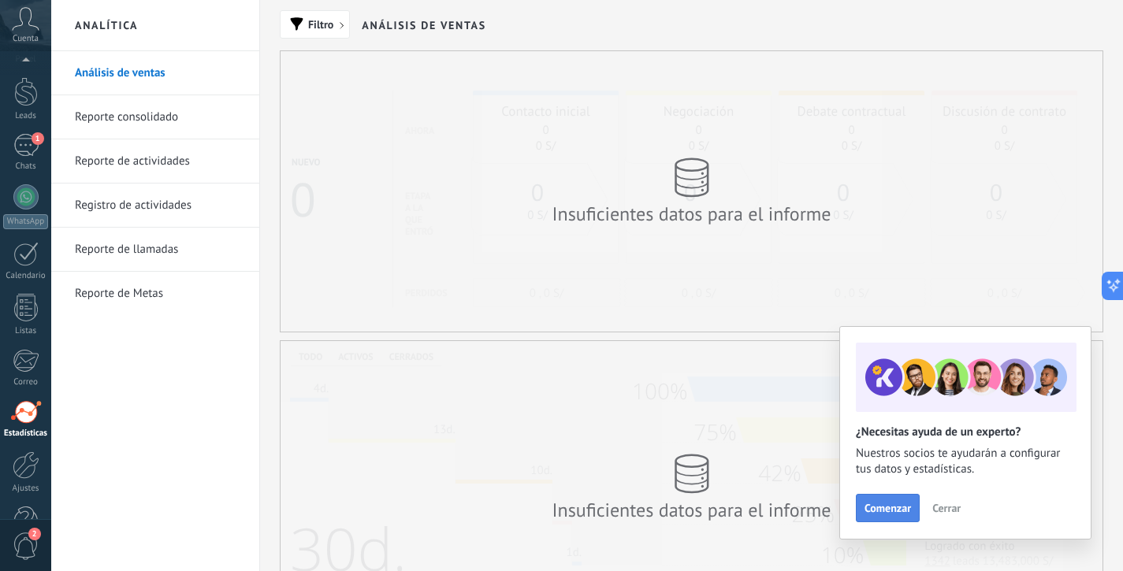
scroll to position [84, 0]
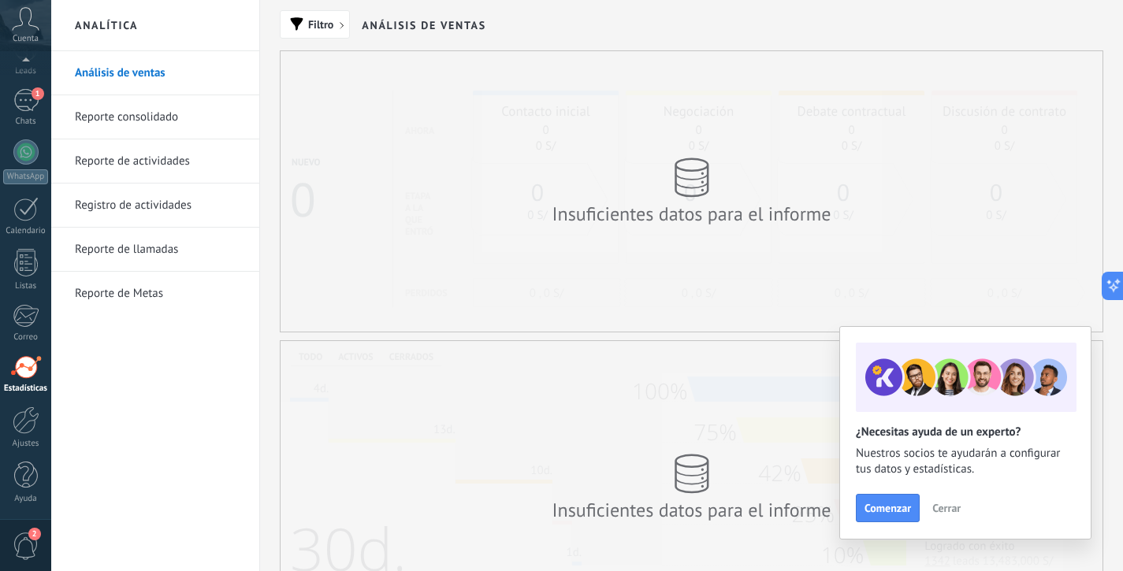
click at [936, 515] on button "Cerrar" at bounding box center [946, 508] width 43 height 24
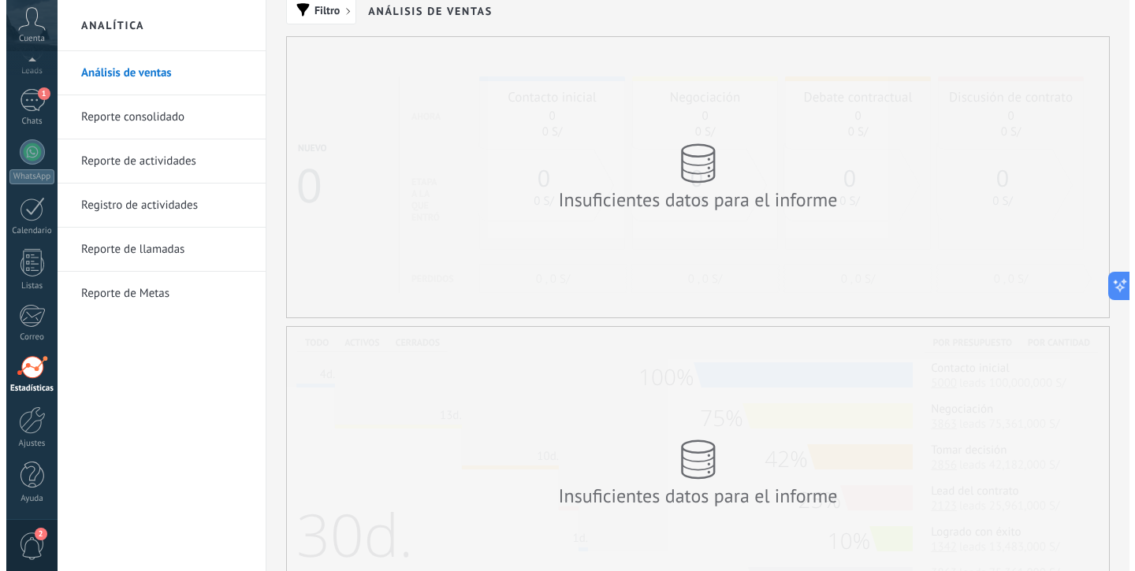
scroll to position [0, 0]
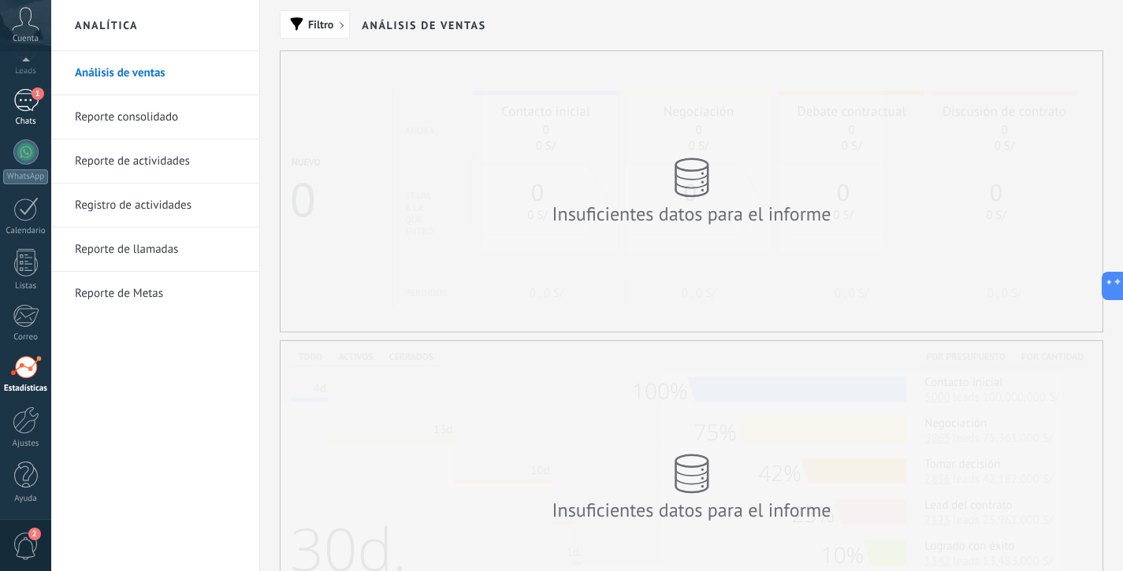
click at [20, 117] on div "Chats" at bounding box center [26, 122] width 46 height 10
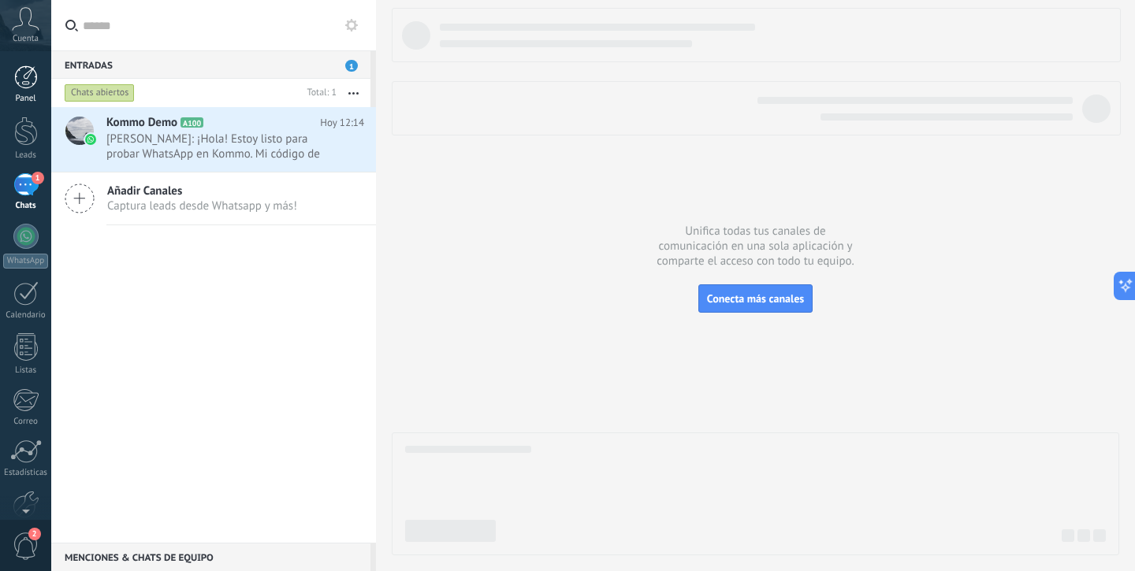
click at [20, 87] on div at bounding box center [26, 77] width 24 height 24
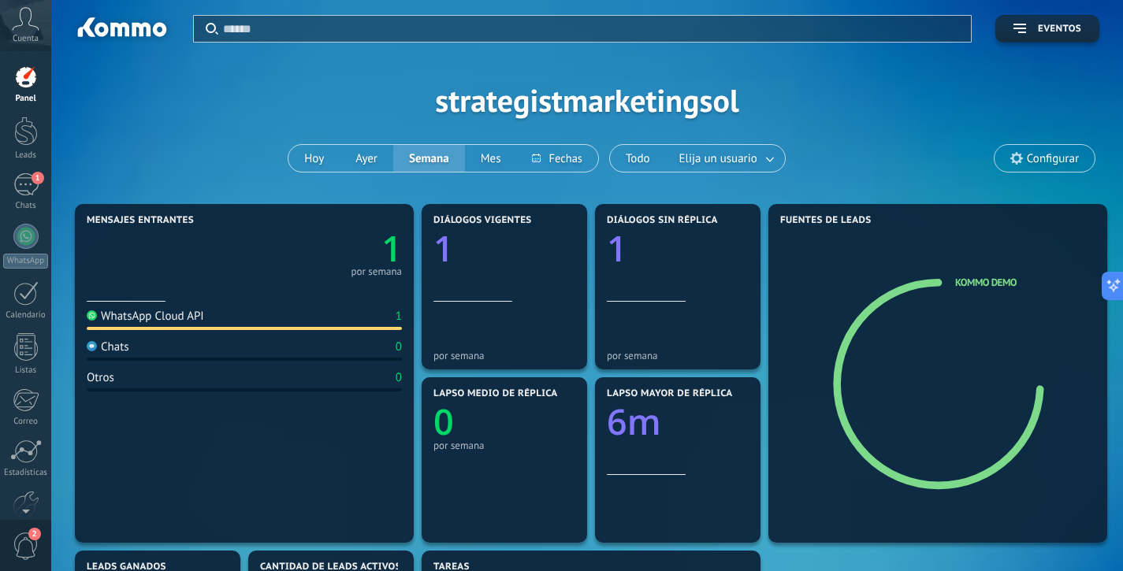
click at [883, 152] on div "Aplicar Eventos strategistmarketingsol [DATE] [DATE] Semana Mes Todo Elija un u…" at bounding box center [587, 100] width 1024 height 200
click at [29, 296] on div at bounding box center [25, 293] width 25 height 24
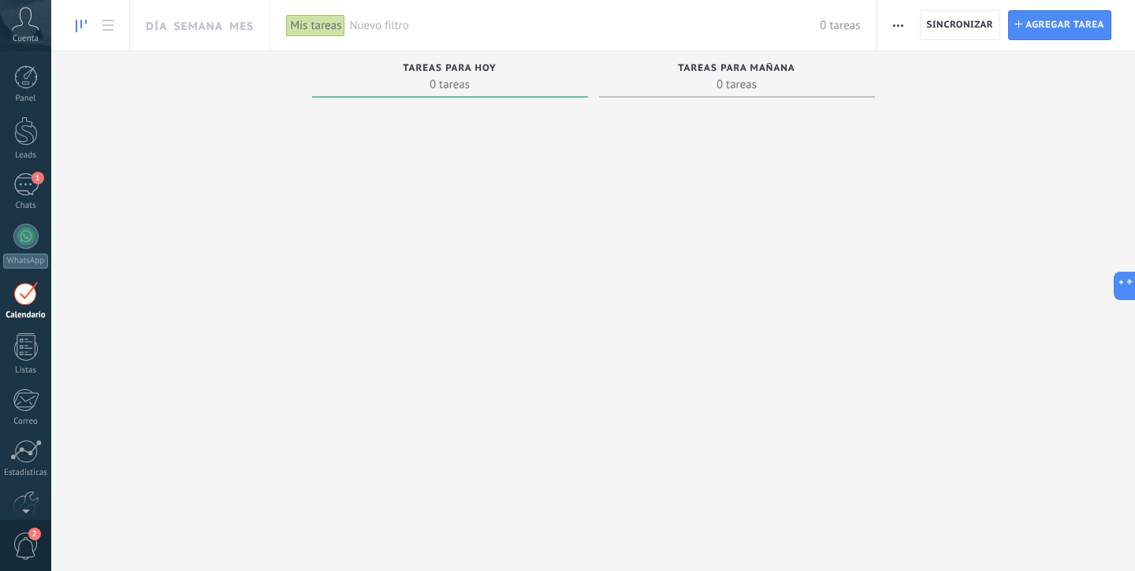
click at [39, 168] on div "Panel Leads 1 Chats WhatsApp Clientes" at bounding box center [25, 334] width 51 height 539
click at [35, 134] on div at bounding box center [26, 131] width 24 height 29
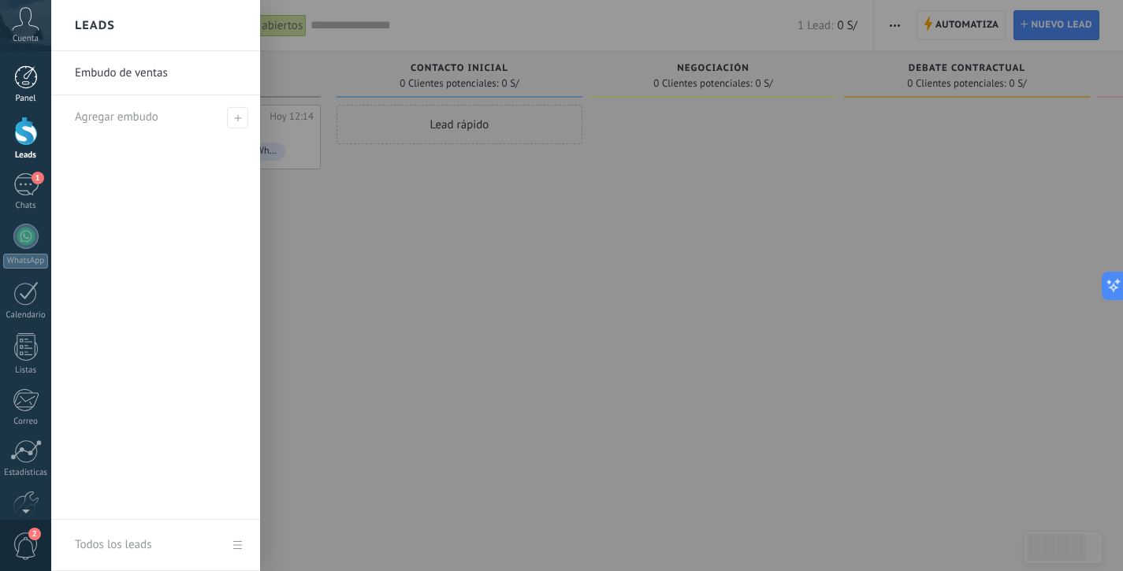
click at [20, 83] on div at bounding box center [26, 77] width 24 height 24
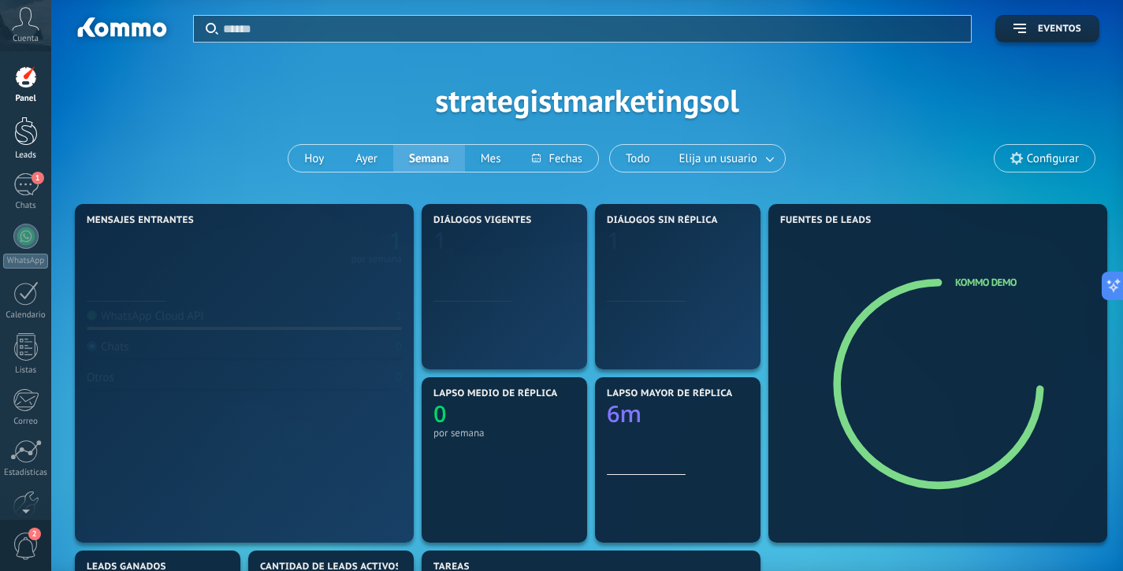
click at [34, 128] on div at bounding box center [26, 131] width 24 height 29
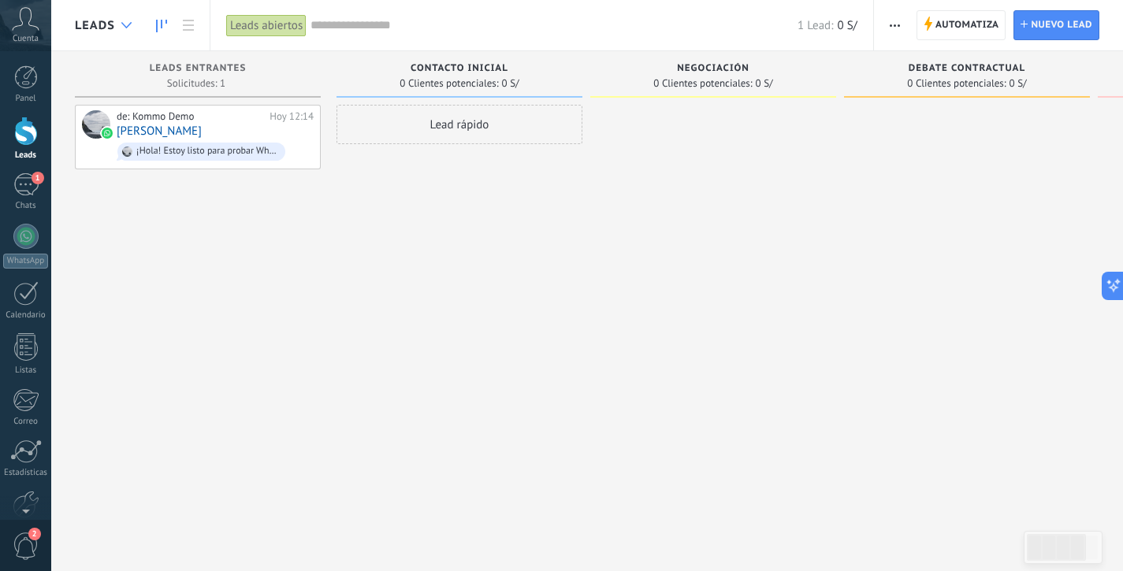
click at [115, 26] on div at bounding box center [126, 25] width 26 height 31
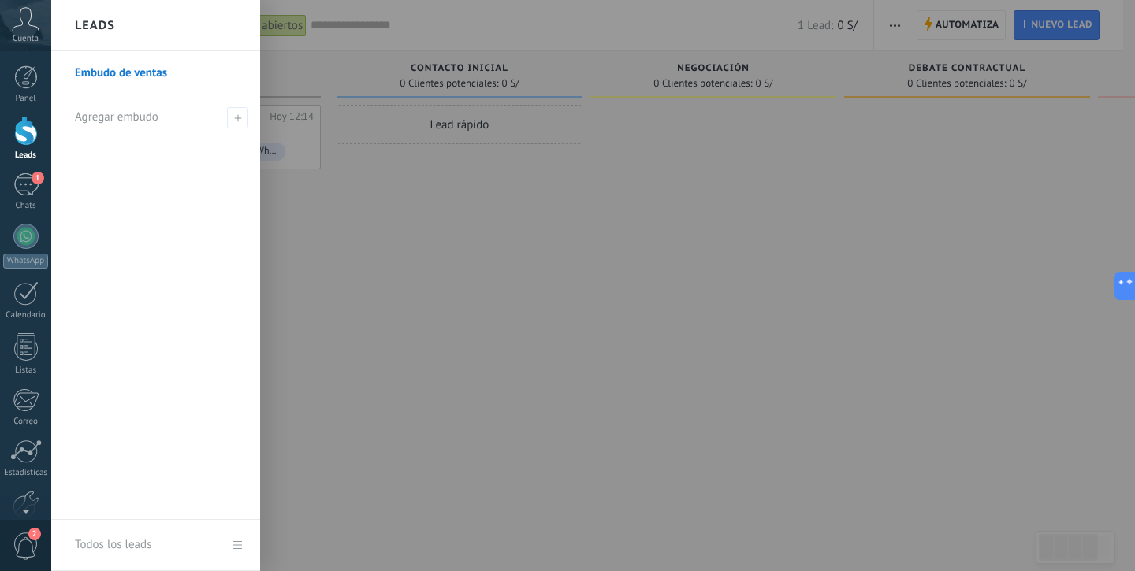
drag, startPoint x: 480, startPoint y: 258, endPoint x: 467, endPoint y: 243, distance: 19.6
click at [481, 258] on div at bounding box center [618, 285] width 1135 height 571
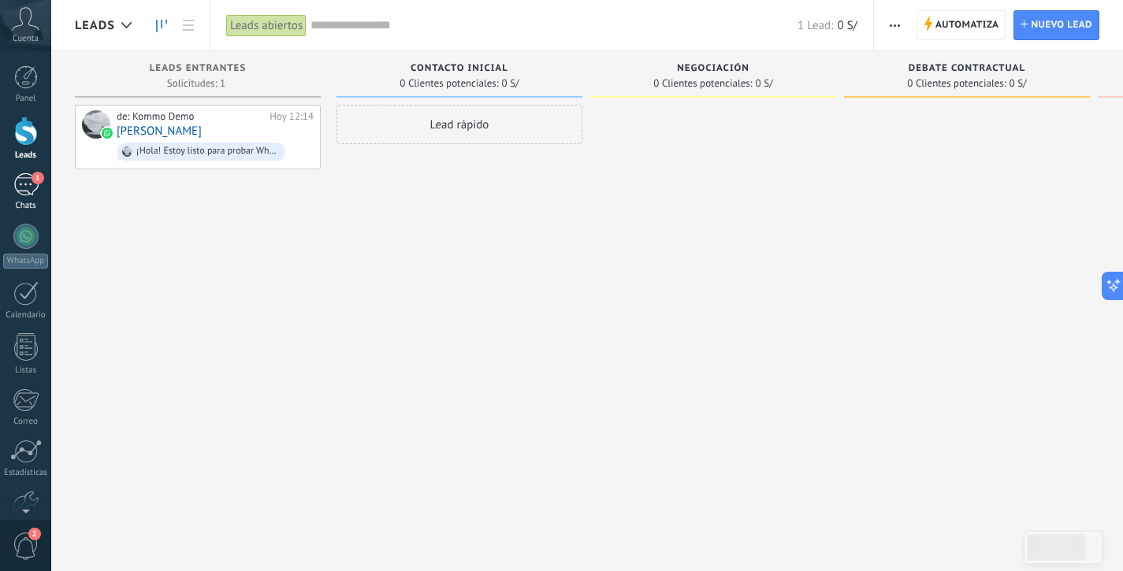
click at [28, 188] on div "1" at bounding box center [25, 184] width 25 height 23
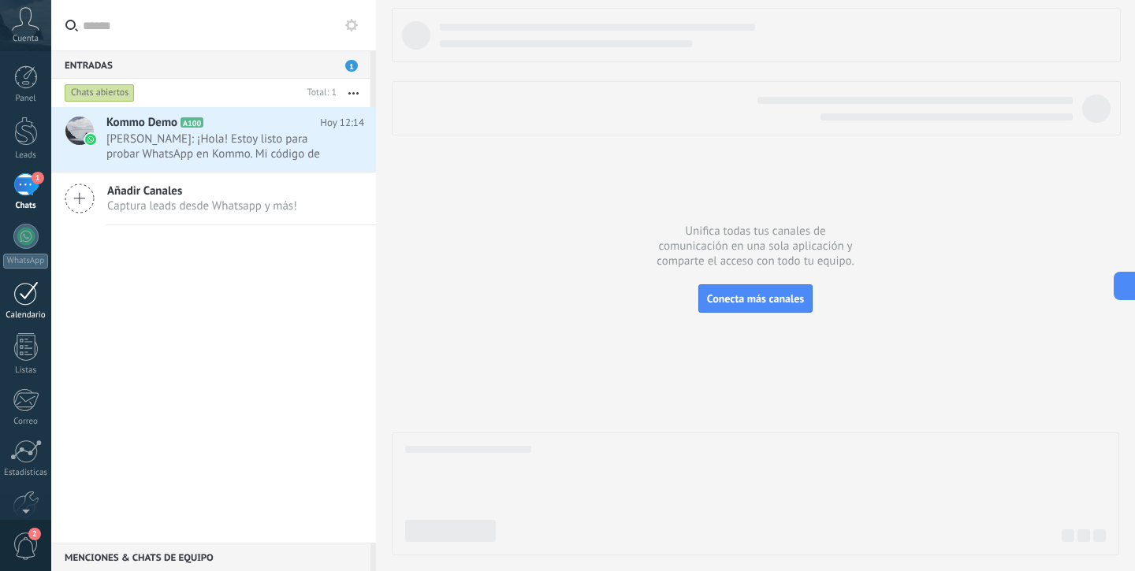
click at [41, 291] on link "Calendario" at bounding box center [25, 300] width 51 height 39
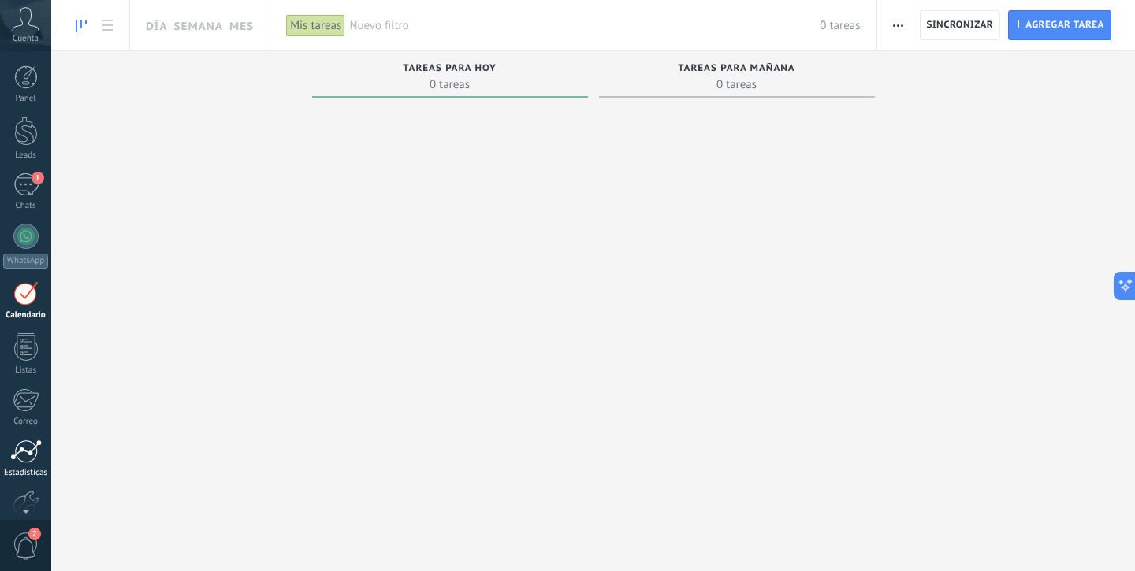
drag, startPoint x: 39, startPoint y: 444, endPoint x: 29, endPoint y: 444, distance: 10.3
click at [39, 444] on div at bounding box center [26, 452] width 32 height 24
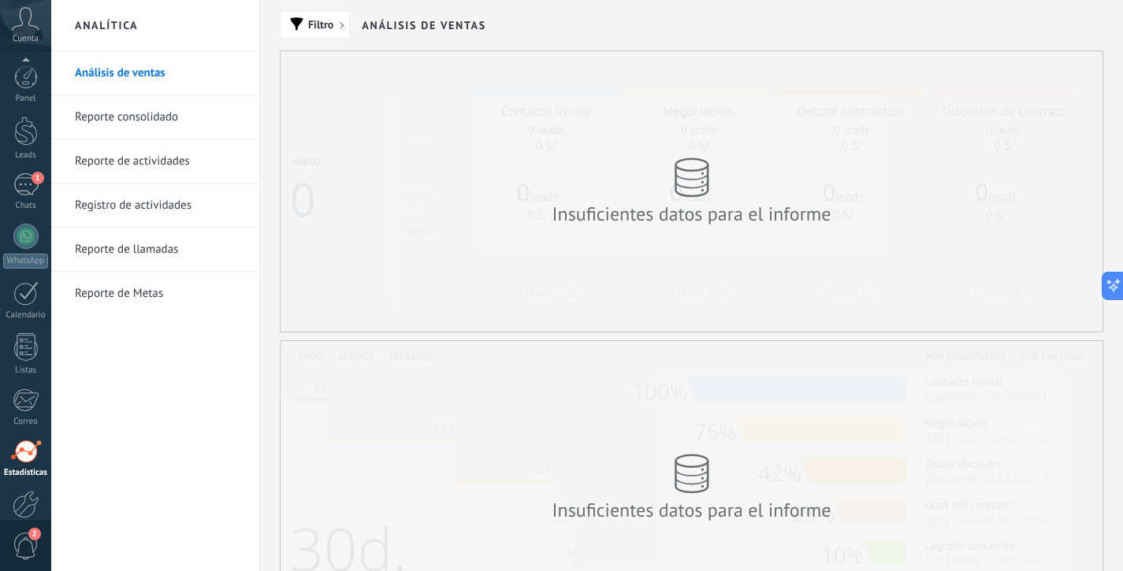
scroll to position [84, 0]
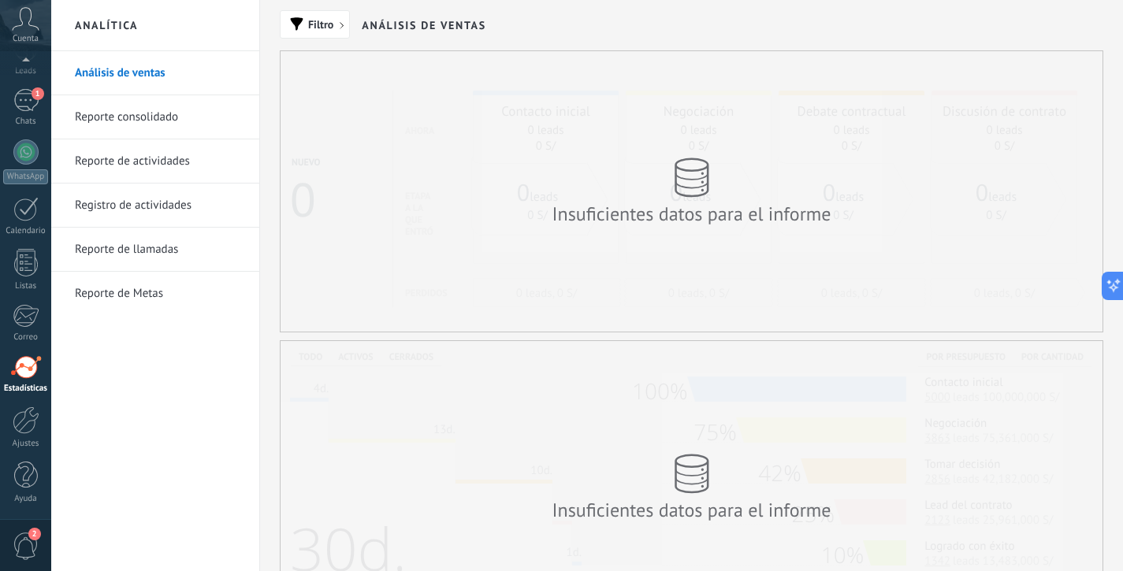
click at [626, 258] on div "Insuficientes datos para el informe" at bounding box center [692, 191] width 822 height 281
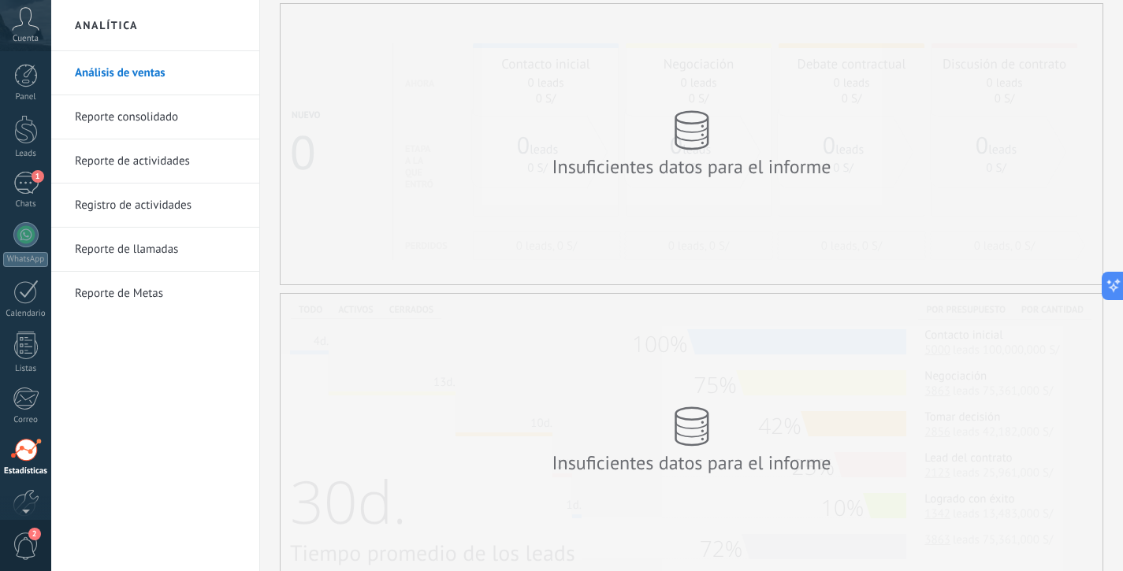
scroll to position [0, 0]
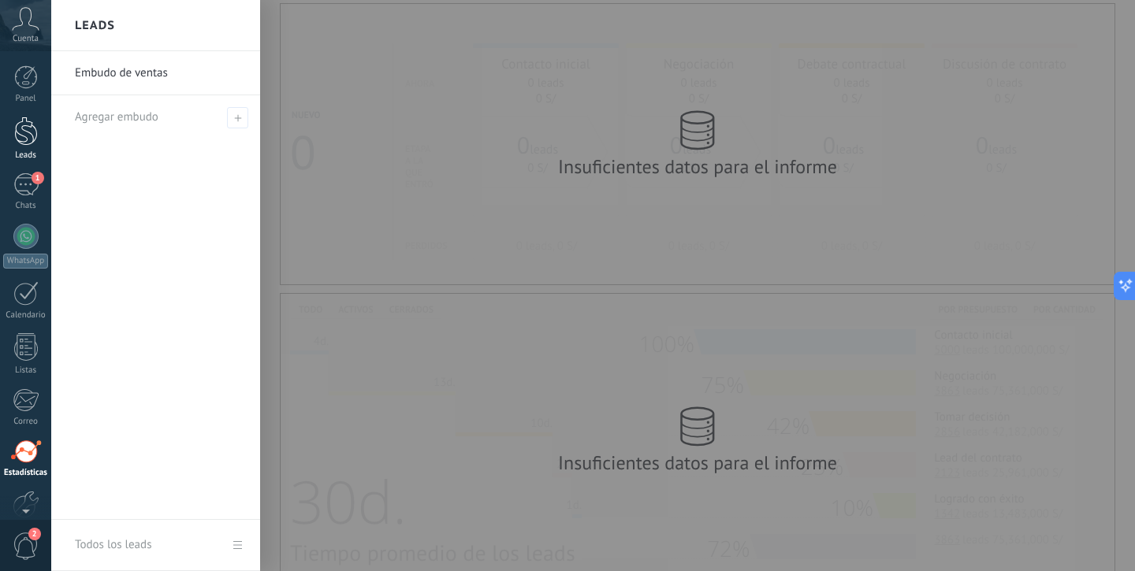
click at [35, 136] on div at bounding box center [26, 131] width 24 height 29
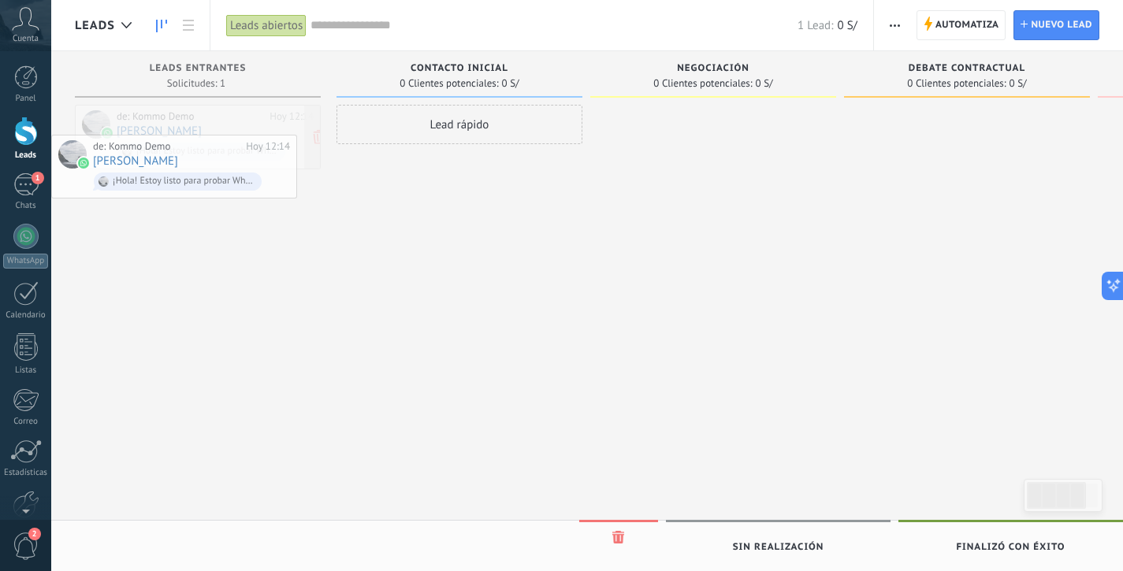
drag, startPoint x: 200, startPoint y: 127, endPoint x: 140, endPoint y: 152, distance: 65.0
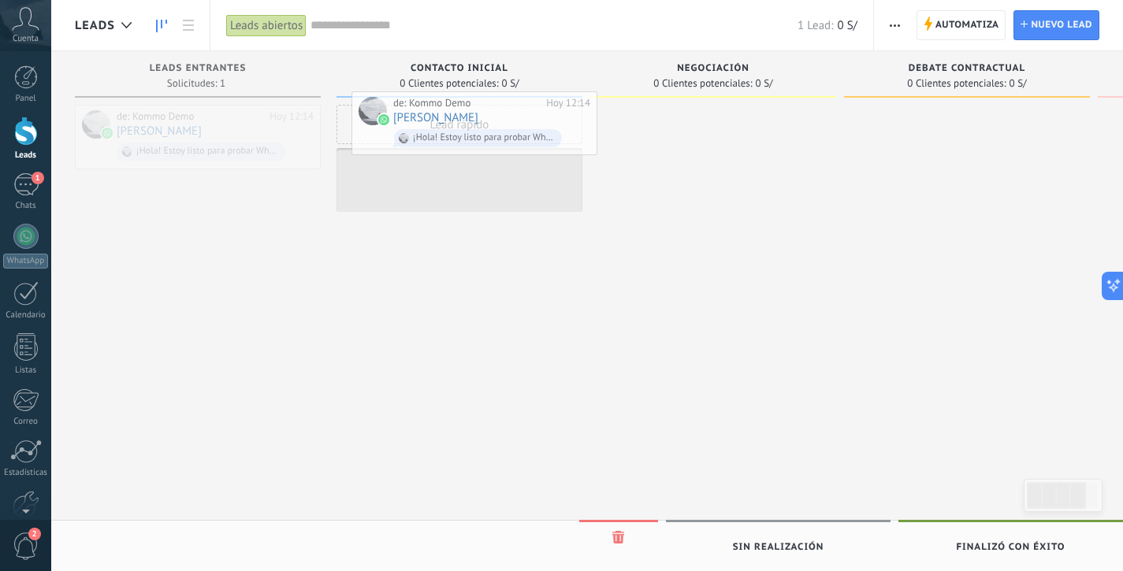
drag, startPoint x: 196, startPoint y: 147, endPoint x: 448, endPoint y: 128, distance: 252.0
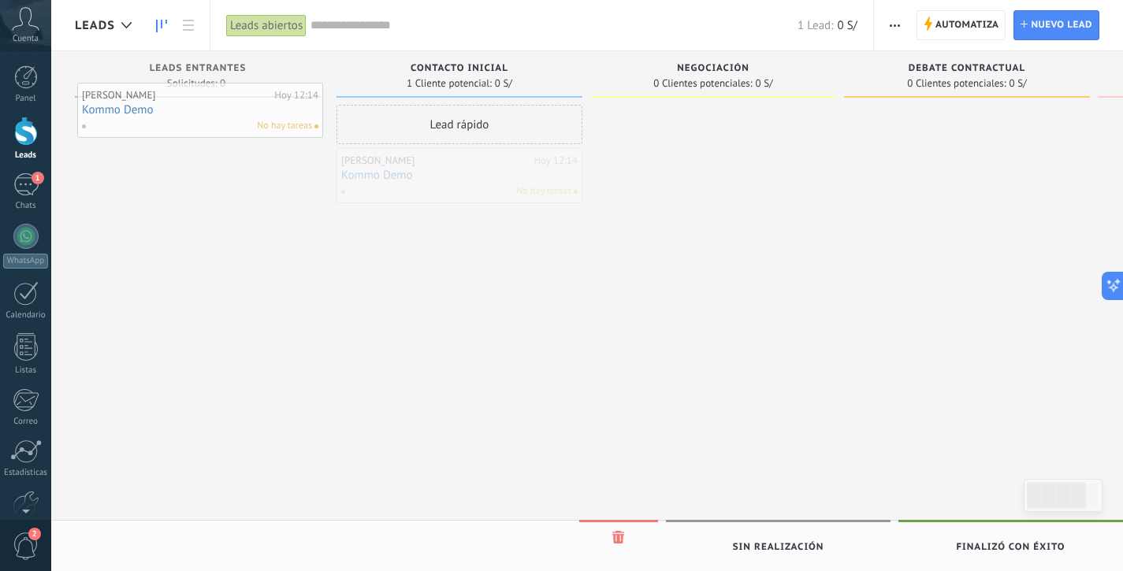
drag, startPoint x: 498, startPoint y: 169, endPoint x: 239, endPoint y: 103, distance: 267.4
drag, startPoint x: 463, startPoint y: 172, endPoint x: 236, endPoint y: 91, distance: 241.7
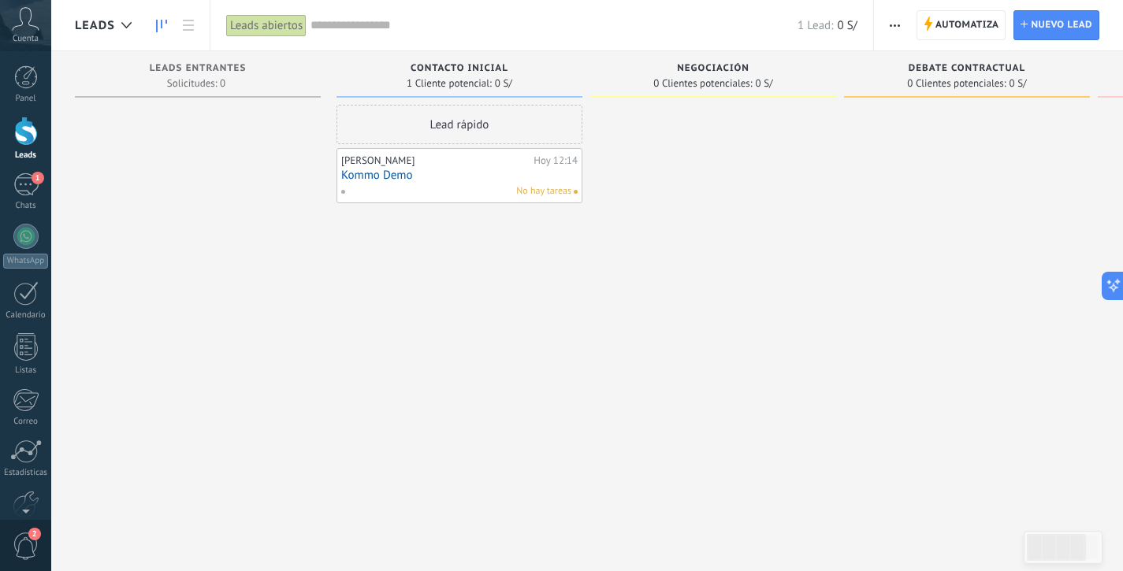
click at [659, 127] on div at bounding box center [713, 288] width 246 height 366
drag, startPoint x: 696, startPoint y: 80, endPoint x: 728, endPoint y: 54, distance: 42.0
click at [699, 79] on span "0 Clientes potenciales:" at bounding box center [702, 83] width 98 height 9
drag, startPoint x: 669, startPoint y: 178, endPoint x: 798, endPoint y: 98, distance: 152.2
click at [678, 173] on div at bounding box center [713, 288] width 246 height 366
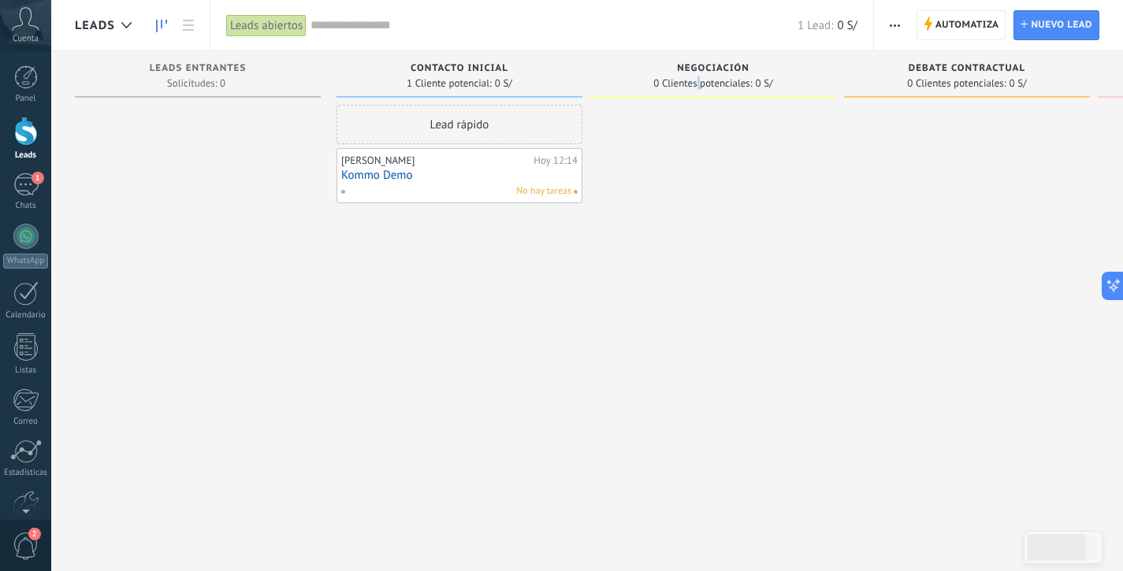
click at [890, 26] on span "button" at bounding box center [895, 25] width 10 height 30
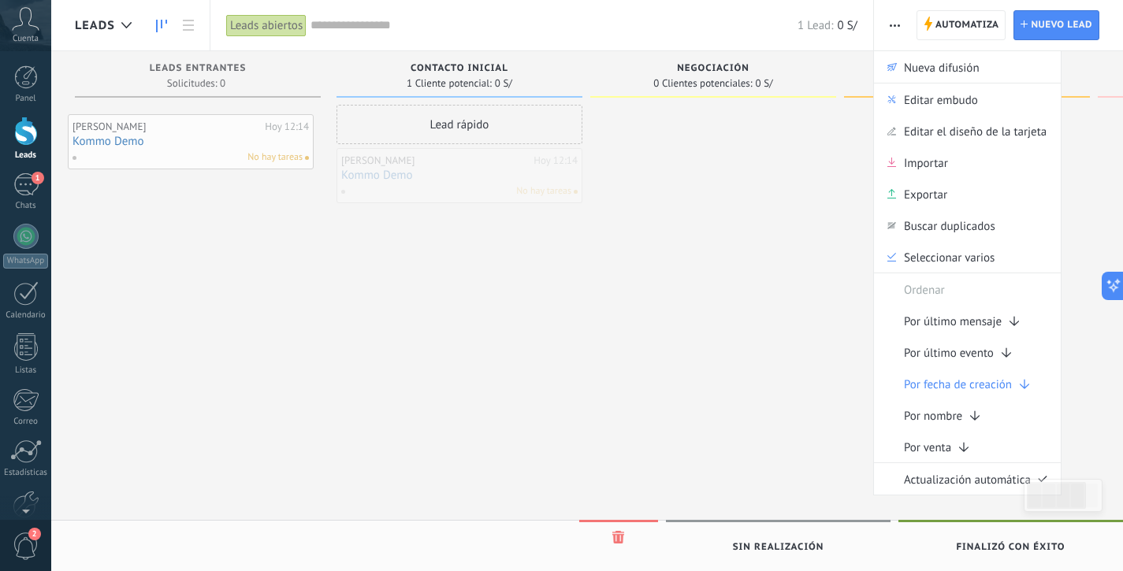
drag, startPoint x: 241, startPoint y: 162, endPoint x: 159, endPoint y: 147, distance: 83.2
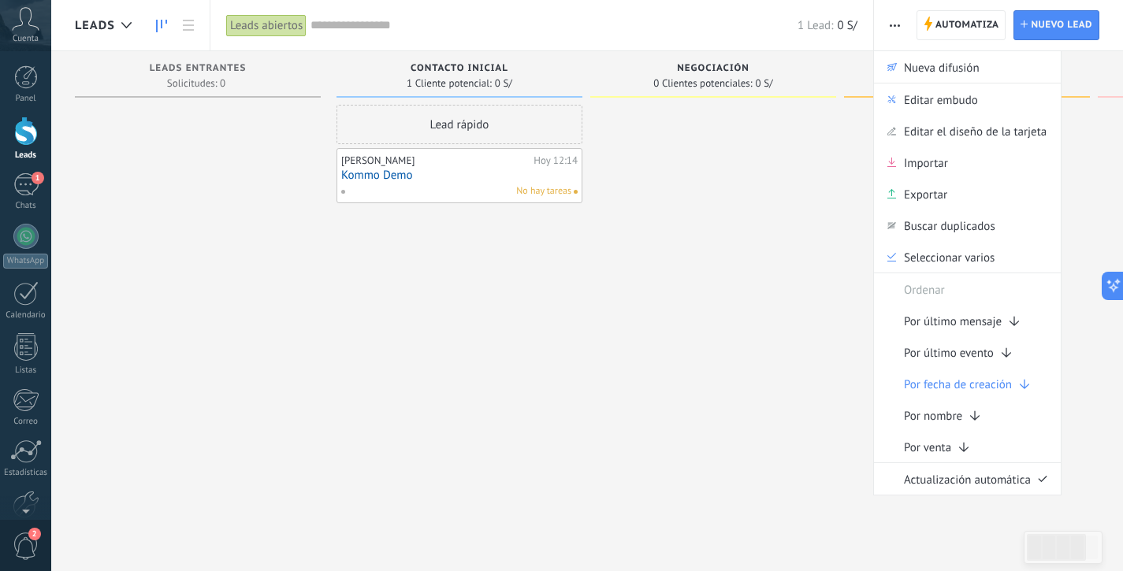
drag, startPoint x: 582, startPoint y: 219, endPoint x: 648, endPoint y: 180, distance: 76.3
click at [582, 219] on div "Contacto inicial 1 Cliente potencial: 0 S/ Lead rápido [PERSON_NAME][DATE] 12:1…" at bounding box center [463, 260] width 254 height 419
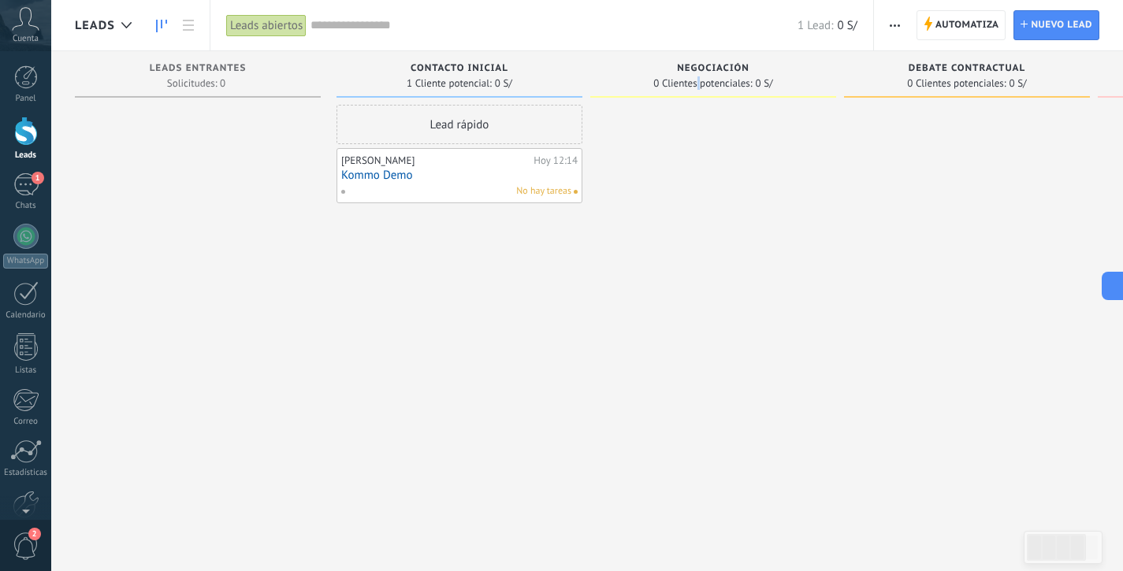
click at [679, 154] on div at bounding box center [713, 288] width 246 height 366
click at [37, 187] on div "1" at bounding box center [25, 184] width 25 height 23
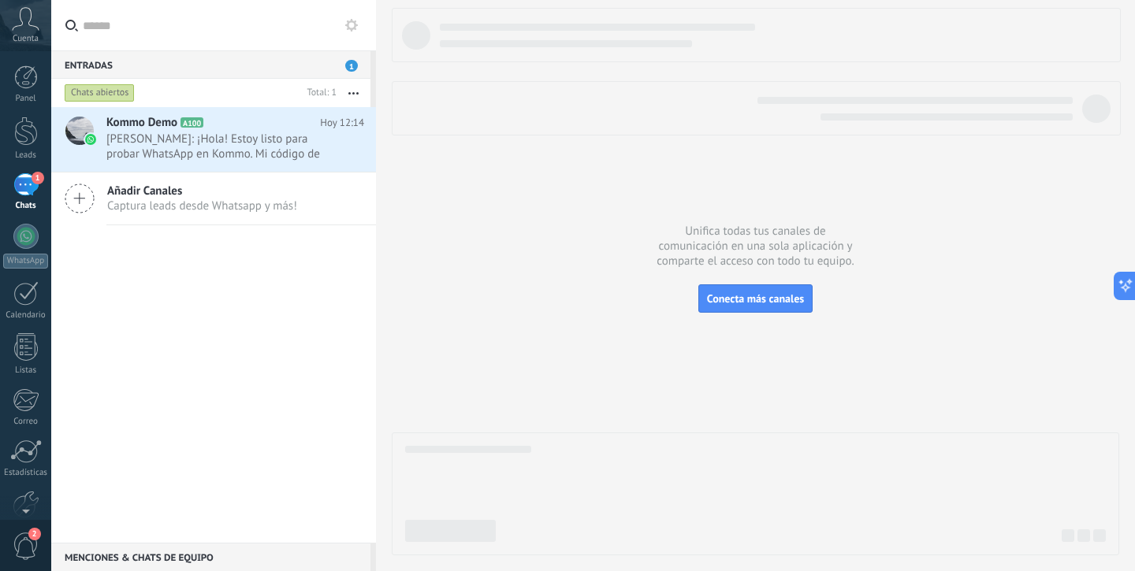
click at [522, 252] on div at bounding box center [755, 282] width 727 height 548
click at [22, 422] on div at bounding box center [26, 421] width 27 height 28
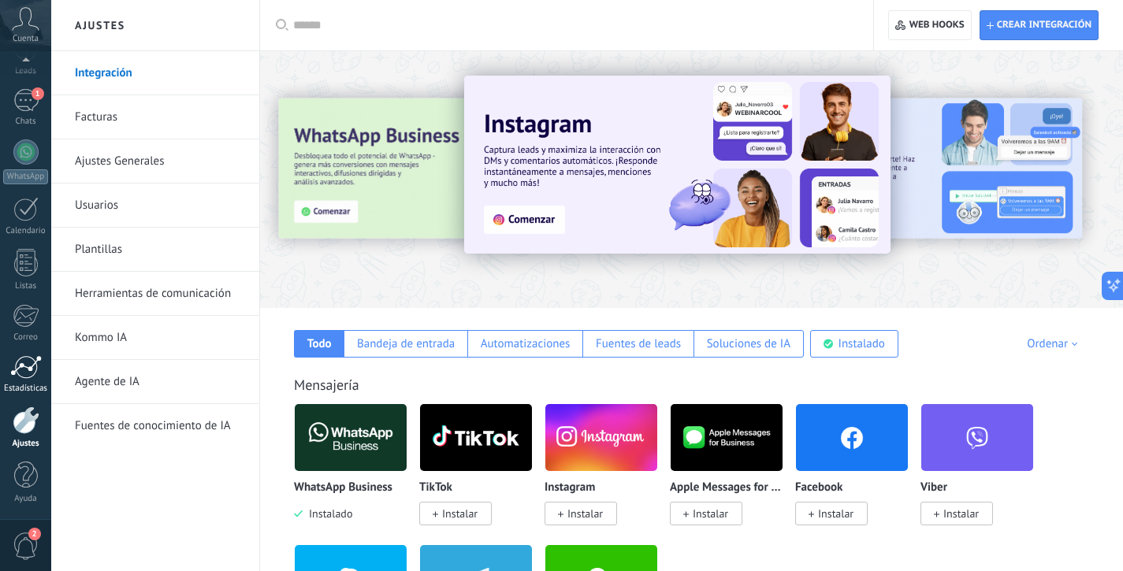
click at [15, 375] on div at bounding box center [26, 367] width 32 height 24
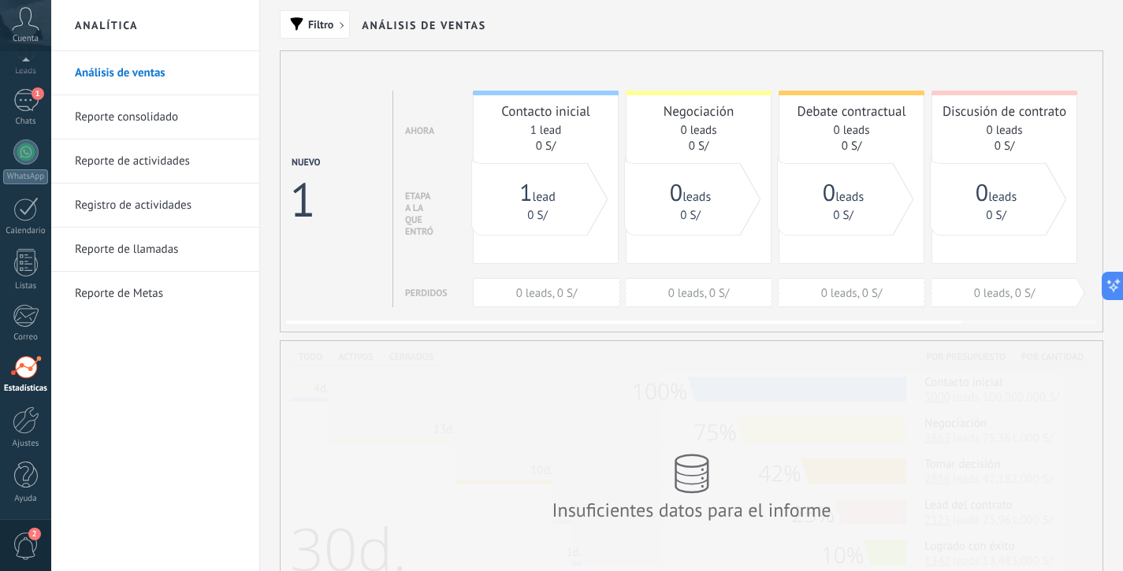
click at [343, 299] on div "Nuevo 1 Ahora Etapa a la que entró Perdidos" at bounding box center [351, 199] width 118 height 217
click at [20, 474] on div at bounding box center [26, 476] width 24 height 28
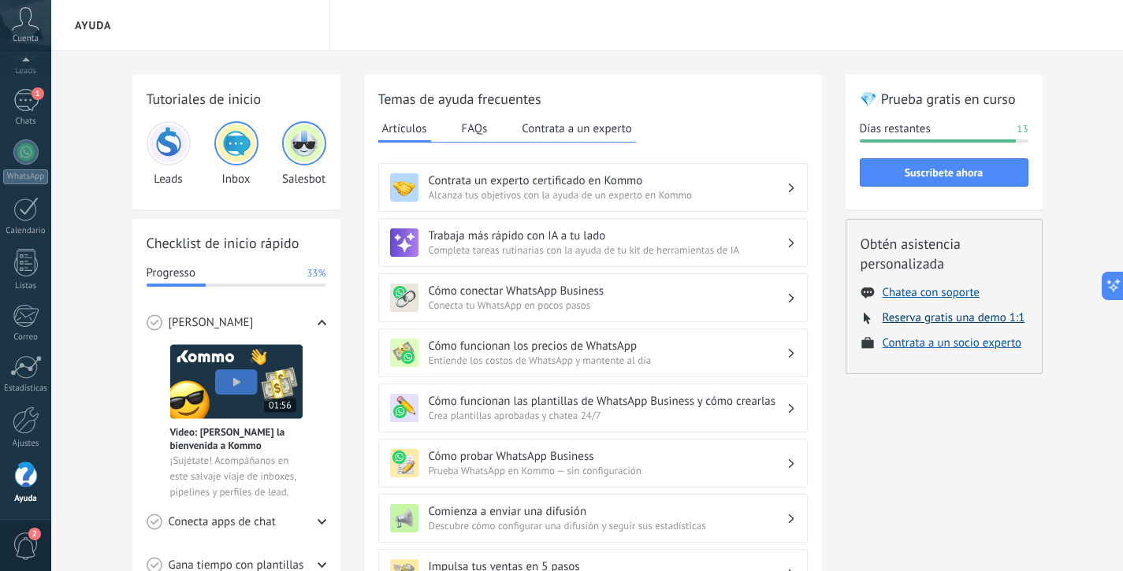
click at [896, 325] on button "Reserva gratis una demo 1:1" at bounding box center [953, 317] width 143 height 15
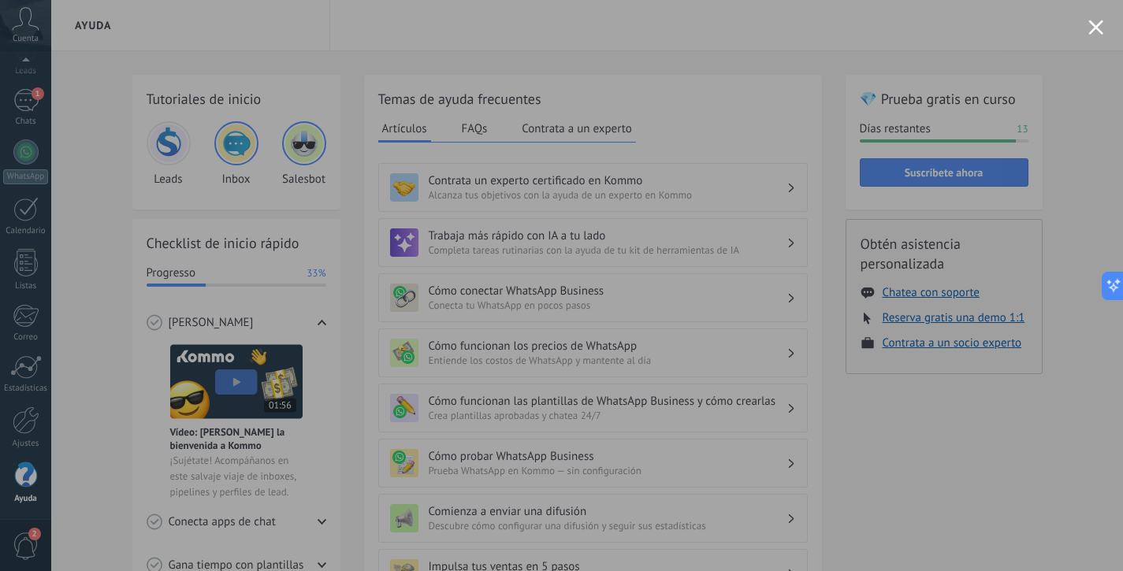
click at [1098, 25] on button "Close modal" at bounding box center [1095, 27] width 15 height 15
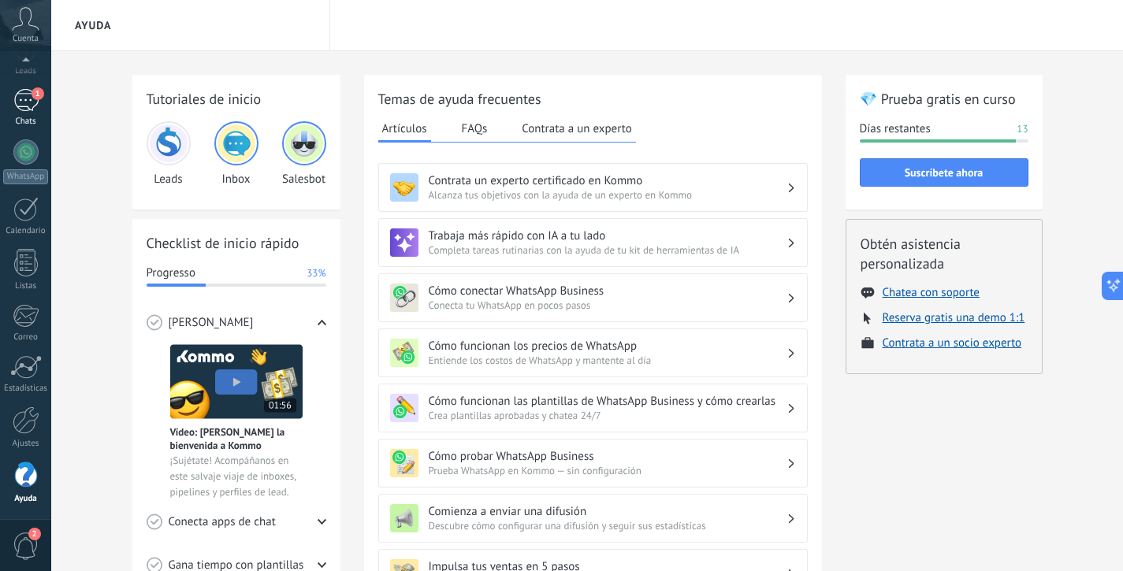
click at [37, 93] on span "1" at bounding box center [38, 93] width 13 height 13
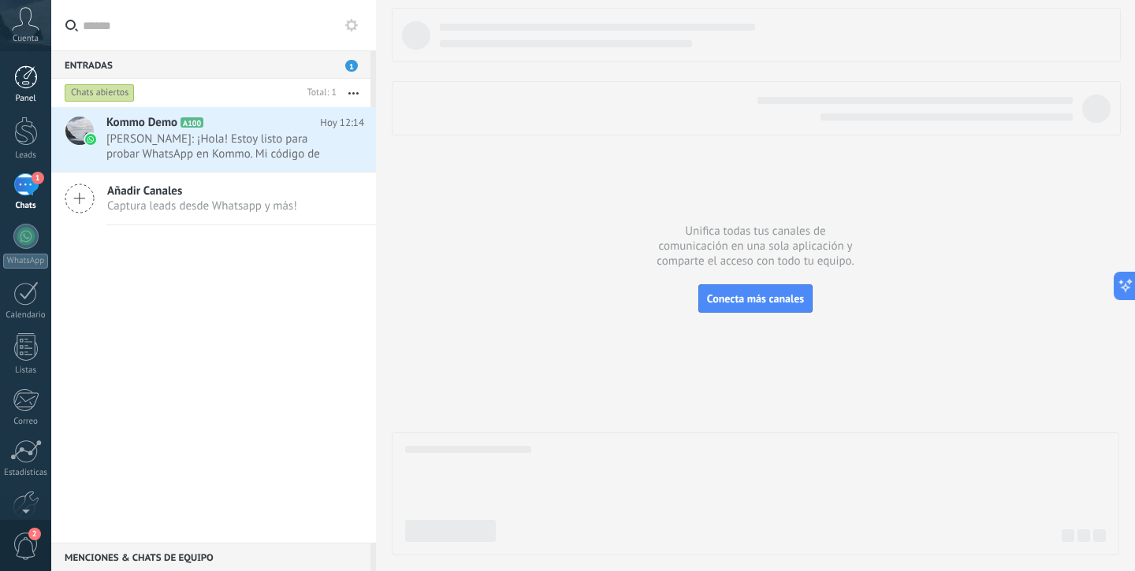
click at [20, 76] on div at bounding box center [26, 77] width 24 height 24
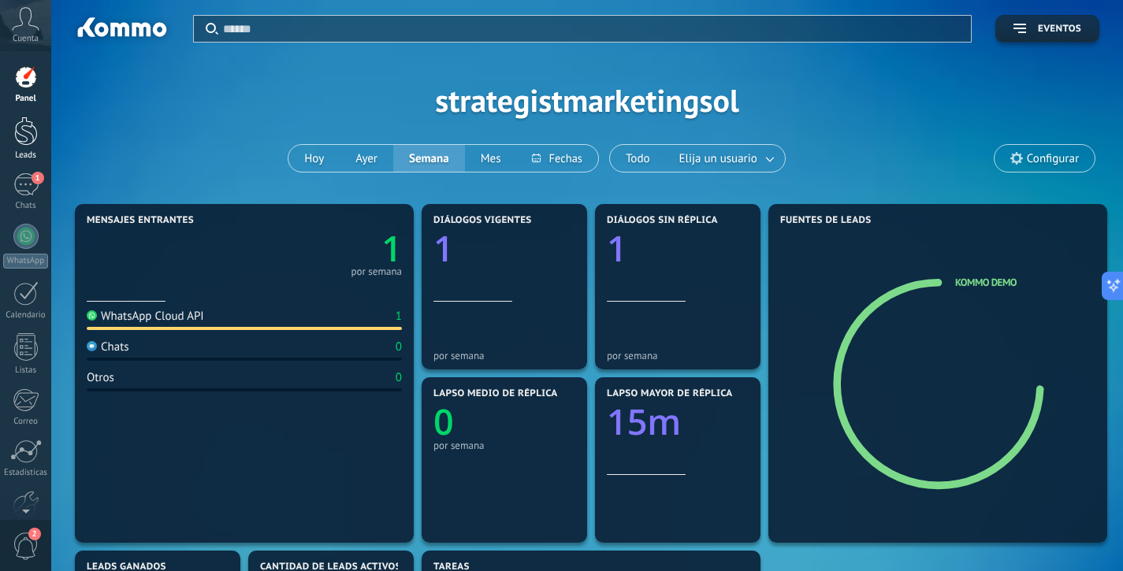
click at [22, 124] on div at bounding box center [26, 131] width 24 height 29
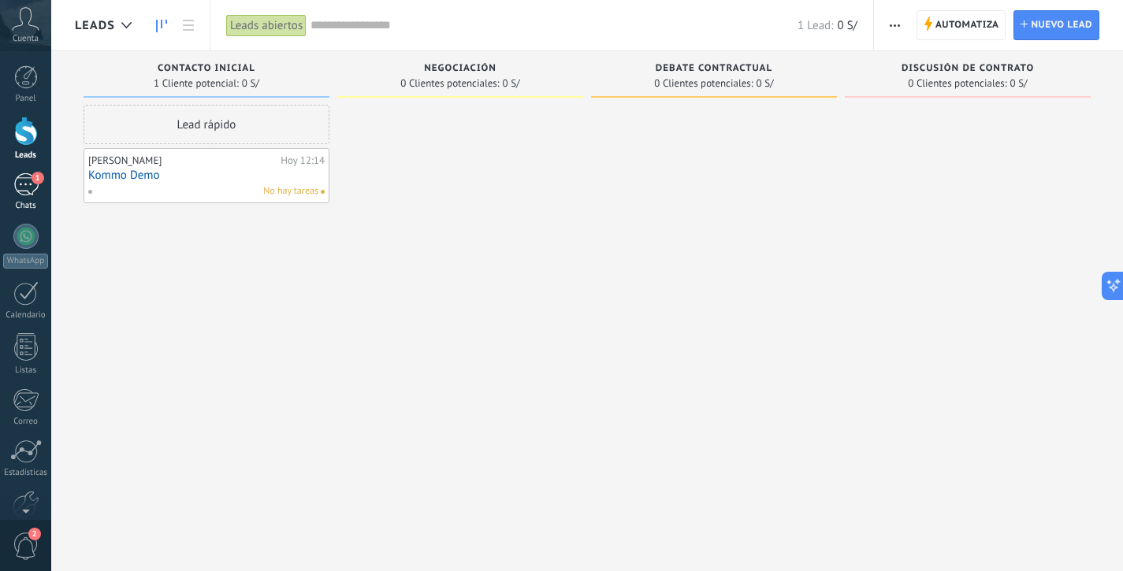
click at [37, 208] on div "Chats" at bounding box center [26, 206] width 46 height 10
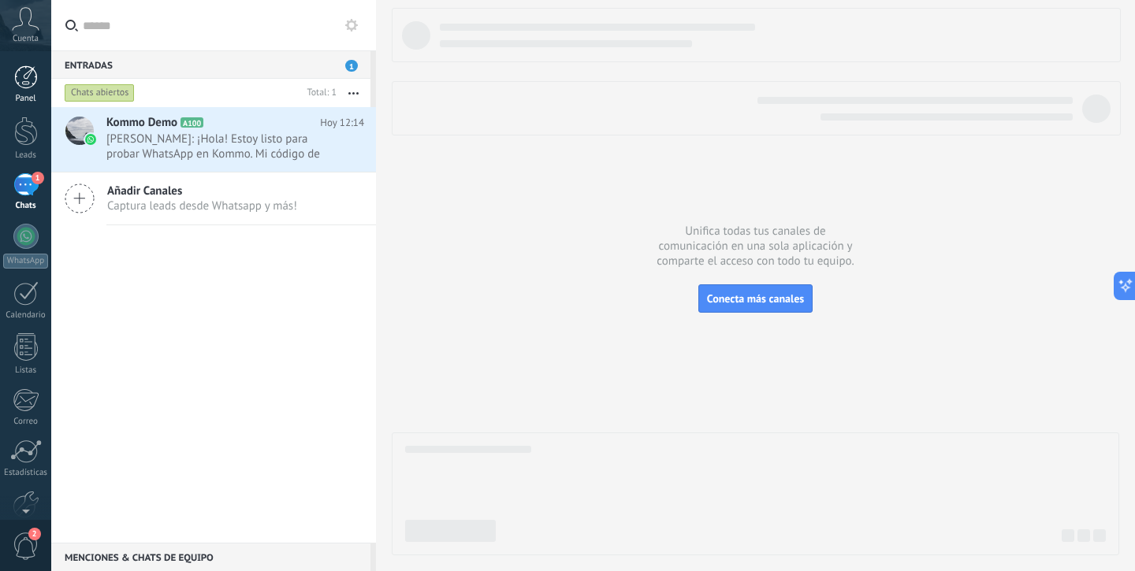
click at [29, 96] on div "Panel" at bounding box center [26, 99] width 46 height 10
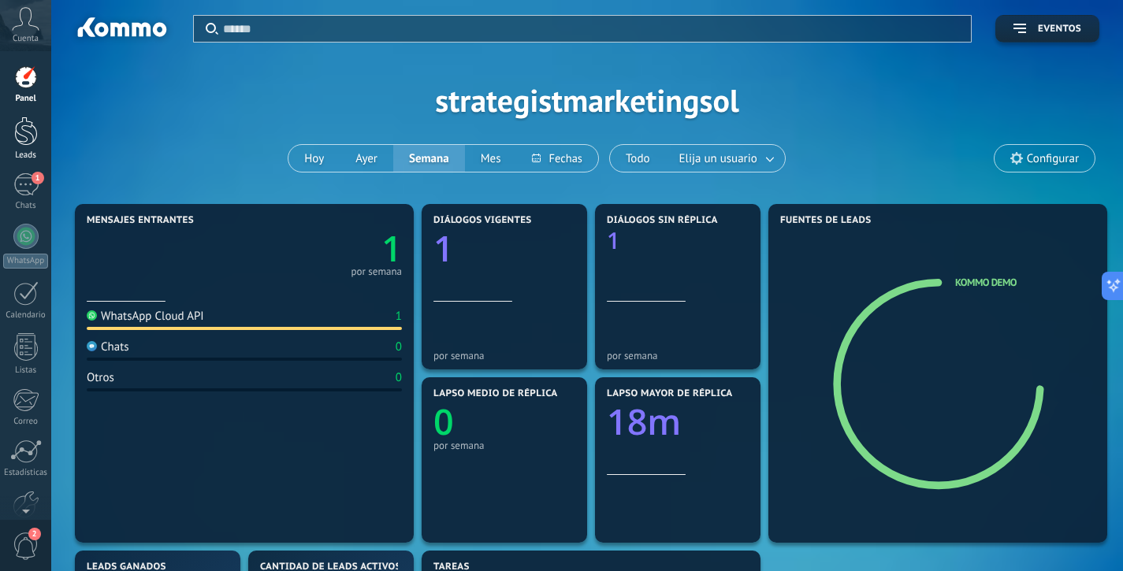
click at [42, 145] on link "Leads" at bounding box center [25, 139] width 51 height 44
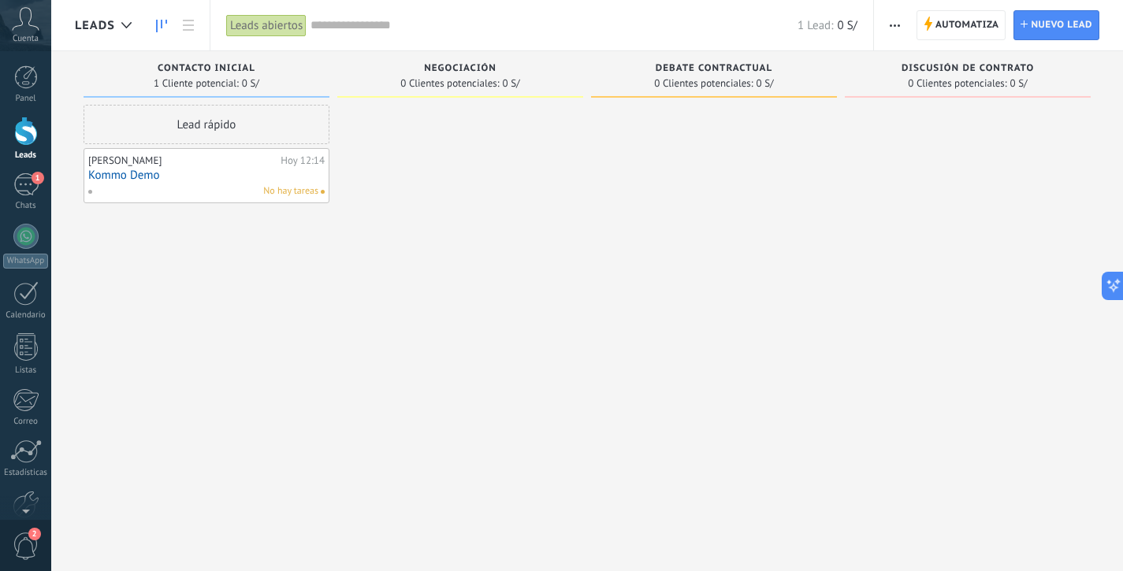
click at [552, 24] on input "text" at bounding box center [553, 25] width 487 height 17
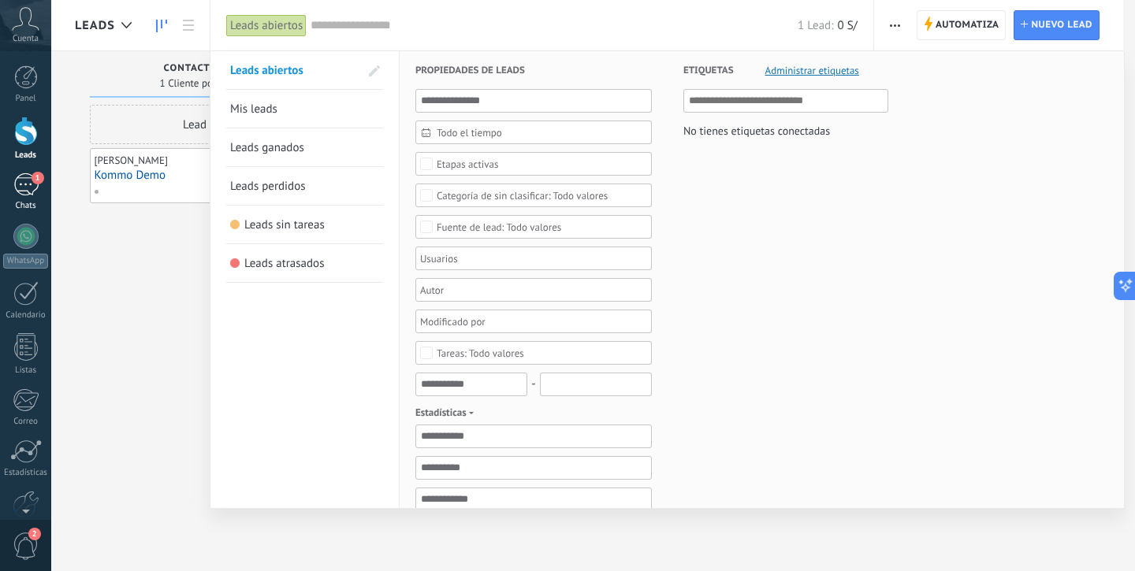
click at [16, 181] on div "1" at bounding box center [25, 184] width 25 height 23
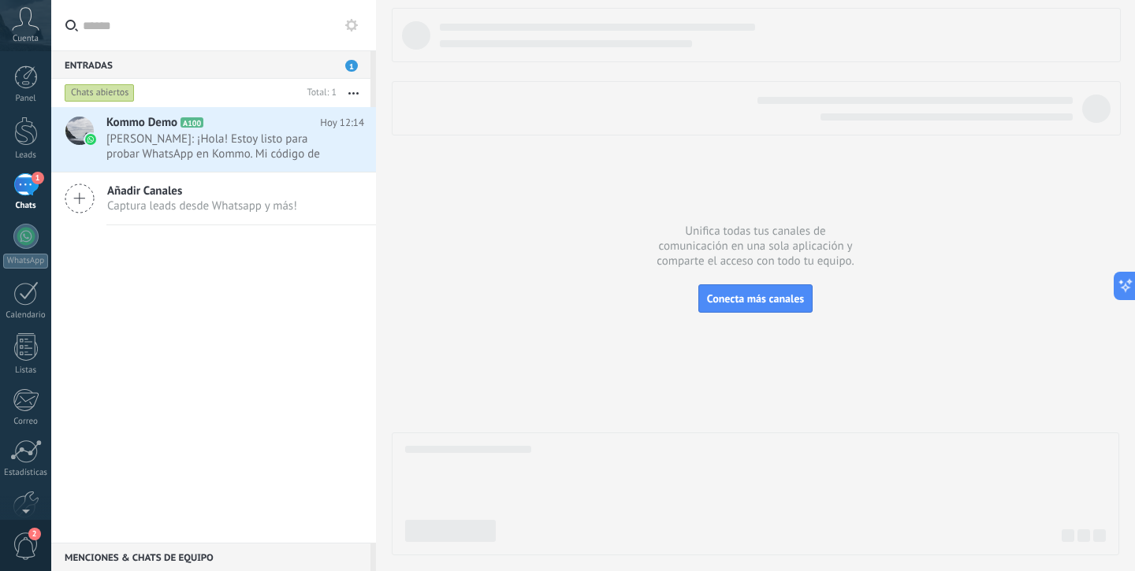
click at [31, 34] on span "Cuenta" at bounding box center [26, 39] width 26 height 10
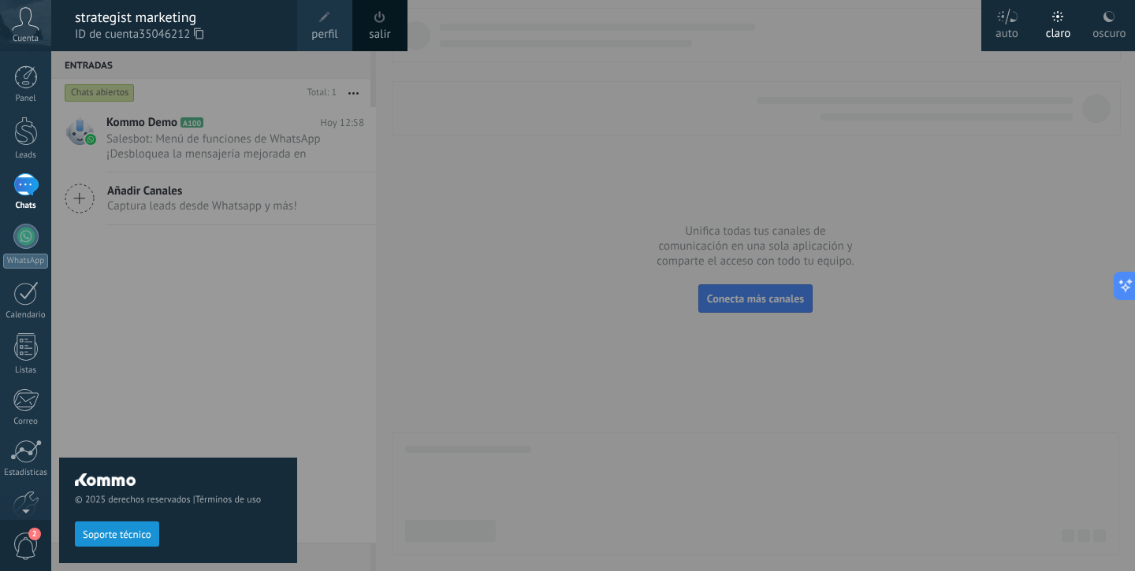
click at [273, 481] on div "© 2025 derechos reservados | Términos de uso Soporte técnico" at bounding box center [178, 510] width 238 height 105
click at [370, 386] on div at bounding box center [618, 285] width 1135 height 571
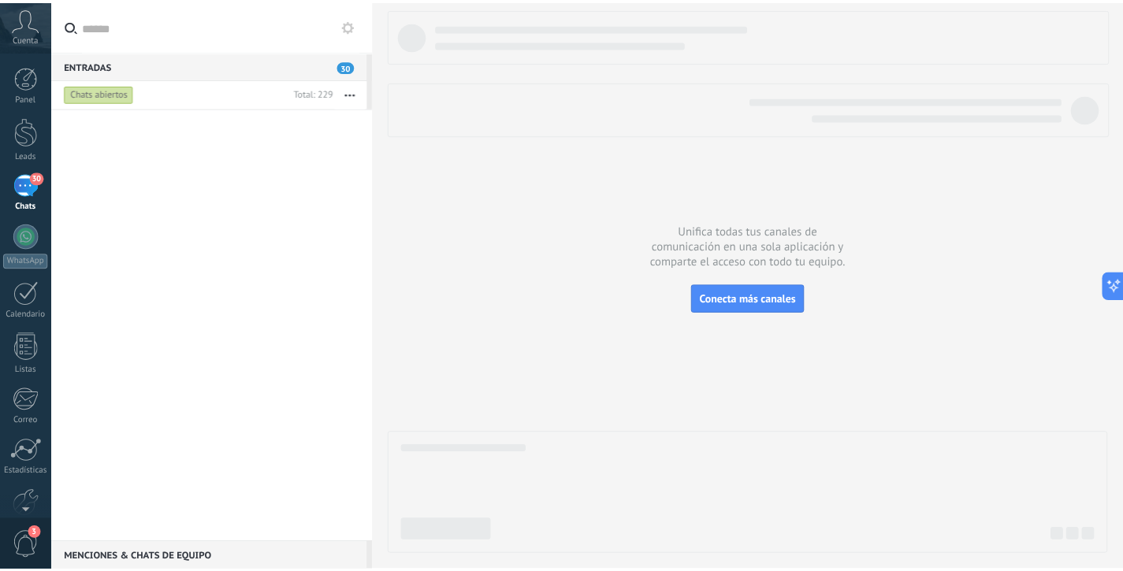
scroll to position [19, 0]
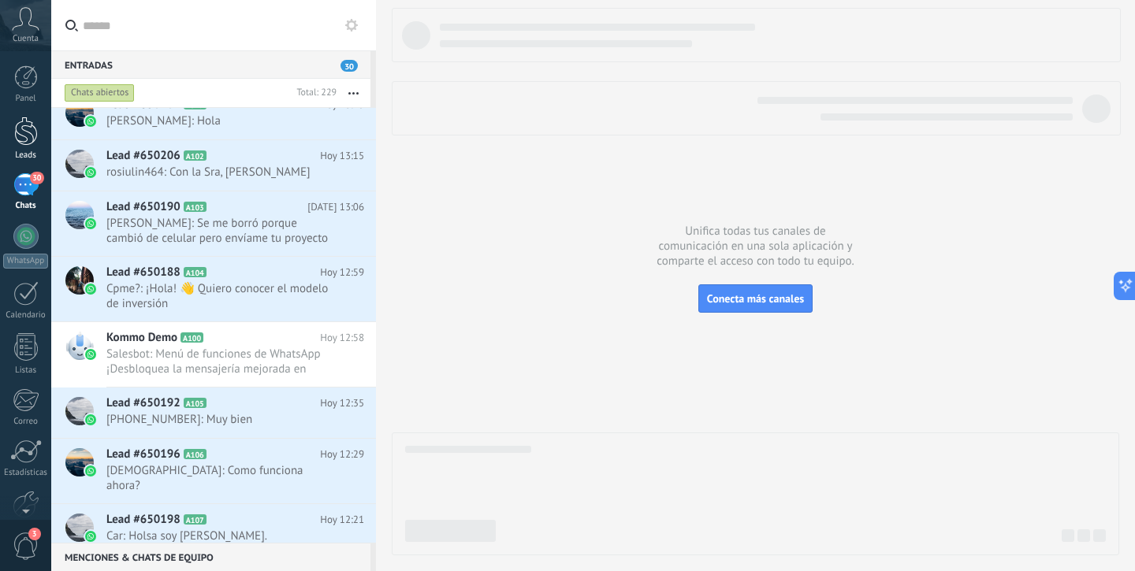
click at [30, 124] on div at bounding box center [26, 131] width 24 height 29
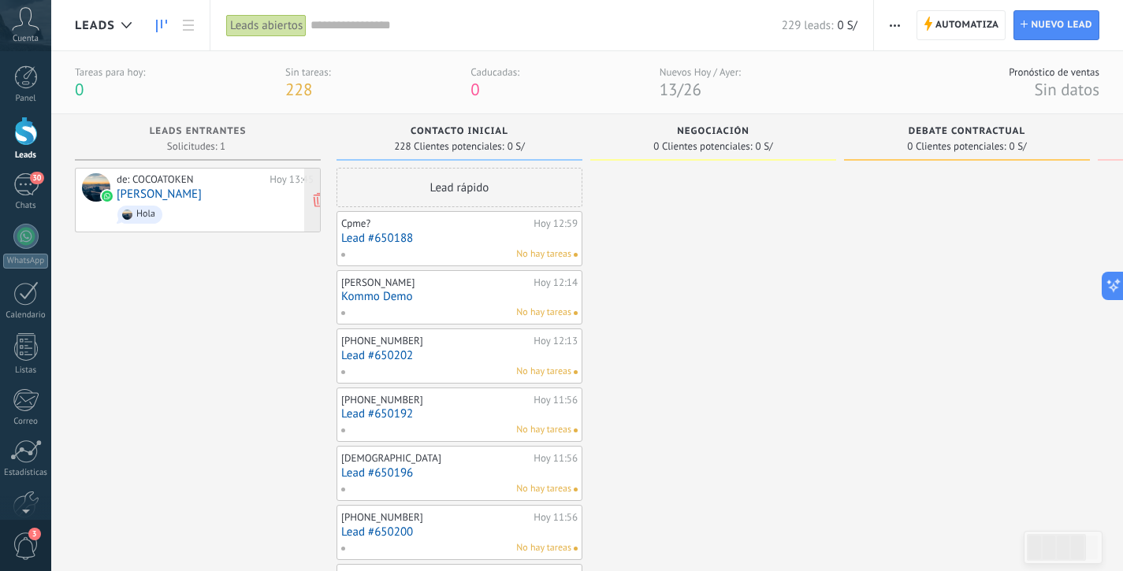
click at [221, 189] on div "de: COCOATOKEN [DATE] 13:45 [PERSON_NAME]" at bounding box center [215, 200] width 197 height 54
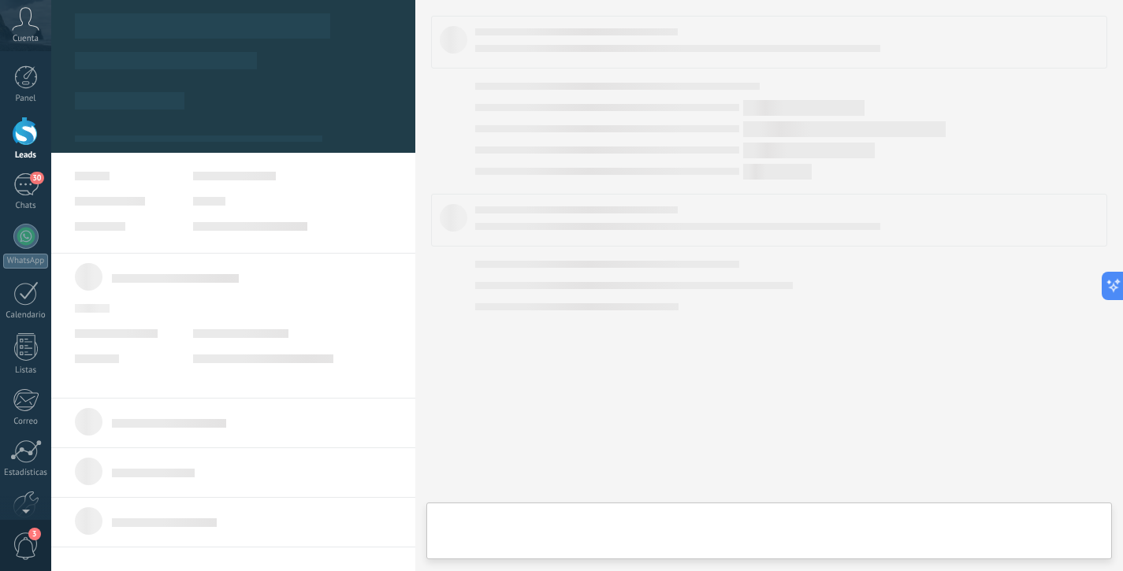
type textarea "**********"
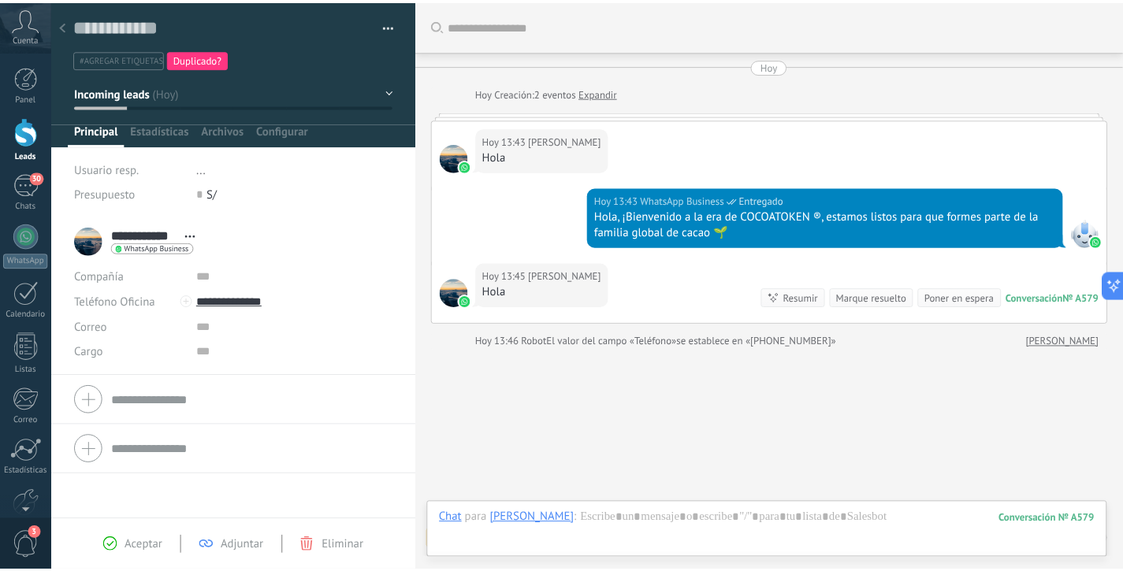
scroll to position [53, 0]
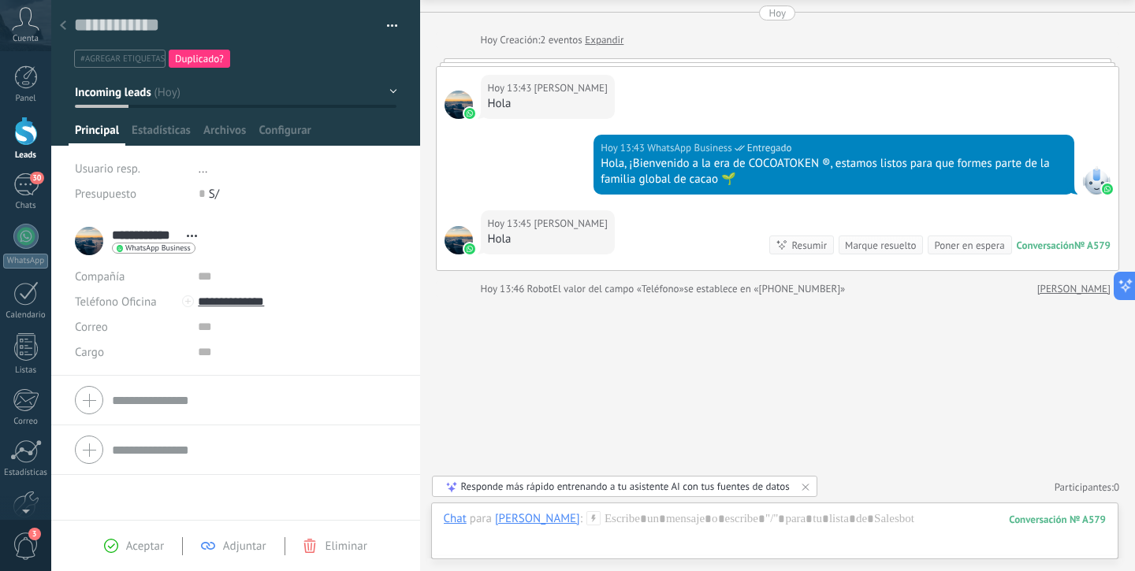
click at [24, 124] on div at bounding box center [26, 131] width 24 height 29
